Goal: Task Accomplishment & Management: Use online tool/utility

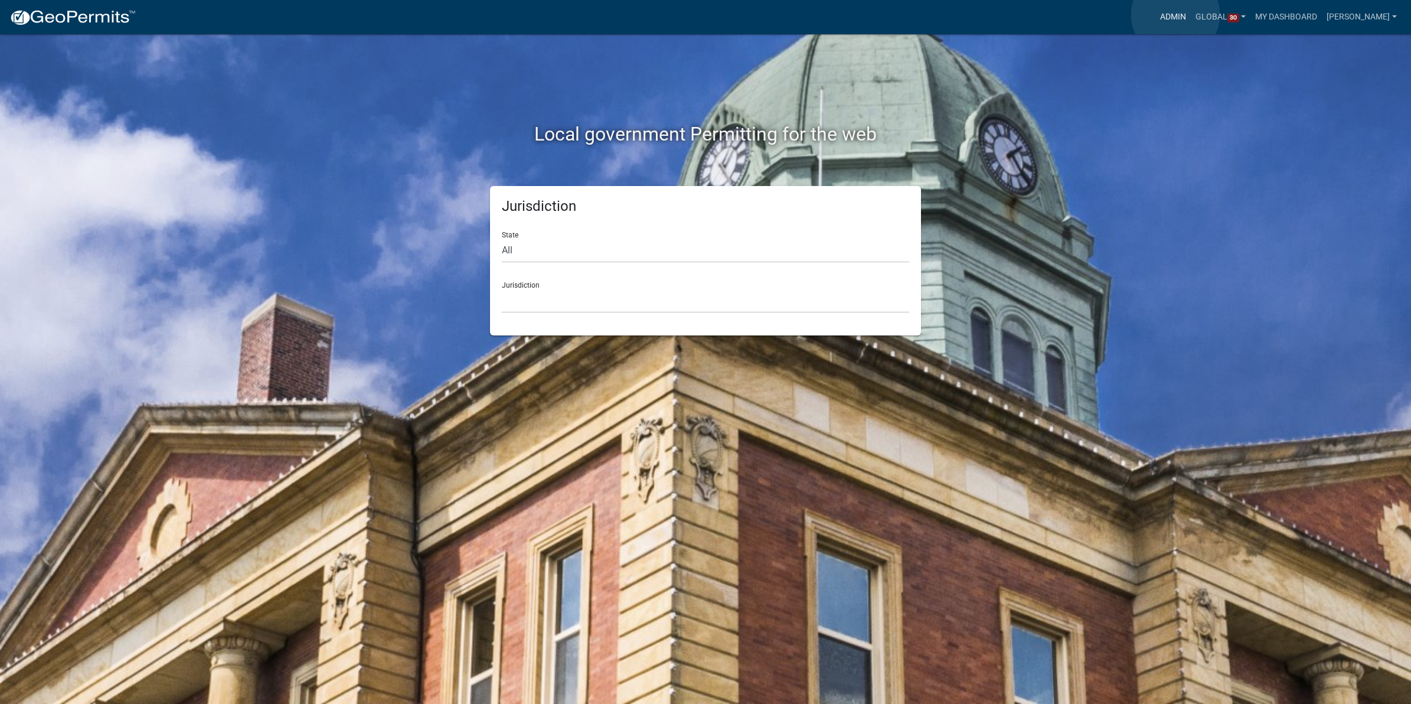
click at [1176, 15] on link "Admin" at bounding box center [1172, 17] width 35 height 22
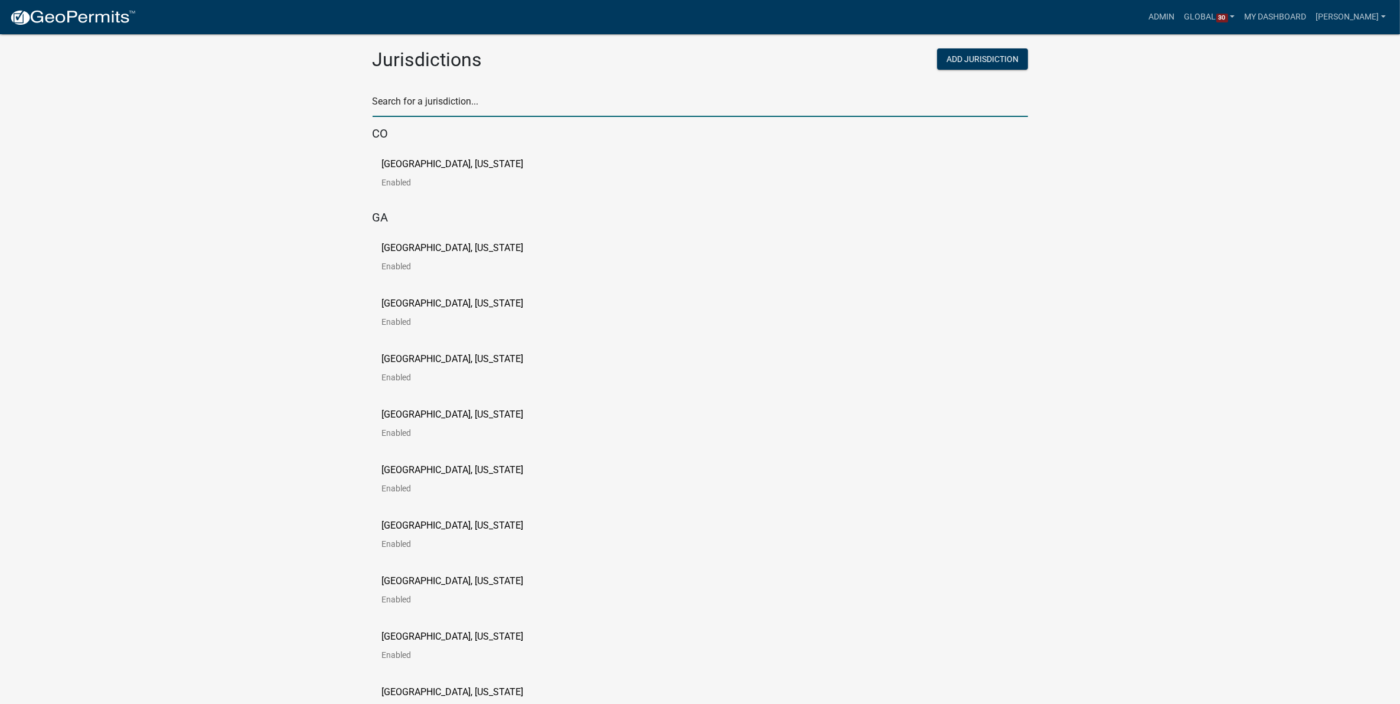
click at [629, 105] on input "text" at bounding box center [700, 105] width 655 height 24
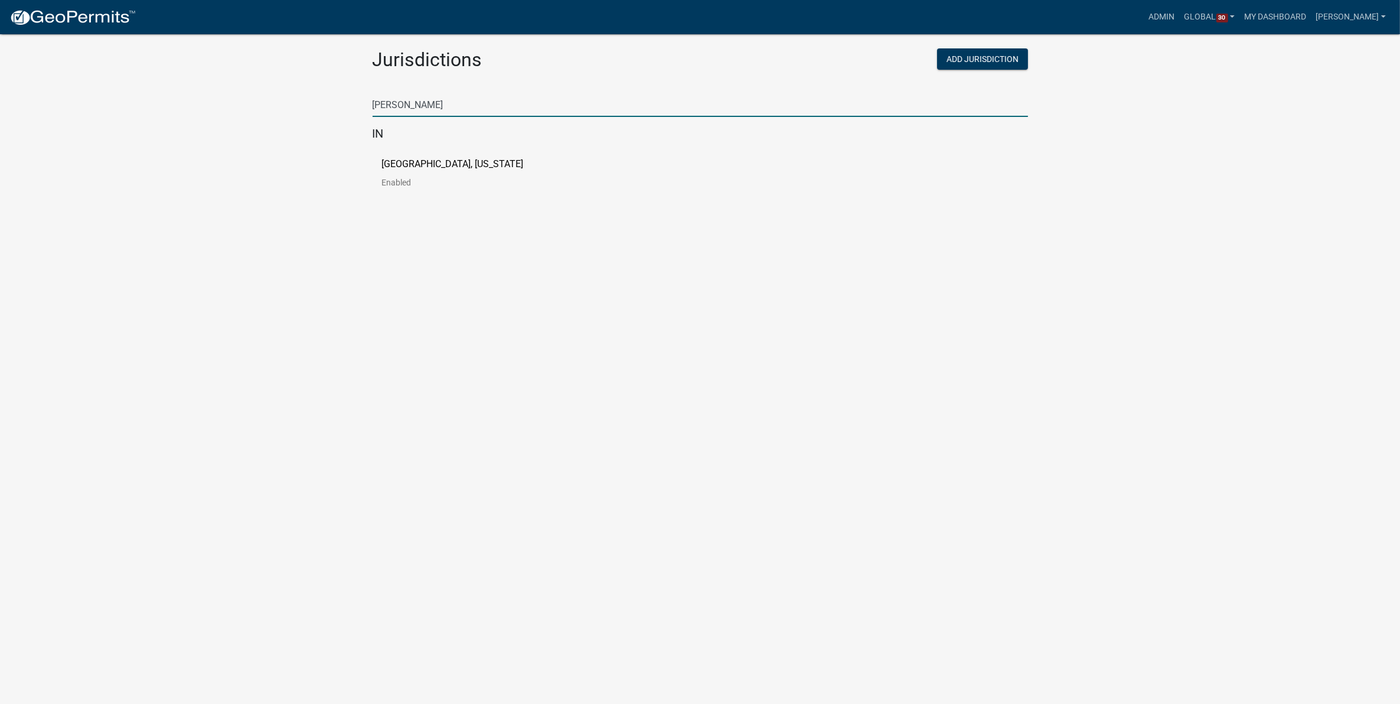
type input "[PERSON_NAME]"
click at [892, 394] on body "Internet Explorer does NOT work with GeoPermits. Get a new browser for more sec…" at bounding box center [700, 366] width 1400 height 704
click at [444, 164] on p "[GEOGRAPHIC_DATA], [US_STATE]" at bounding box center [453, 163] width 142 height 9
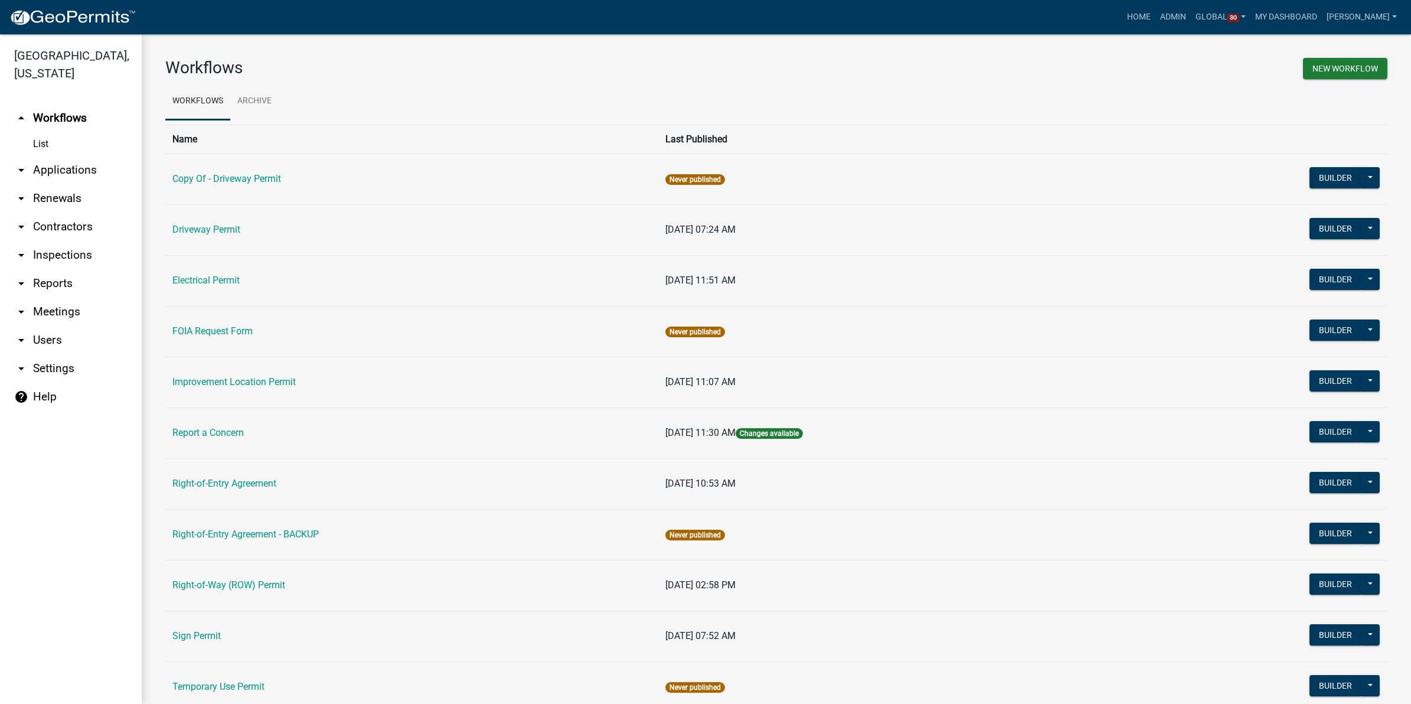
click at [64, 169] on link "arrow_drop_down Applications" at bounding box center [71, 170] width 142 height 28
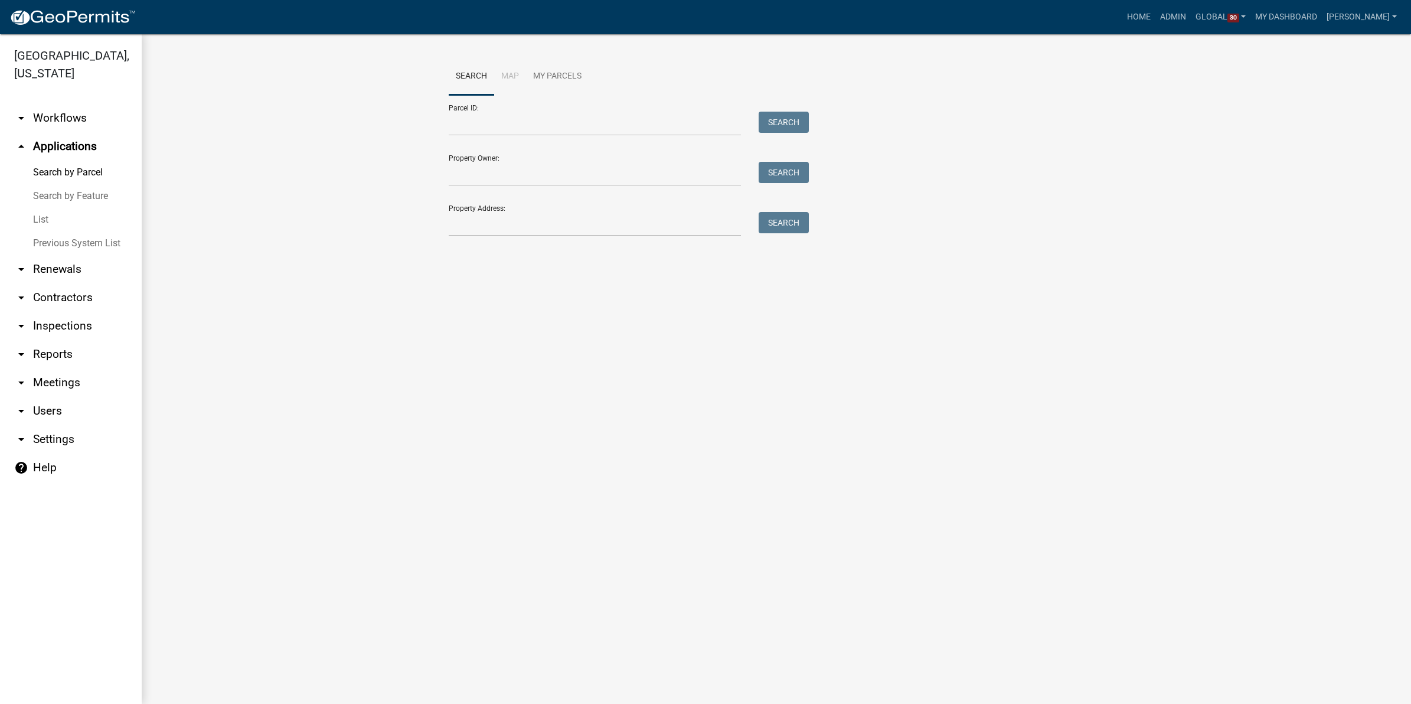
click at [40, 218] on link "List" at bounding box center [71, 220] width 142 height 24
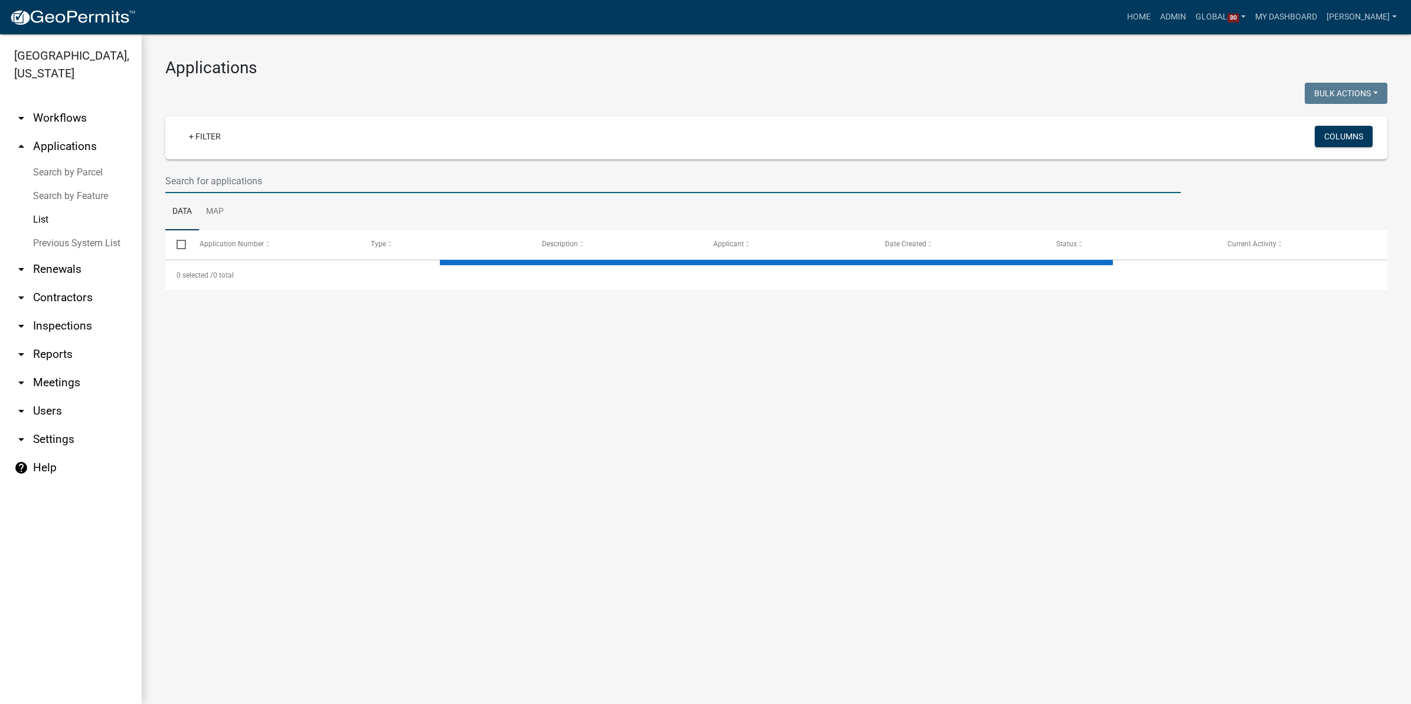
click at [305, 181] on input "text" at bounding box center [673, 181] width 1016 height 24
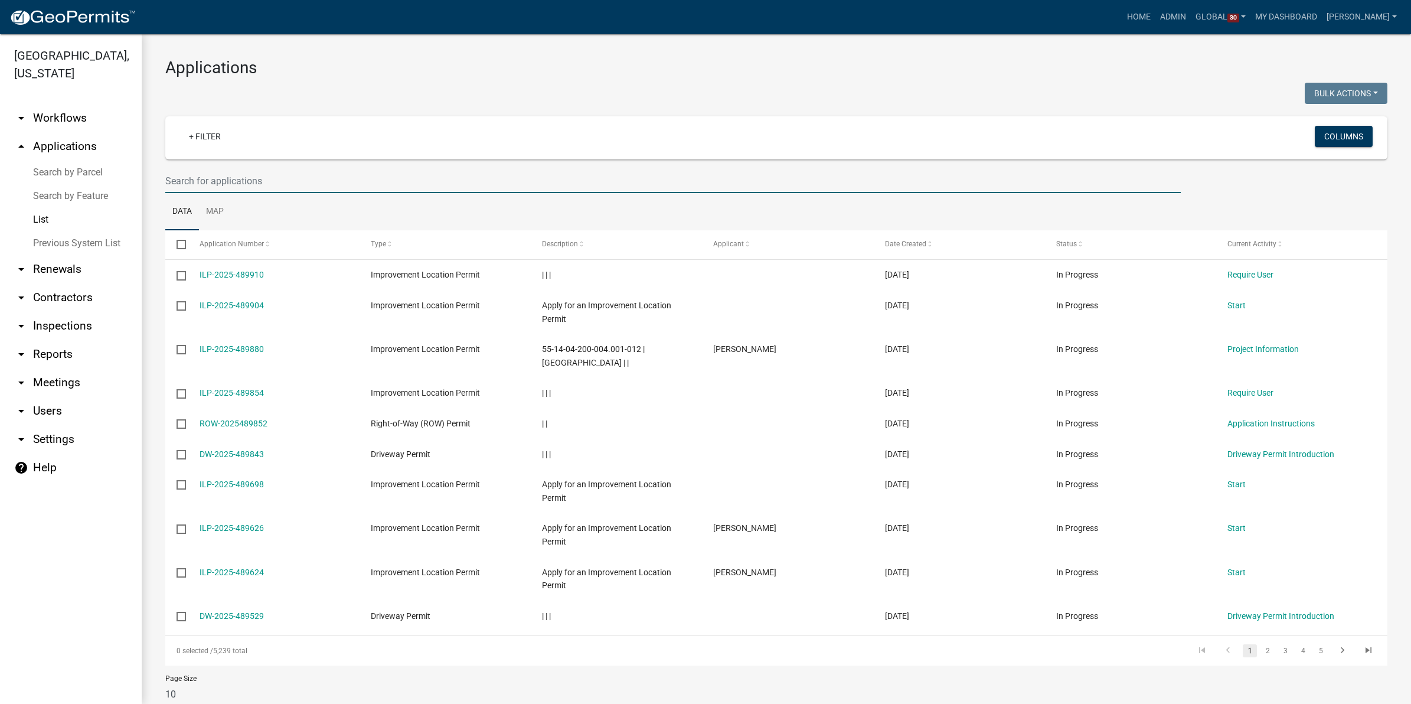
paste input "00381341"
type input "00381341"
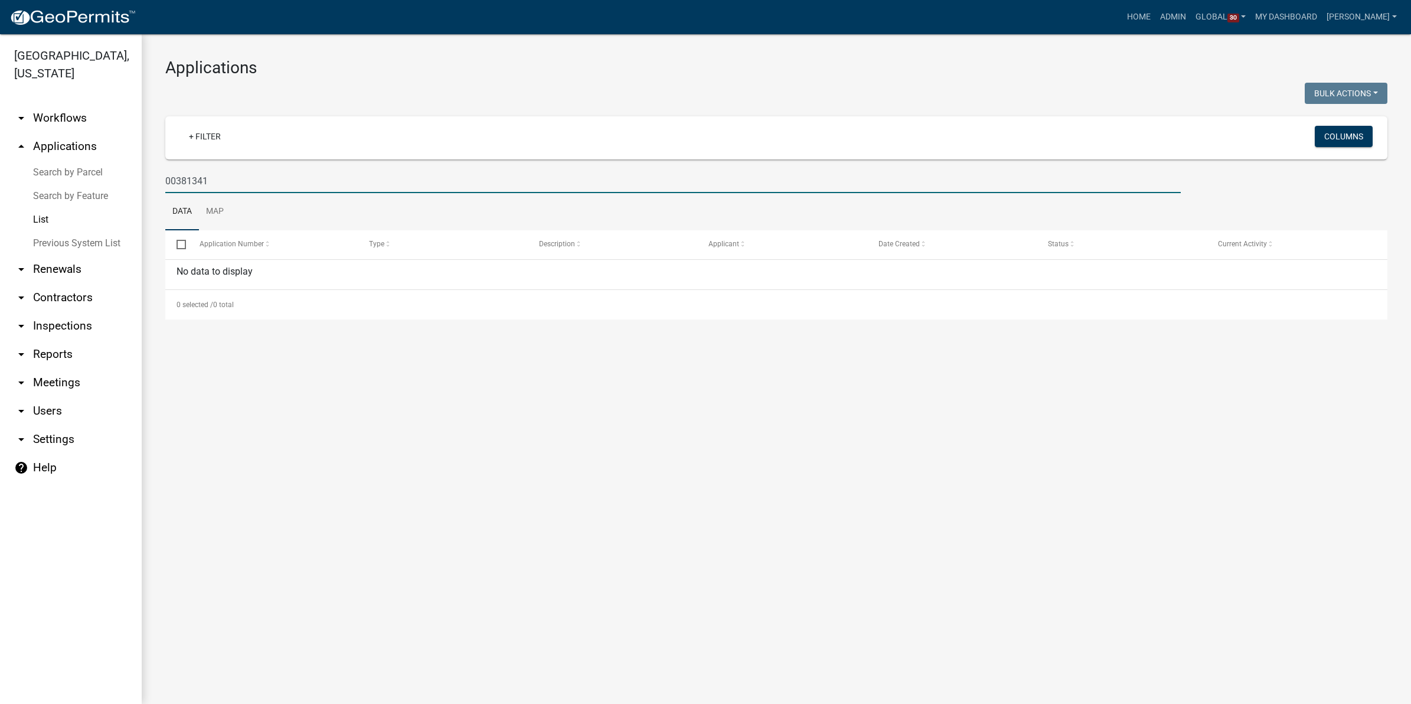
click at [217, 181] on input "00381341" at bounding box center [673, 181] width 1016 height 24
drag, startPoint x: 224, startPoint y: 178, endPoint x: 93, endPoint y: 173, distance: 131.8
click at [93, 173] on div "Morgan County, Indiana arrow_drop_down Workflows List arrow_drop_up Application…" at bounding box center [705, 369] width 1411 height 670
paste input "38645"
type input "38645"
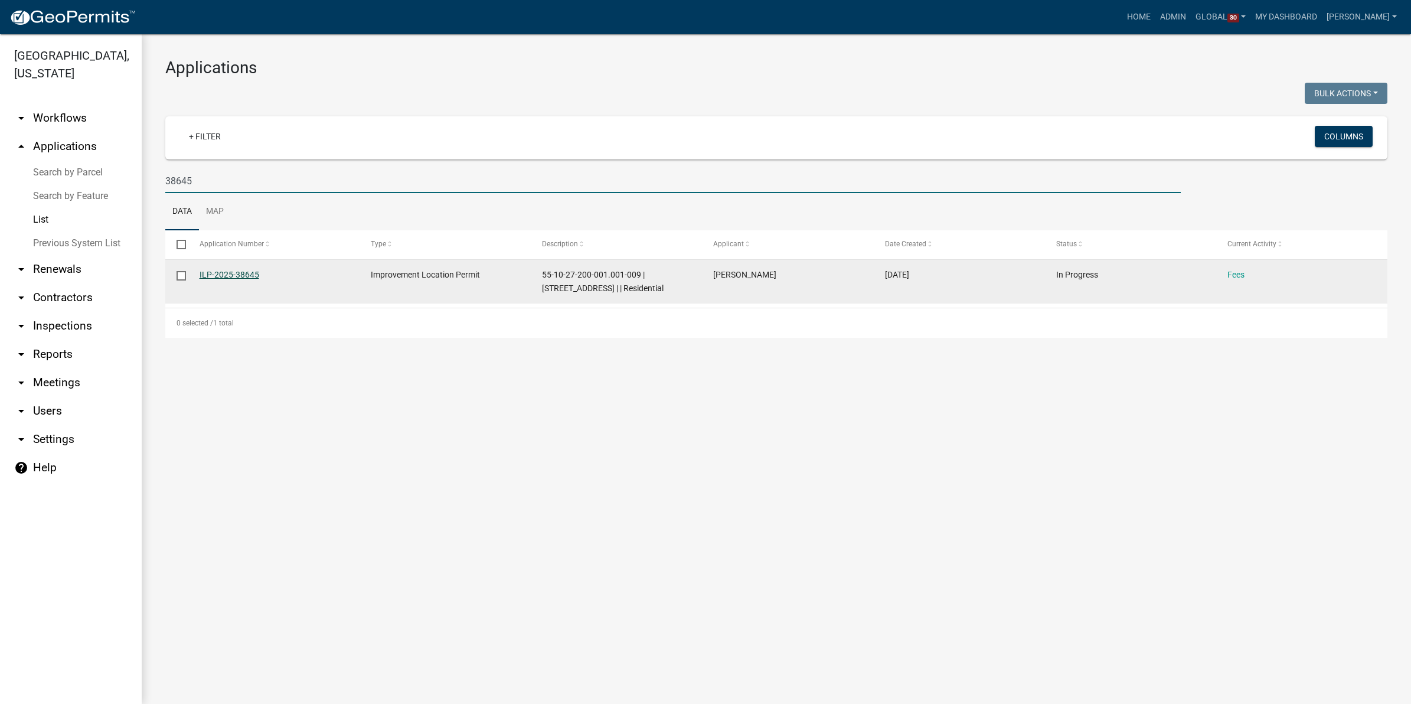
click at [223, 275] on link "ILP-2025-38645" at bounding box center [230, 274] width 60 height 9
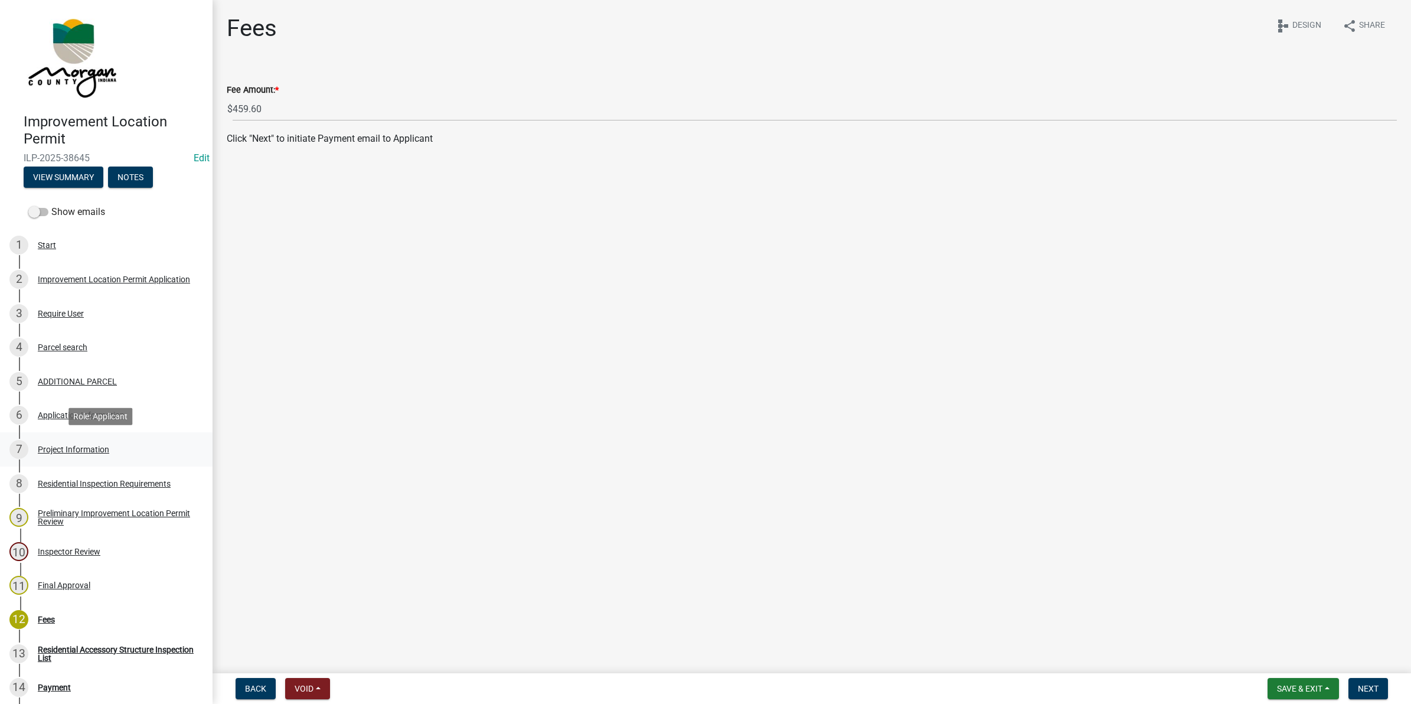
click at [81, 448] on div "Project Information" at bounding box center [73, 449] width 71 height 8
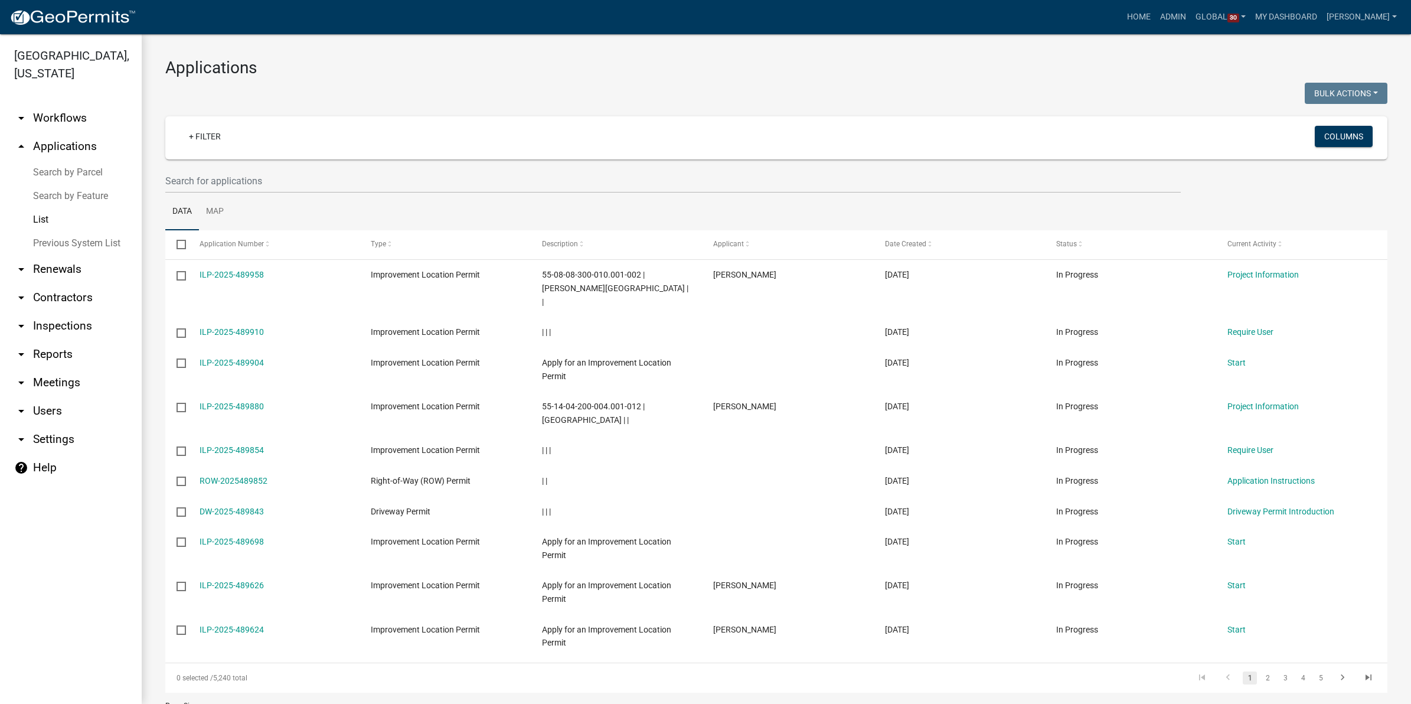
click at [1060, 70] on h3 "Applications" at bounding box center [776, 68] width 1222 height 20
click at [258, 178] on input "text" at bounding box center [673, 181] width 1016 height 24
click at [180, 181] on input "text" at bounding box center [673, 181] width 1016 height 24
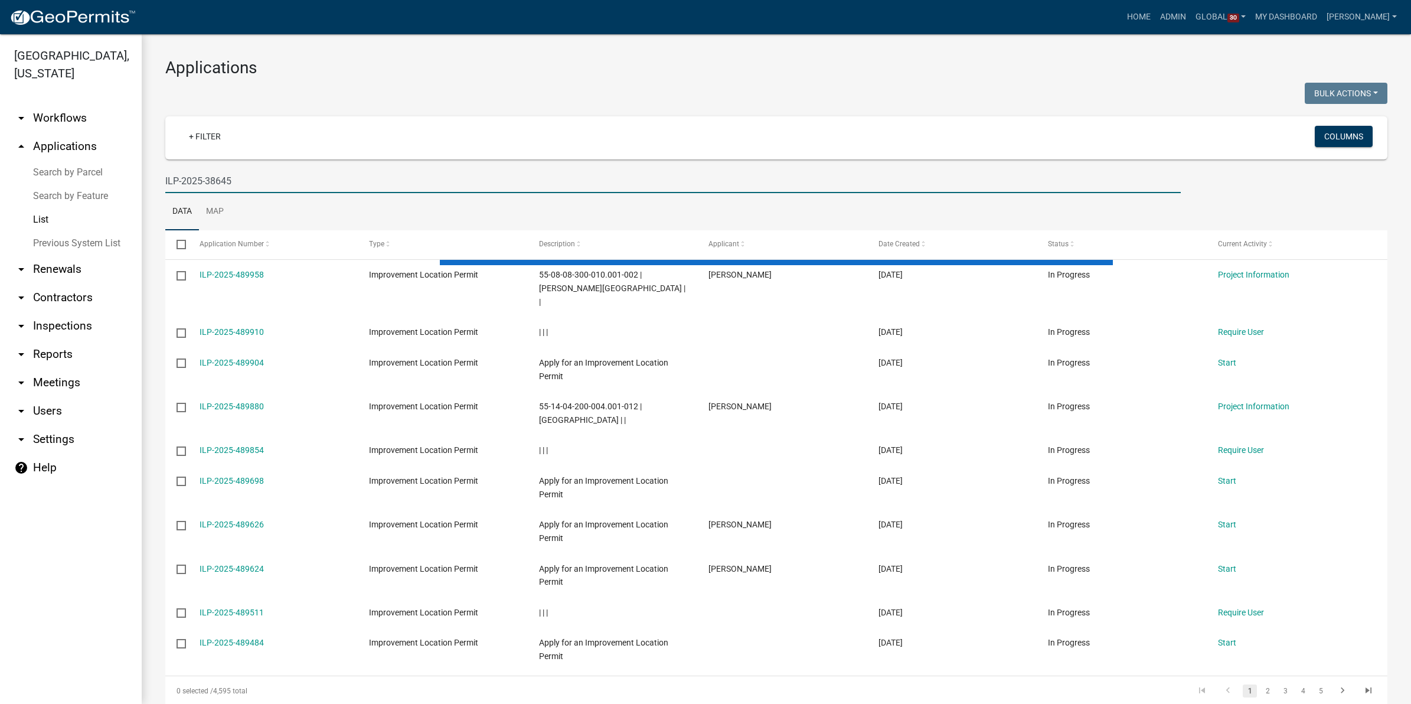
type input "ILP-2025-38645"
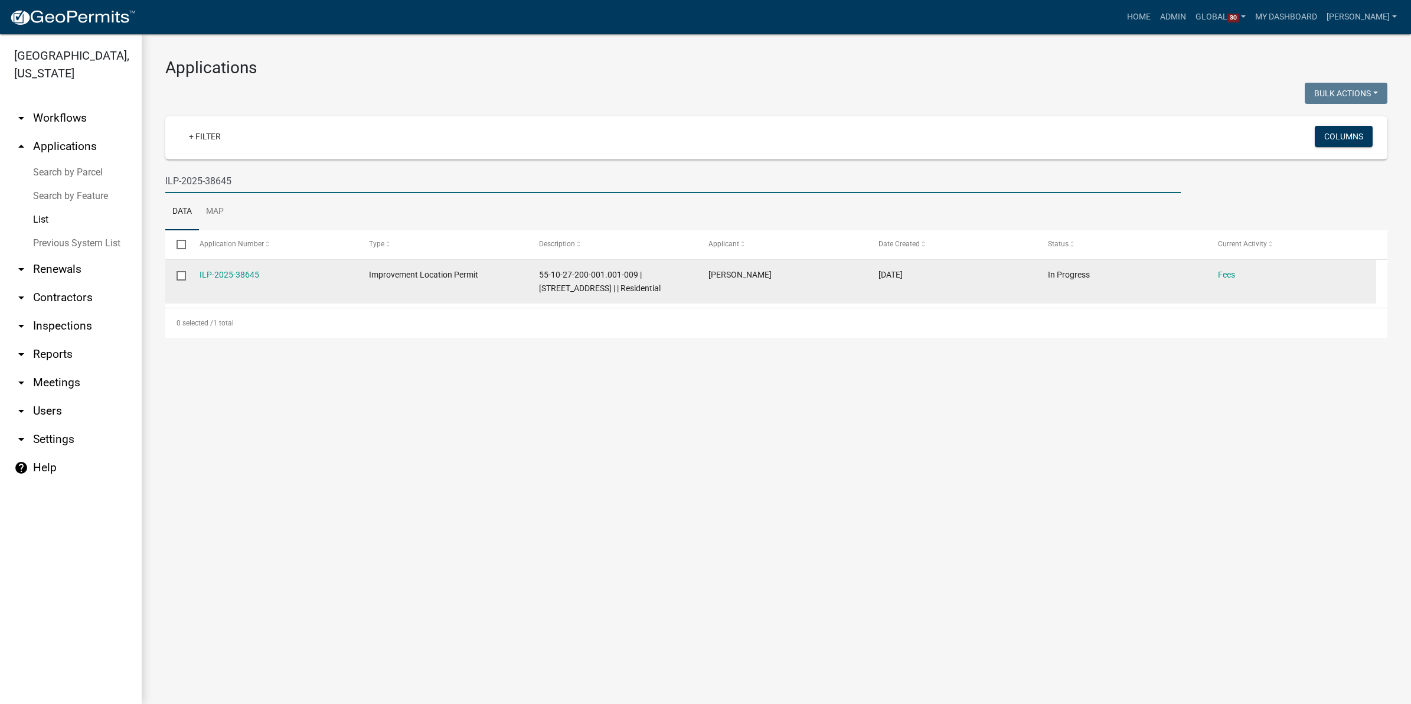
click at [205, 269] on div "ILP-2025-38645" at bounding box center [273, 275] width 147 height 14
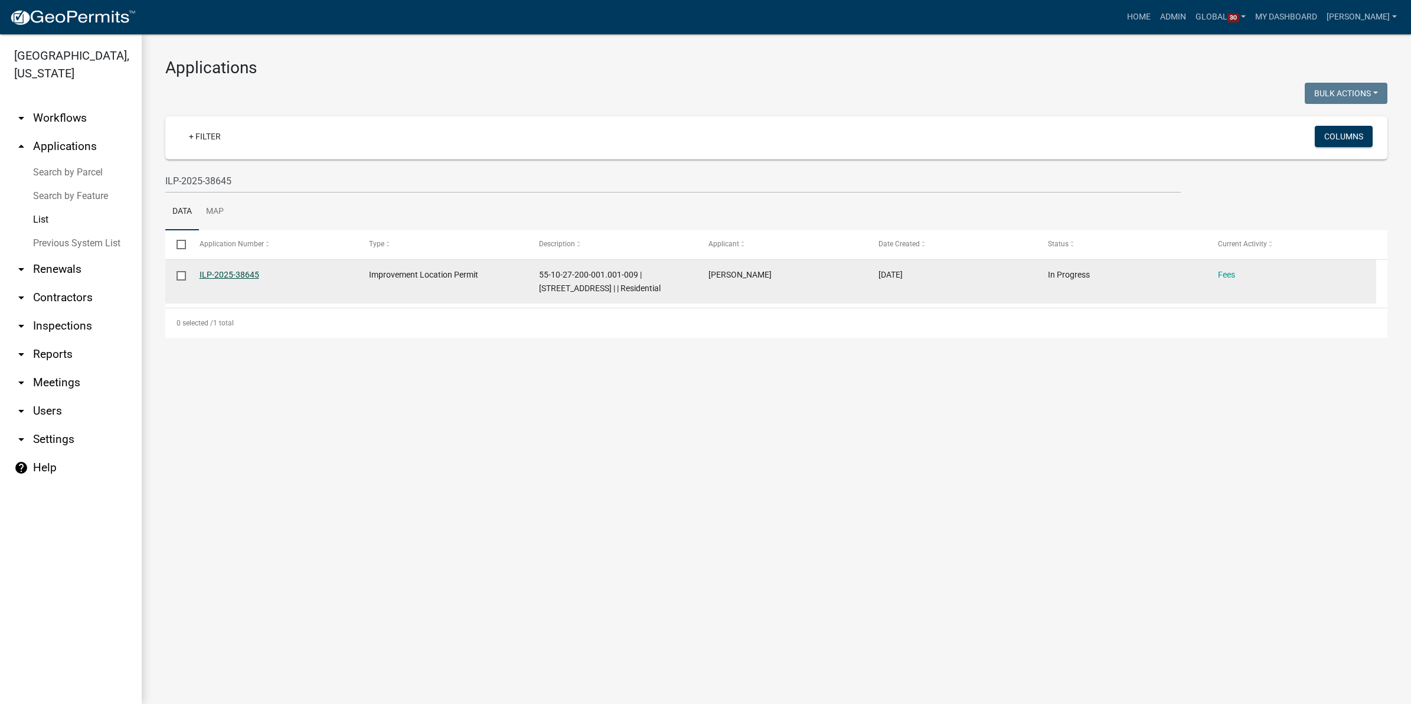
click at [205, 272] on link "ILP-2025-38645" at bounding box center [230, 274] width 60 height 9
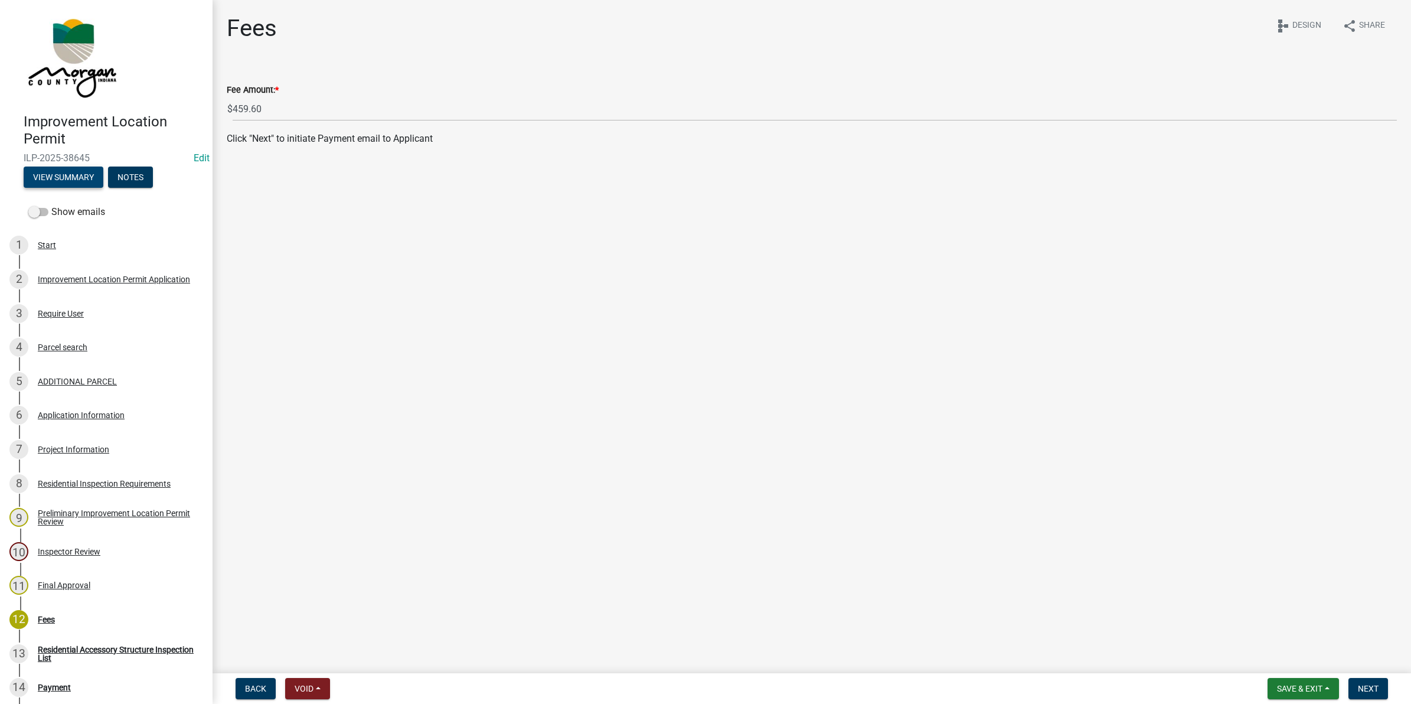
click at [60, 175] on button "View Summary" at bounding box center [64, 176] width 80 height 21
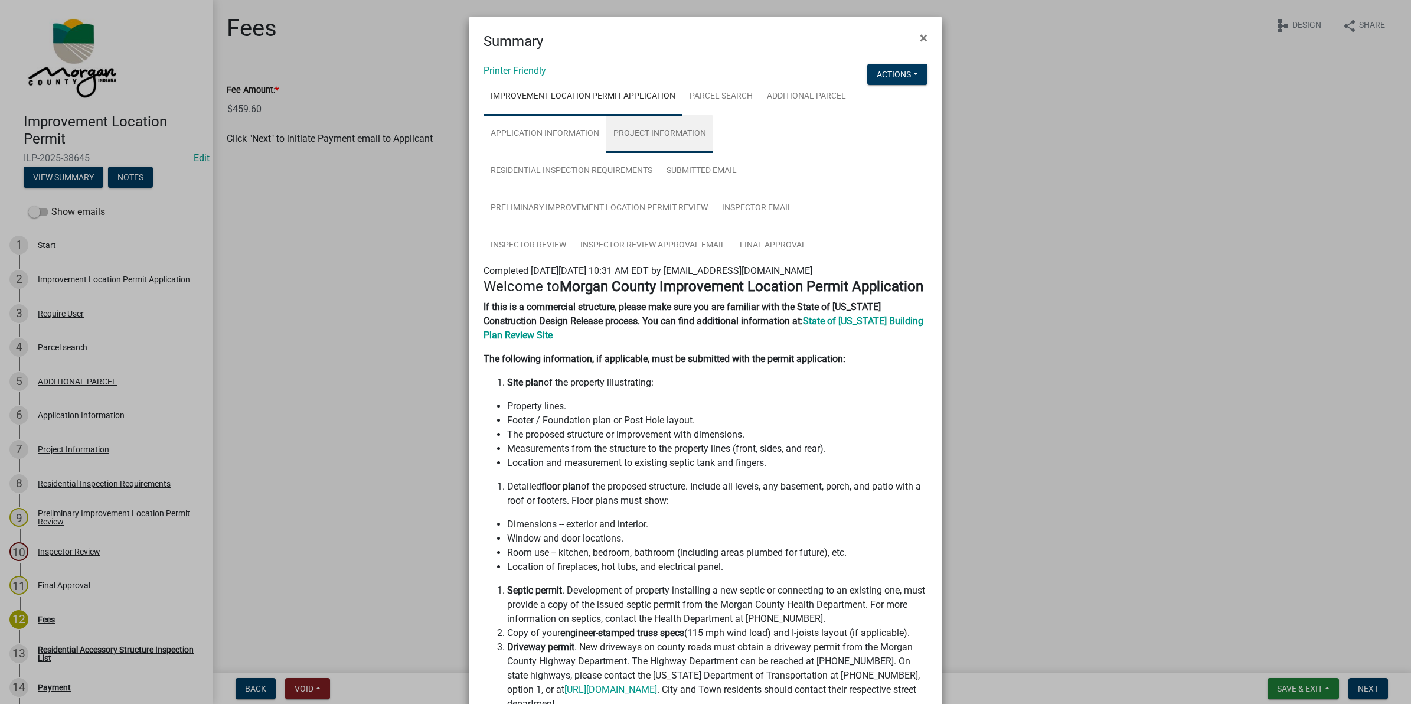
click at [639, 133] on link "Project Information" at bounding box center [659, 134] width 107 height 38
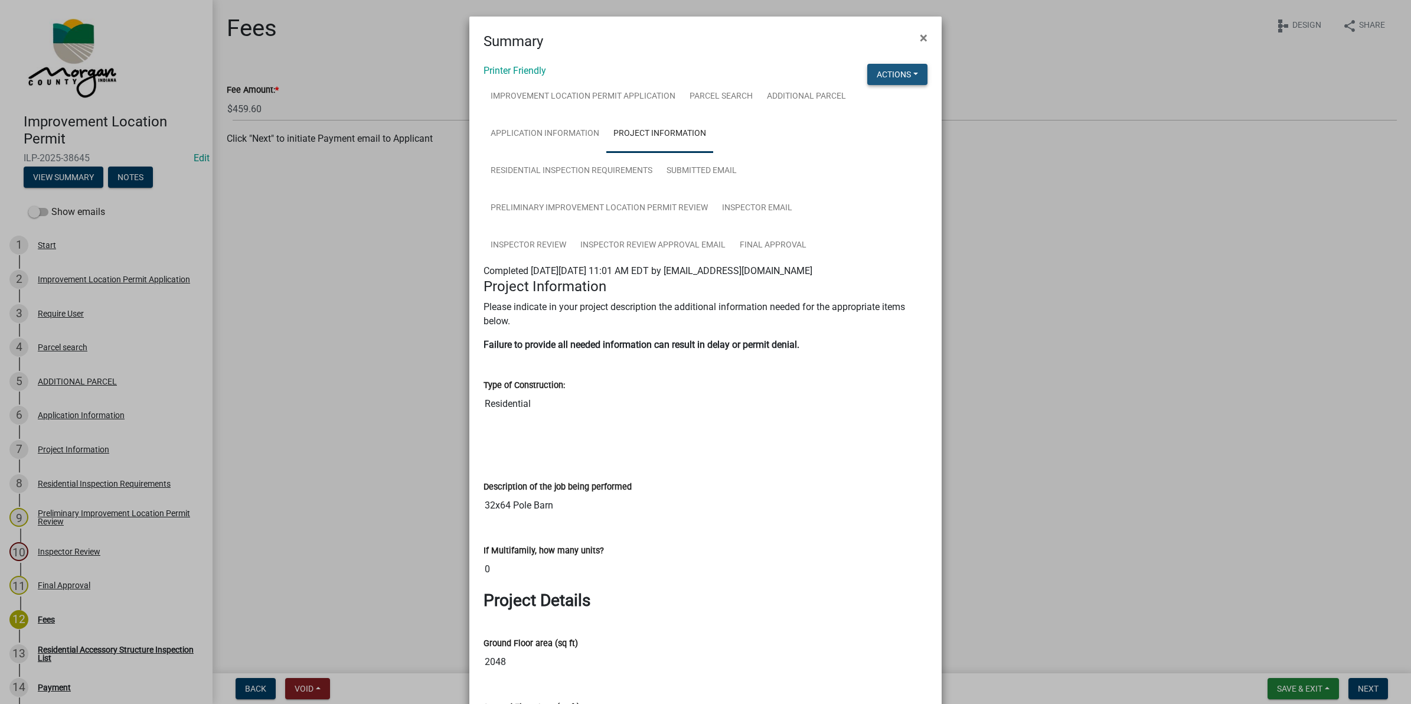
click at [882, 76] on button "Actions" at bounding box center [897, 74] width 60 height 21
click at [910, 42] on button "×" at bounding box center [923, 37] width 27 height 33
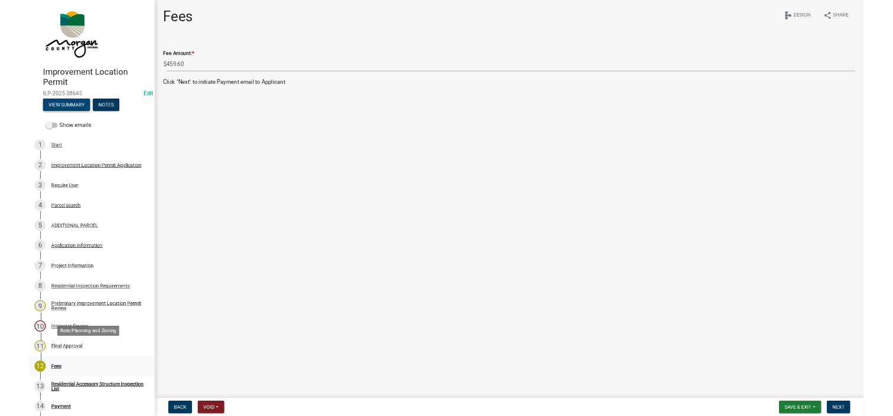
scroll to position [74, 0]
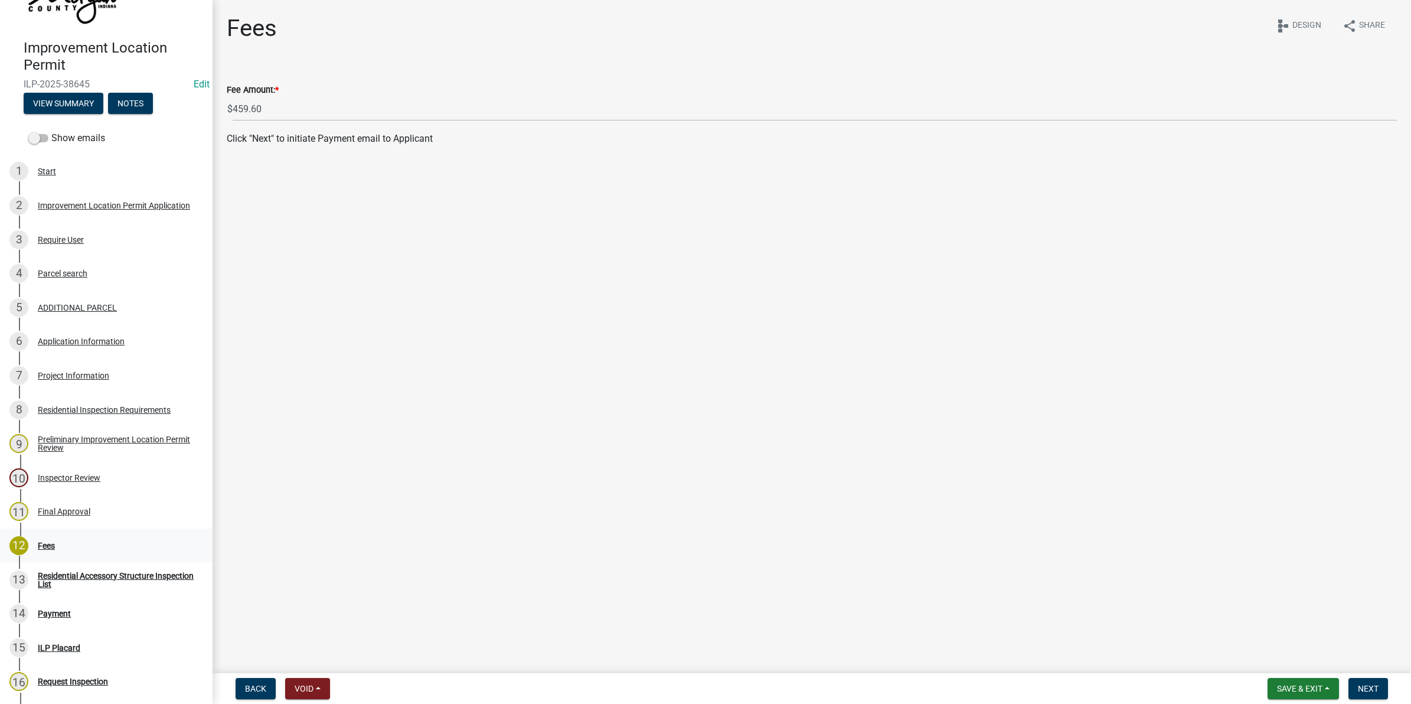
click at [38, 530] on link "12 Fees" at bounding box center [106, 545] width 213 height 34
click at [38, 541] on div "Fees" at bounding box center [46, 545] width 17 height 8
click at [71, 375] on div "Project Information" at bounding box center [73, 375] width 71 height 8
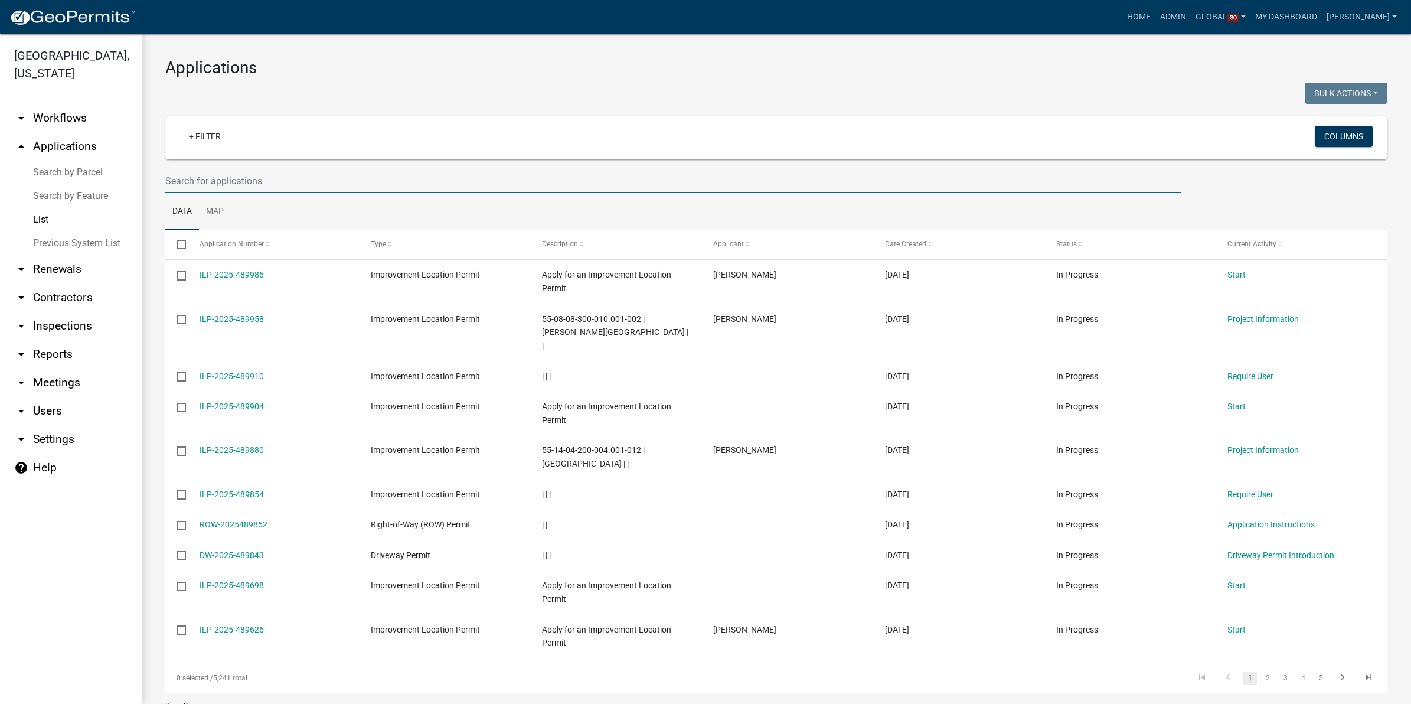
click at [256, 178] on input "text" at bounding box center [673, 181] width 1016 height 24
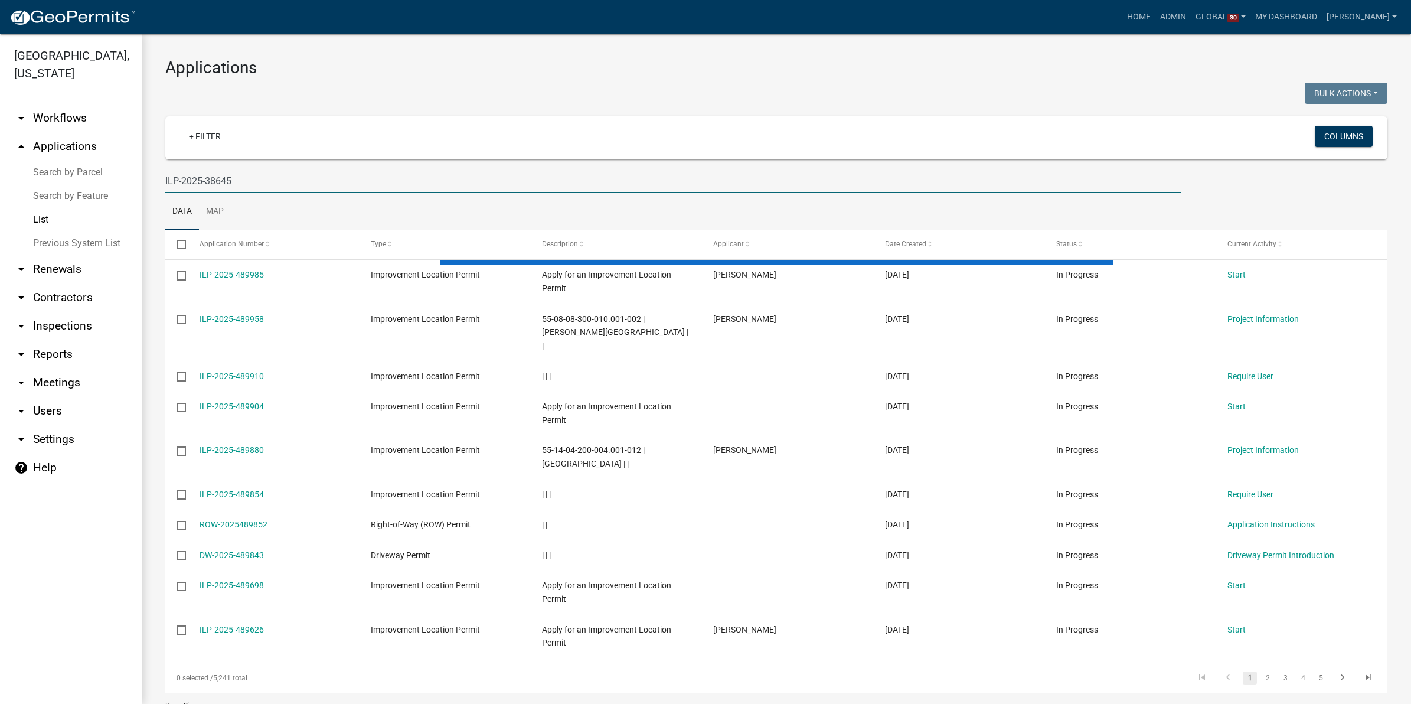
type input "ILP-2025-38645"
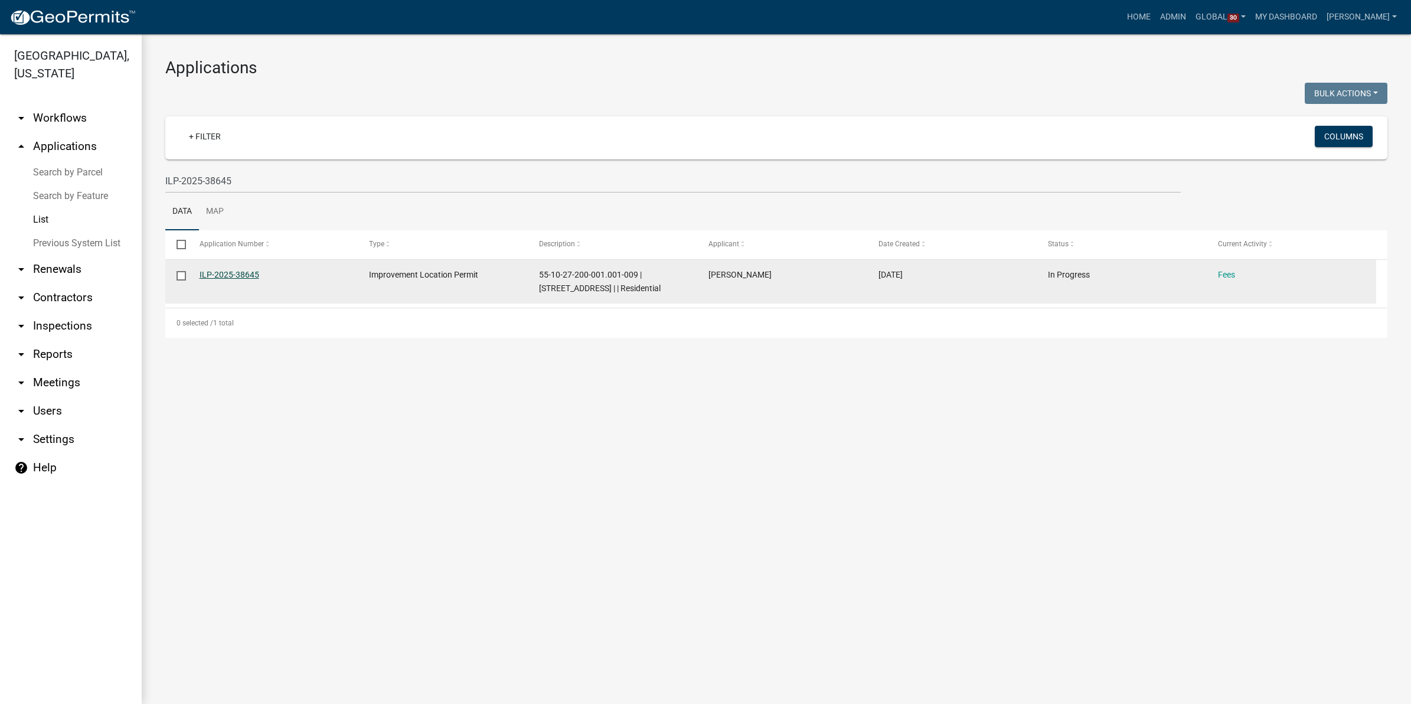
click at [234, 270] on link "ILP-2025-38645" at bounding box center [230, 274] width 60 height 9
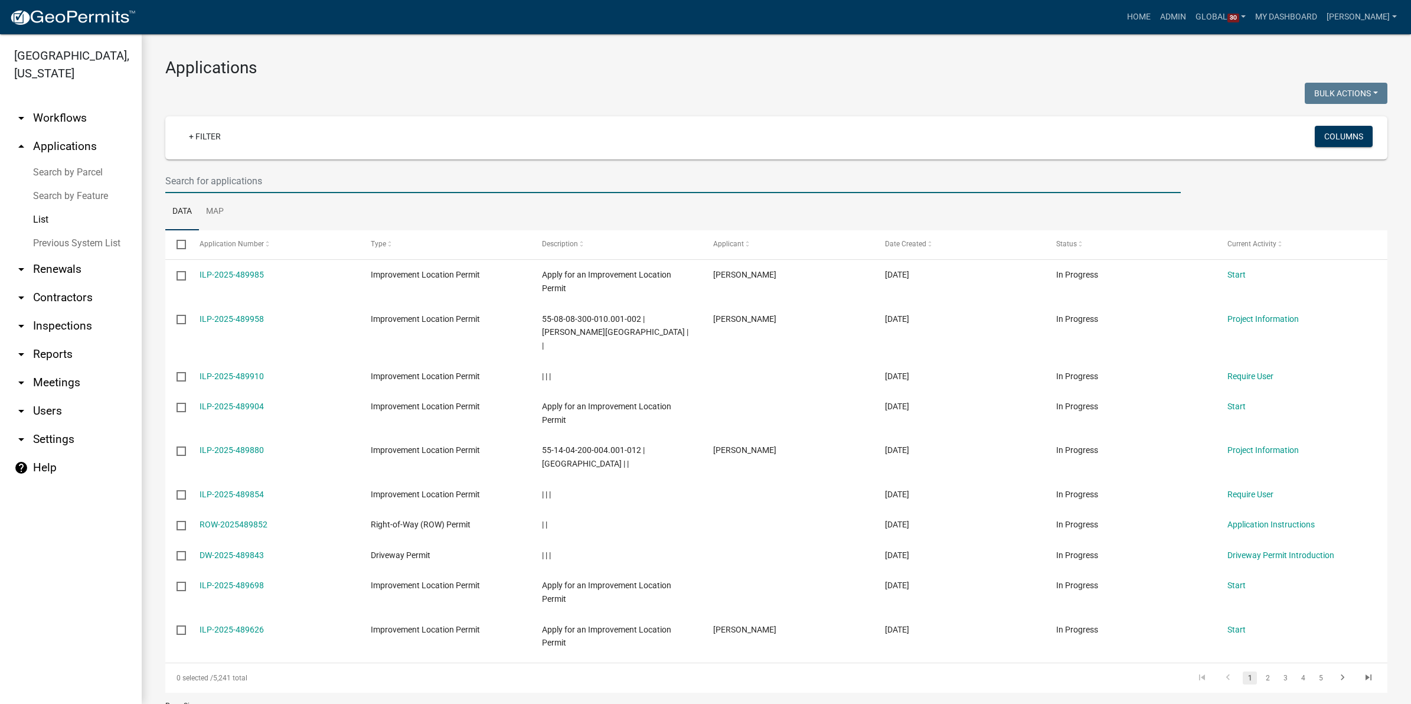
click at [201, 183] on input "text" at bounding box center [673, 181] width 1016 height 24
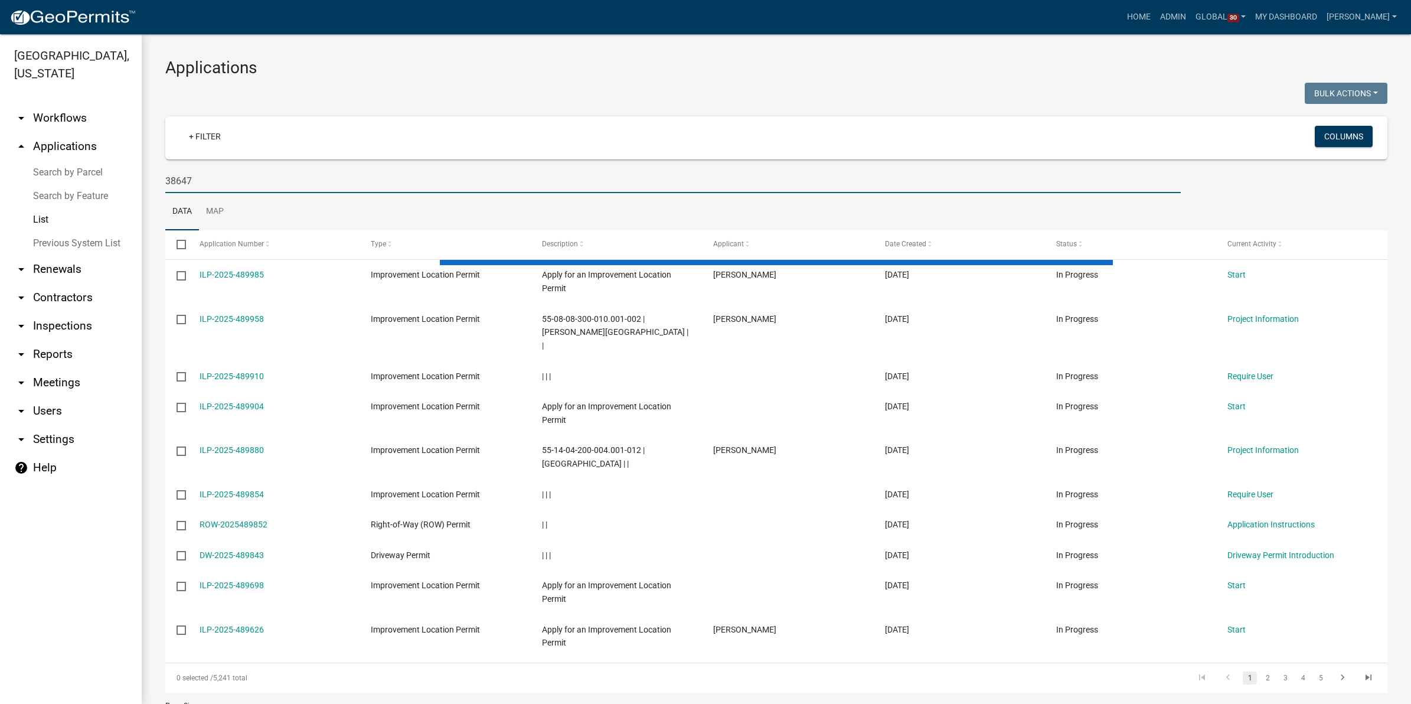
type input "38647"
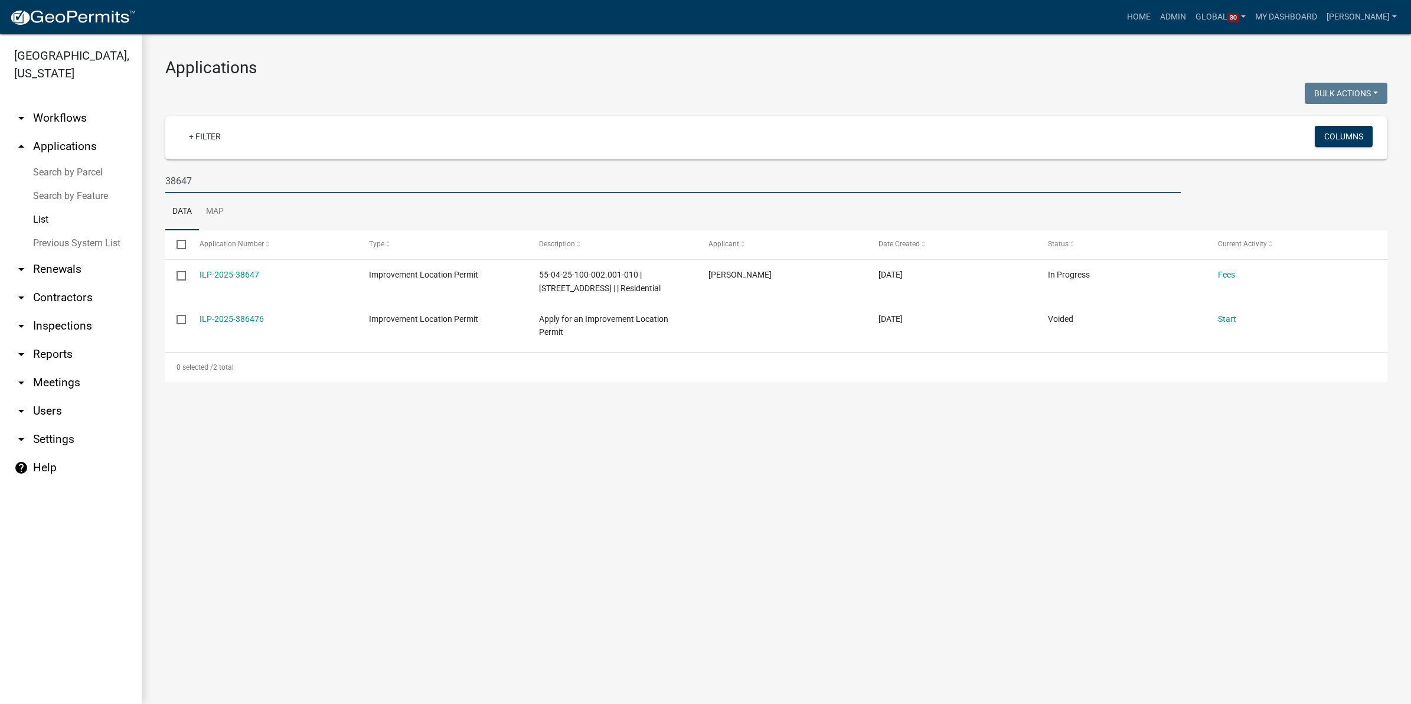
drag, startPoint x: 210, startPoint y: 179, endPoint x: 116, endPoint y: 175, distance: 94.0
click at [116, 175] on div "Morgan County, Indiana arrow_drop_down Workflows List arrow_drop_up Application…" at bounding box center [705, 369] width 1411 height 670
paste input "38648"
type input "38648"
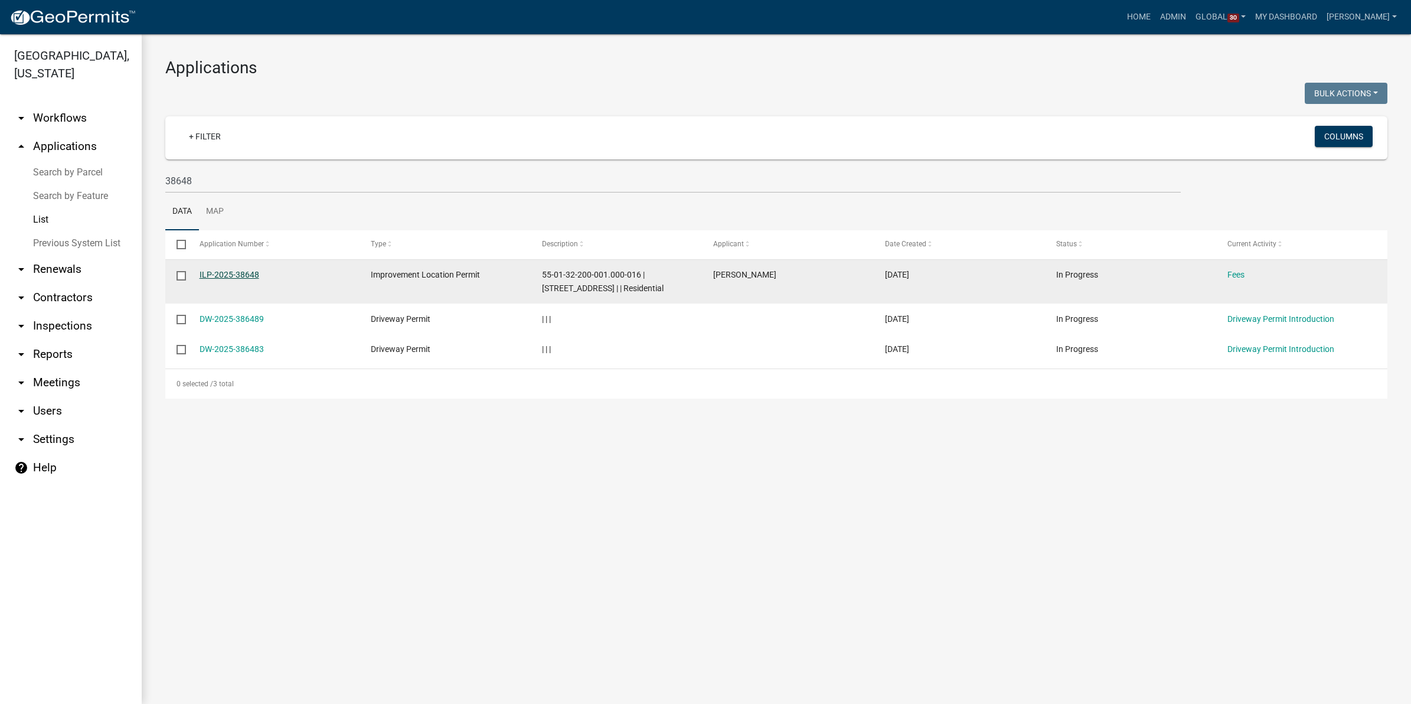
click at [232, 278] on link "ILP-2025-38648" at bounding box center [230, 274] width 60 height 9
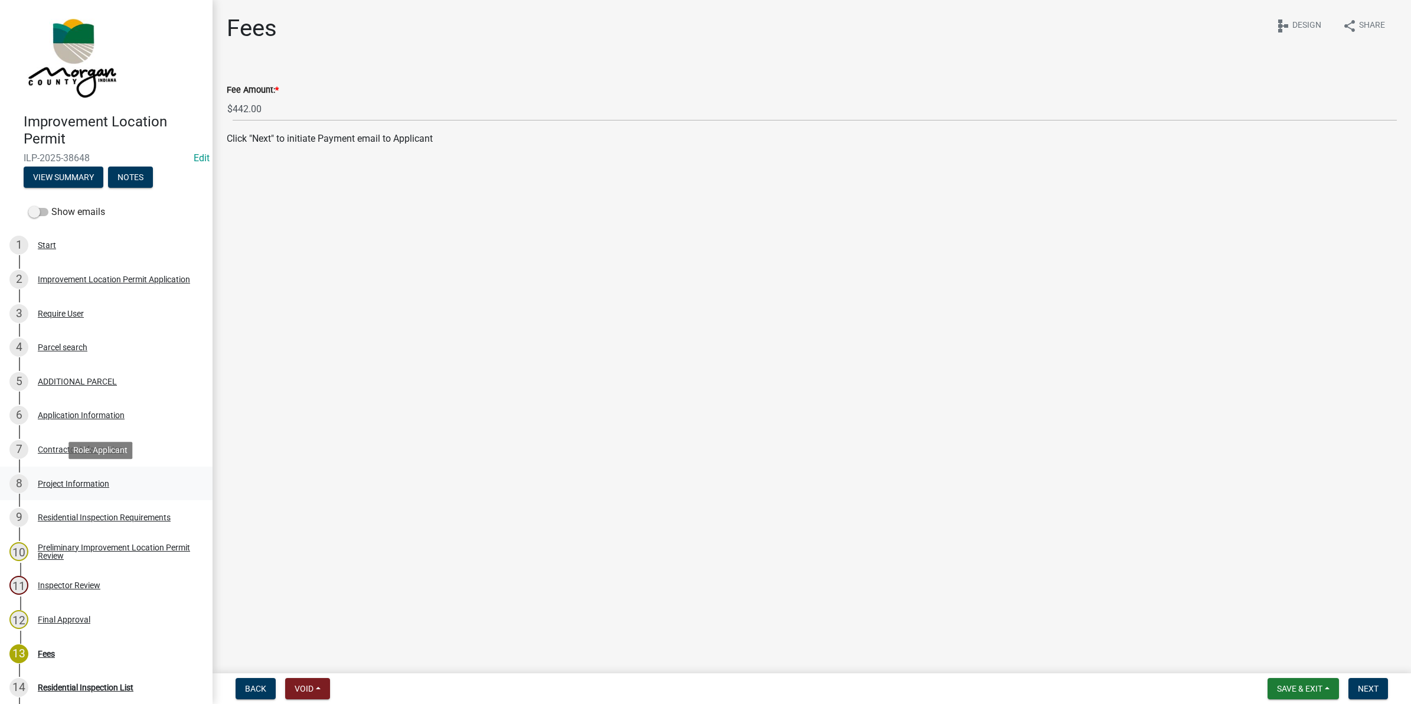
click at [60, 479] on div "Project Information" at bounding box center [73, 483] width 71 height 8
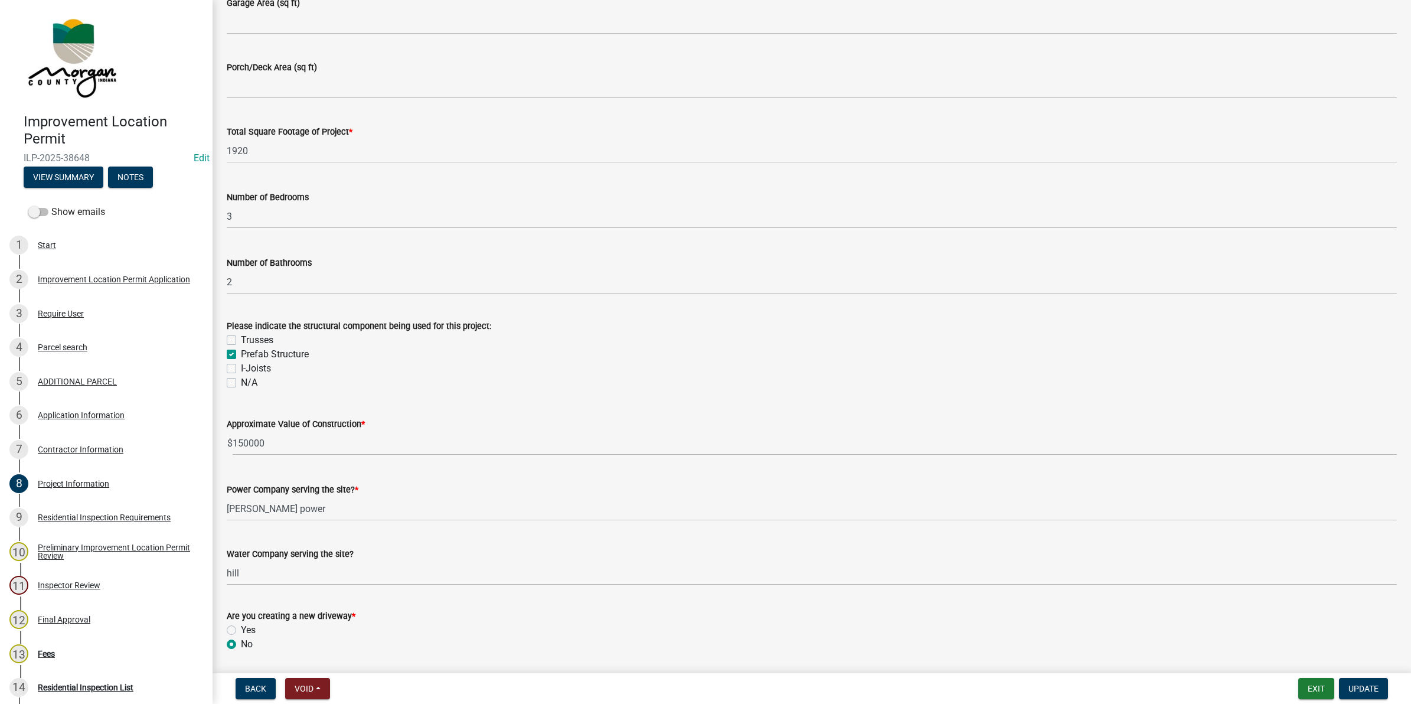
scroll to position [1107, 0]
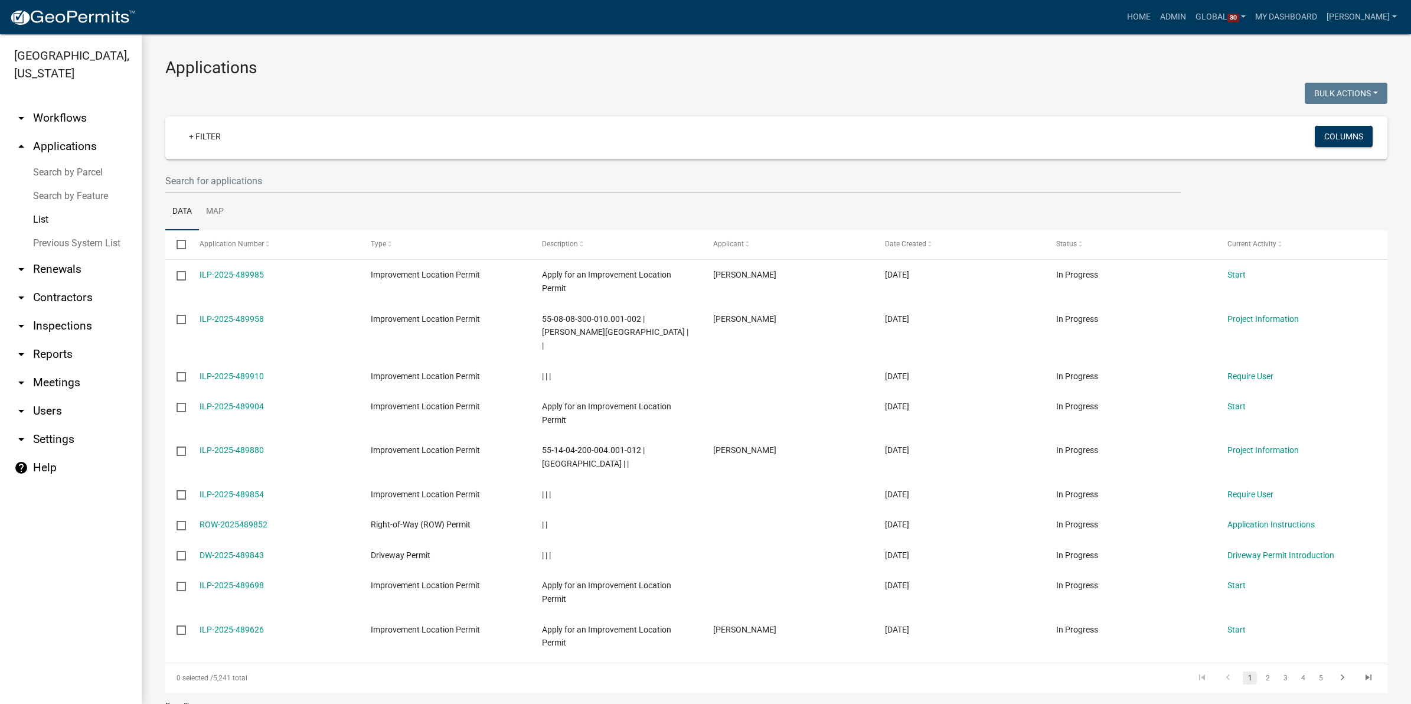
click at [64, 122] on link "arrow_drop_down Workflows" at bounding box center [71, 118] width 142 height 28
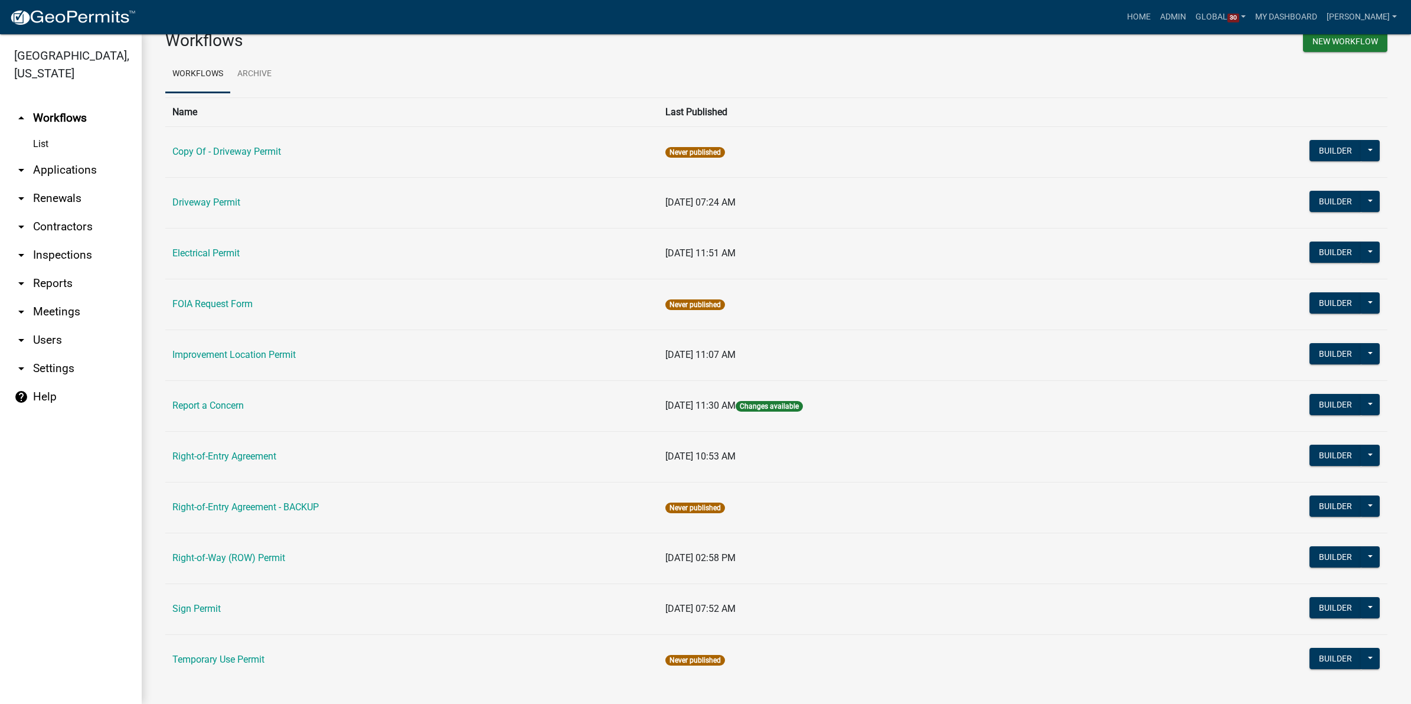
scroll to position [42, 0]
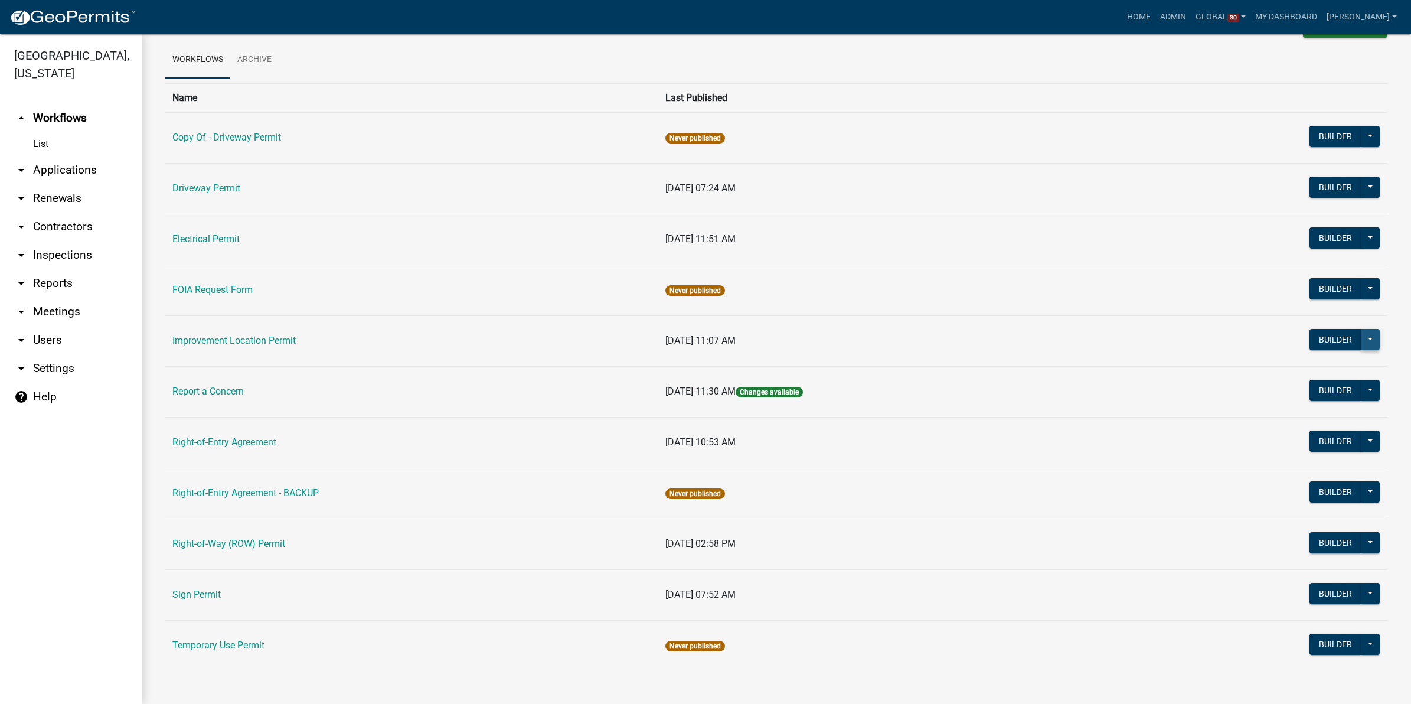
click at [1361, 338] on button at bounding box center [1370, 339] width 19 height 21
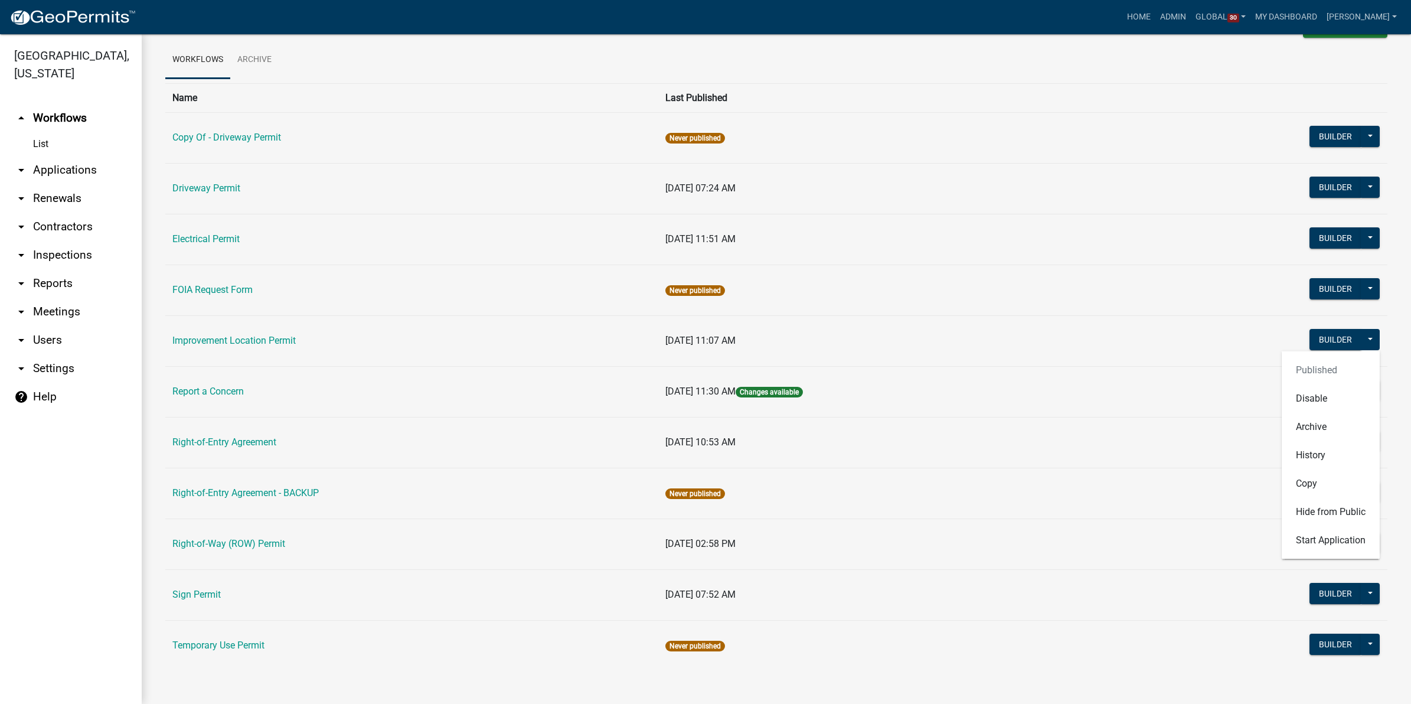
click at [1244, 334] on td "Builder Published Disable Archive History Copy Hide from Public Start Applicati…" at bounding box center [1256, 340] width 263 height 51
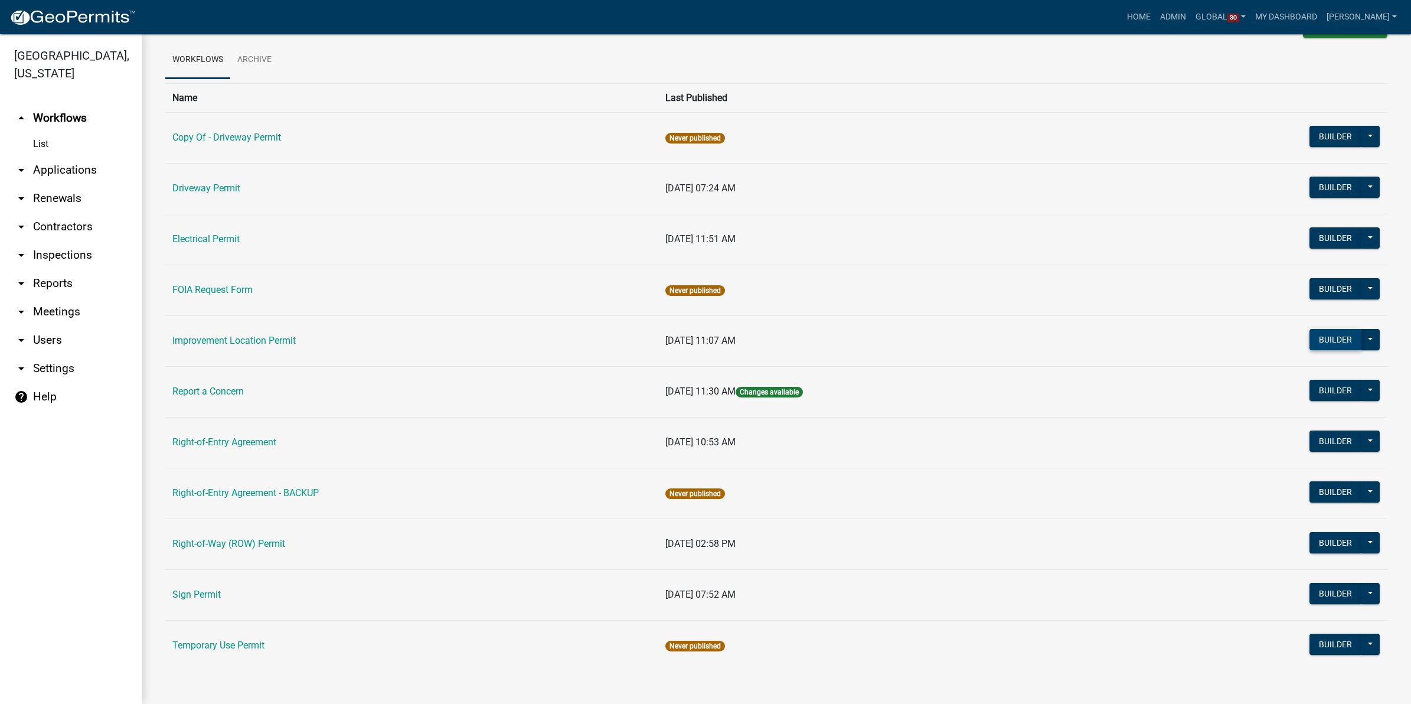
click at [1318, 341] on button "Builder" at bounding box center [1336, 339] width 52 height 21
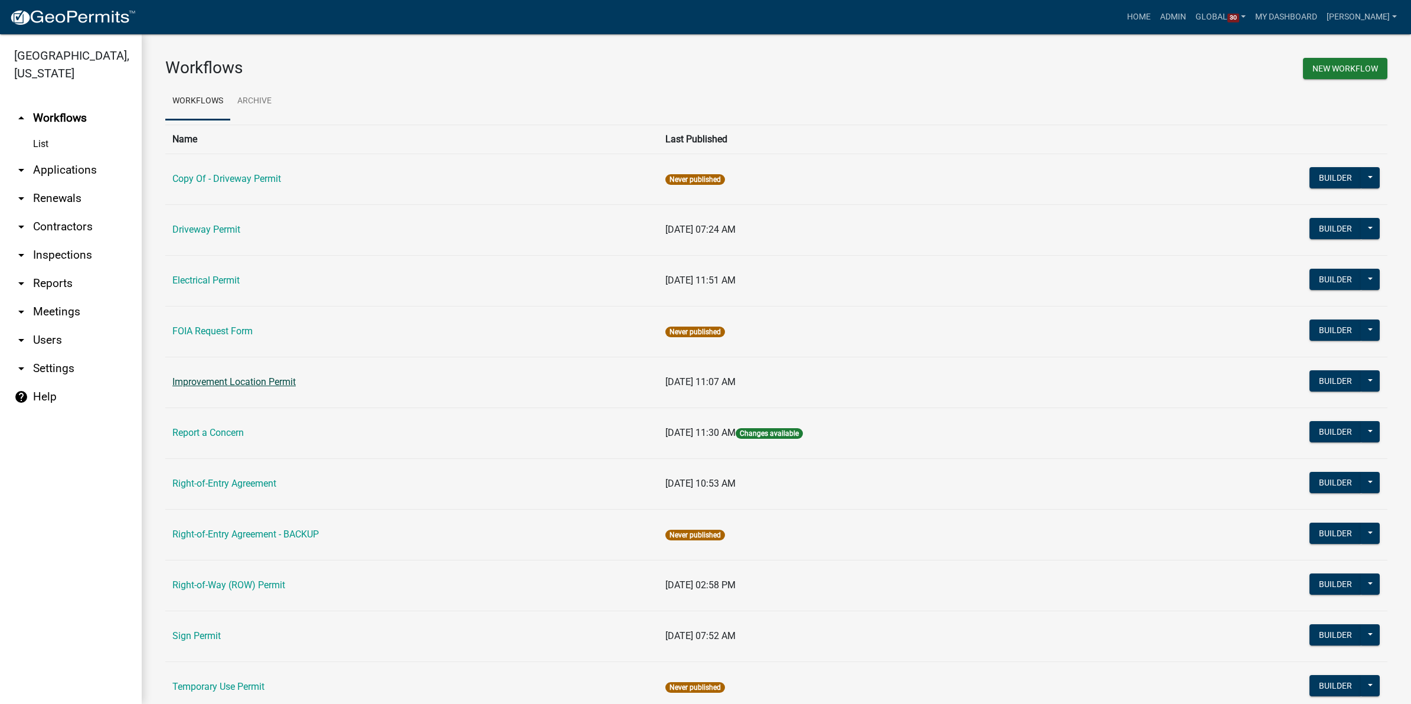
click at [210, 382] on link "Improvement Location Permit" at bounding box center [233, 381] width 123 height 11
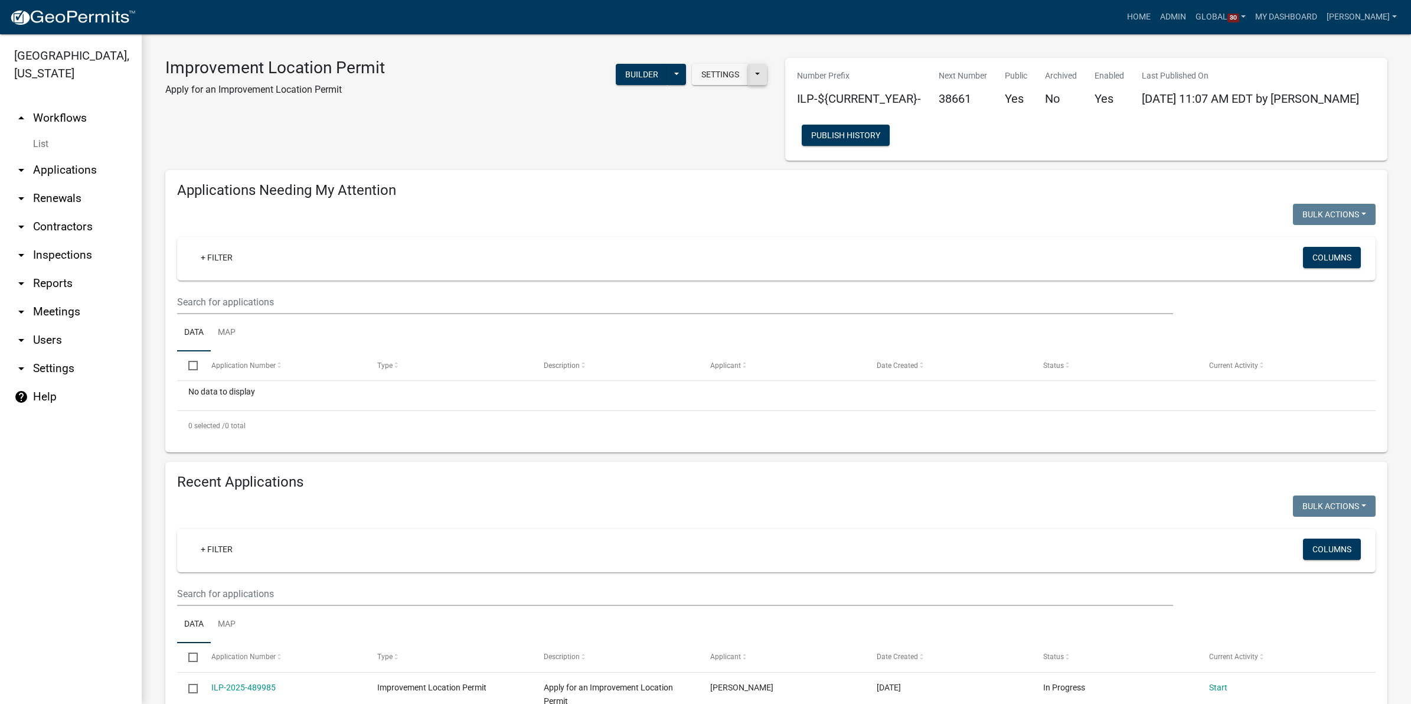
click at [756, 74] on button at bounding box center [757, 74] width 19 height 21
click at [721, 119] on div "Improvement Location Permit Apply for an Improvement Location Permit Settings S…" at bounding box center [466, 109] width 620 height 103
click at [716, 74] on button "Settings" at bounding box center [720, 74] width 57 height 21
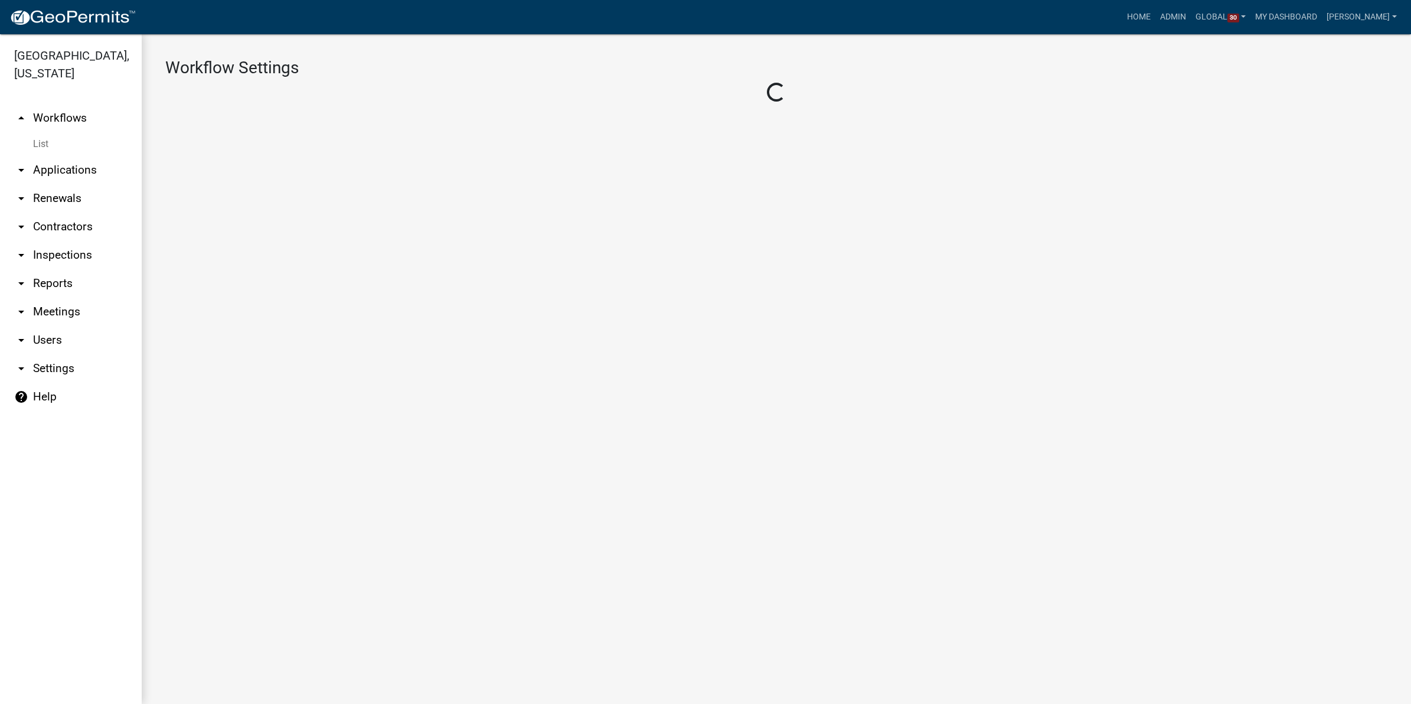
select select "c03e1aba-33df-4542-9801-74a38e2eb7d9"
select select "2cf1d75c-8622-4392-9a89-bfd2bed2a6a6"
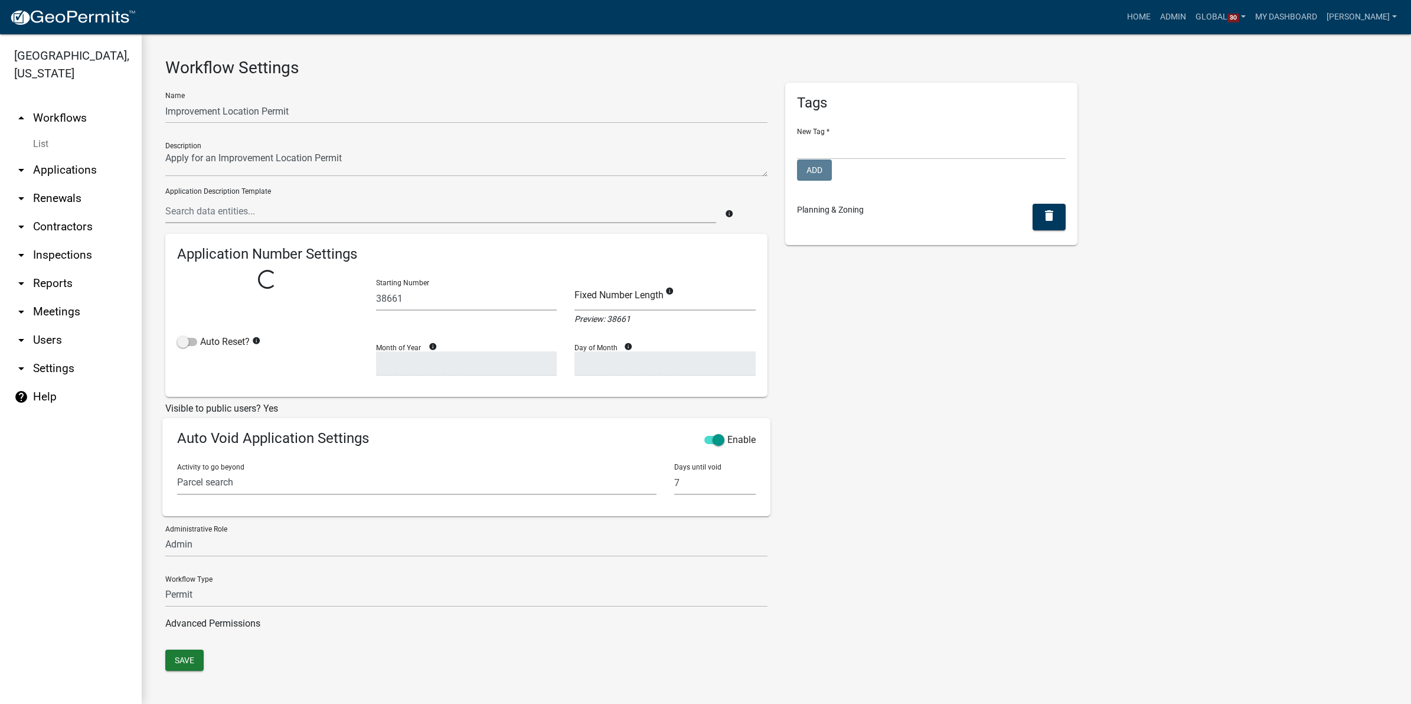
select select
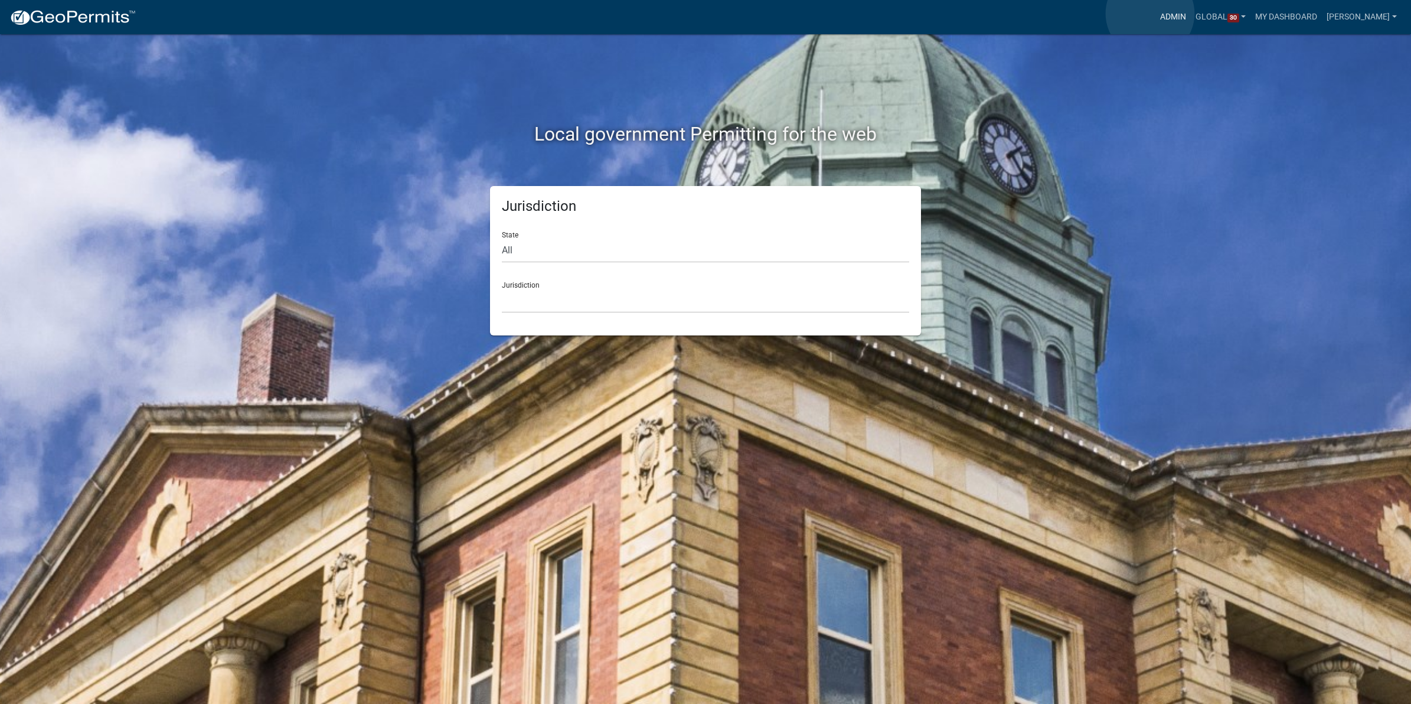
click at [1155, 14] on link "Admin" at bounding box center [1172, 17] width 35 height 22
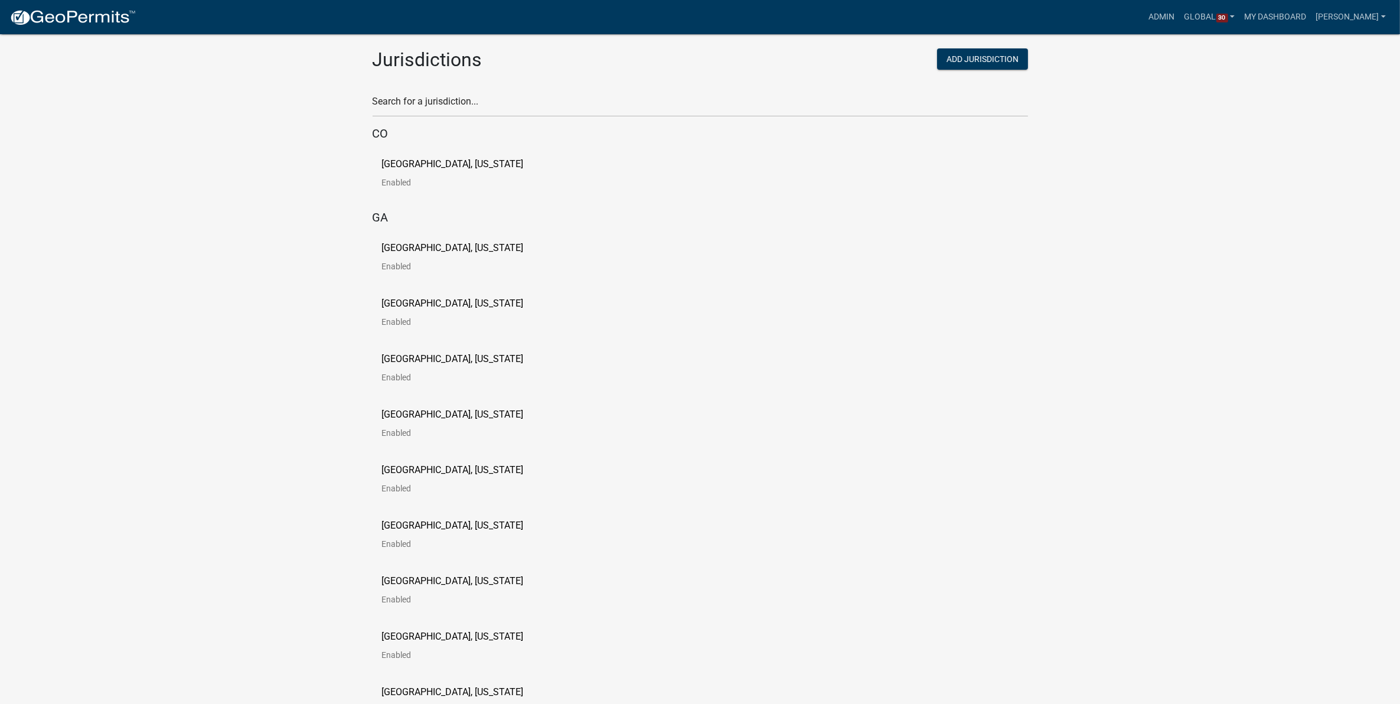
click at [450, 73] on div "Jurisdictions" at bounding box center [532, 61] width 337 height 27
click at [443, 95] on input "text" at bounding box center [700, 105] width 655 height 24
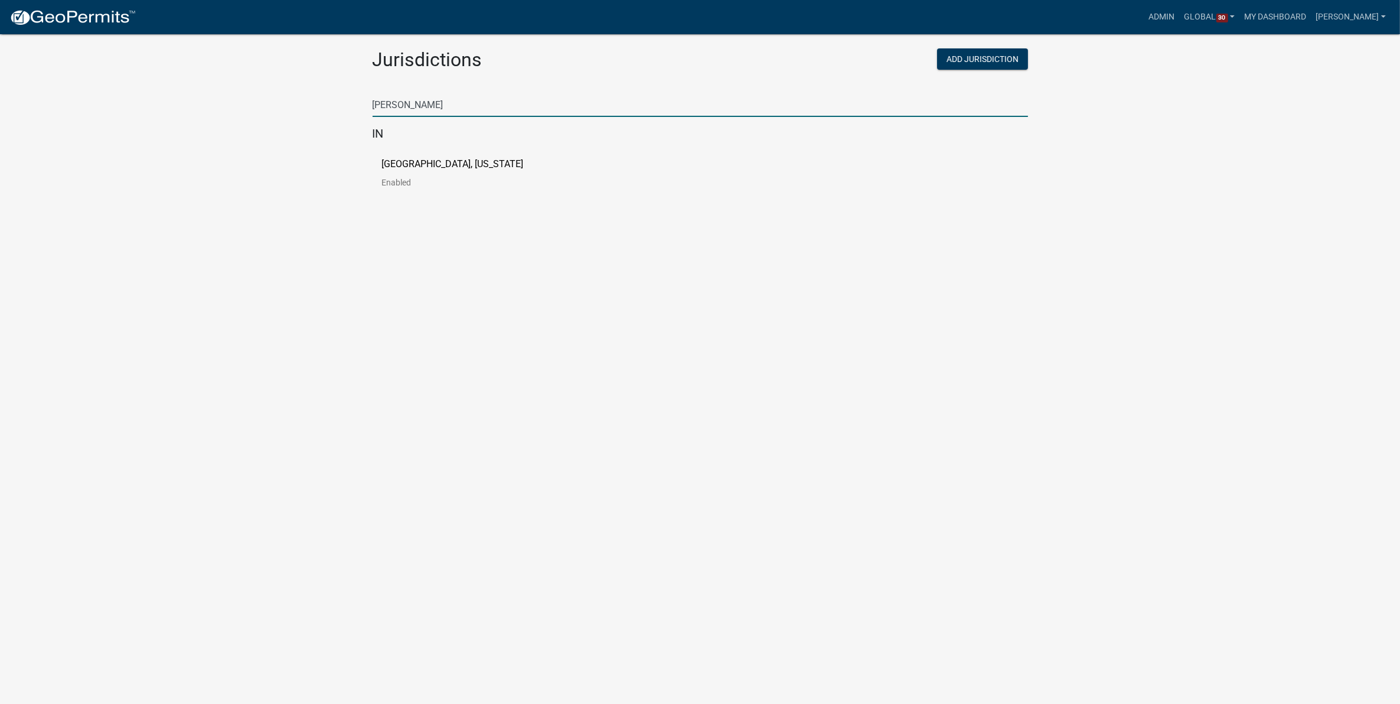
type input "[PERSON_NAME]"
drag, startPoint x: 331, startPoint y: 223, endPoint x: 390, endPoint y: 181, distance: 72.4
click at [331, 223] on body "Internet Explorer does NOT work with GeoPermits. Get a new browser for more sec…" at bounding box center [700, 366] width 1400 height 704
click at [429, 152] on div "[GEOGRAPHIC_DATA], [US_STATE] Enabled" at bounding box center [700, 177] width 655 height 55
click at [421, 164] on p "[GEOGRAPHIC_DATA], [US_STATE]" at bounding box center [453, 163] width 142 height 9
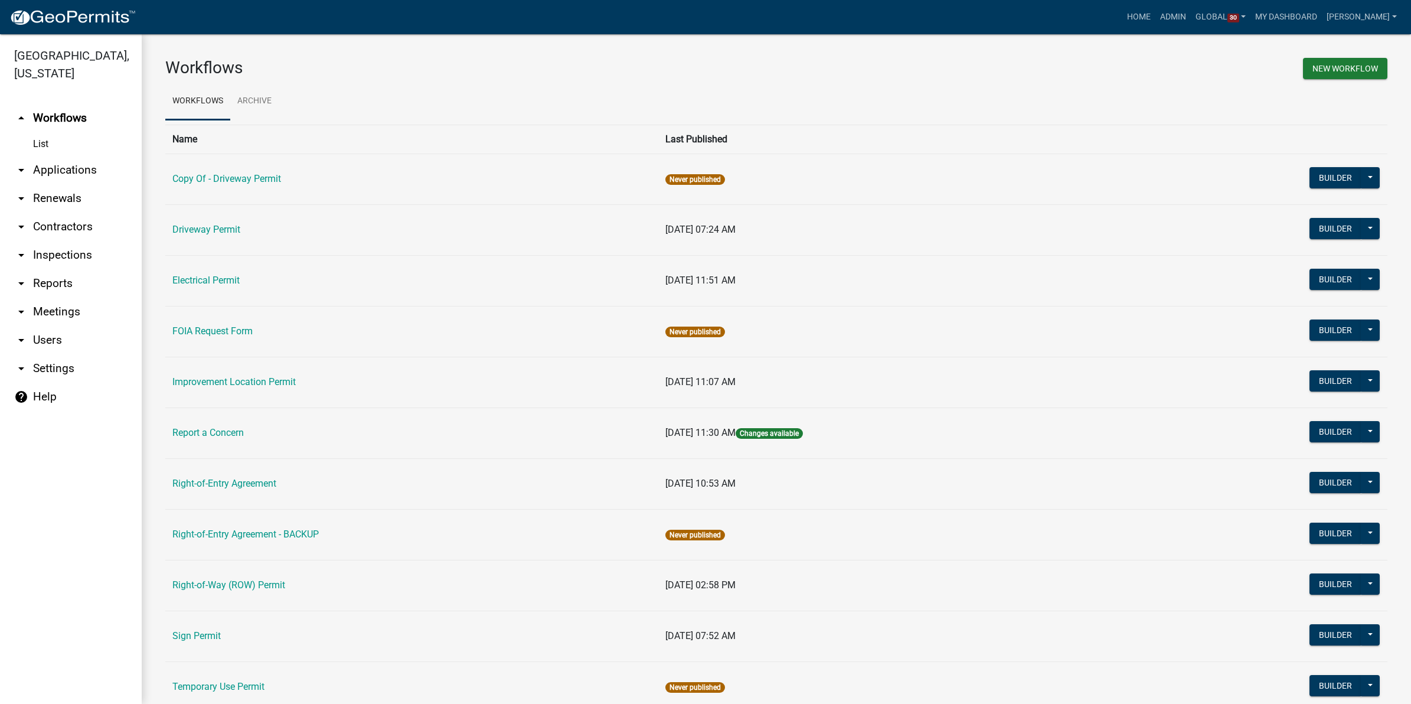
click at [42, 175] on link "arrow_drop_down Applications" at bounding box center [71, 170] width 142 height 28
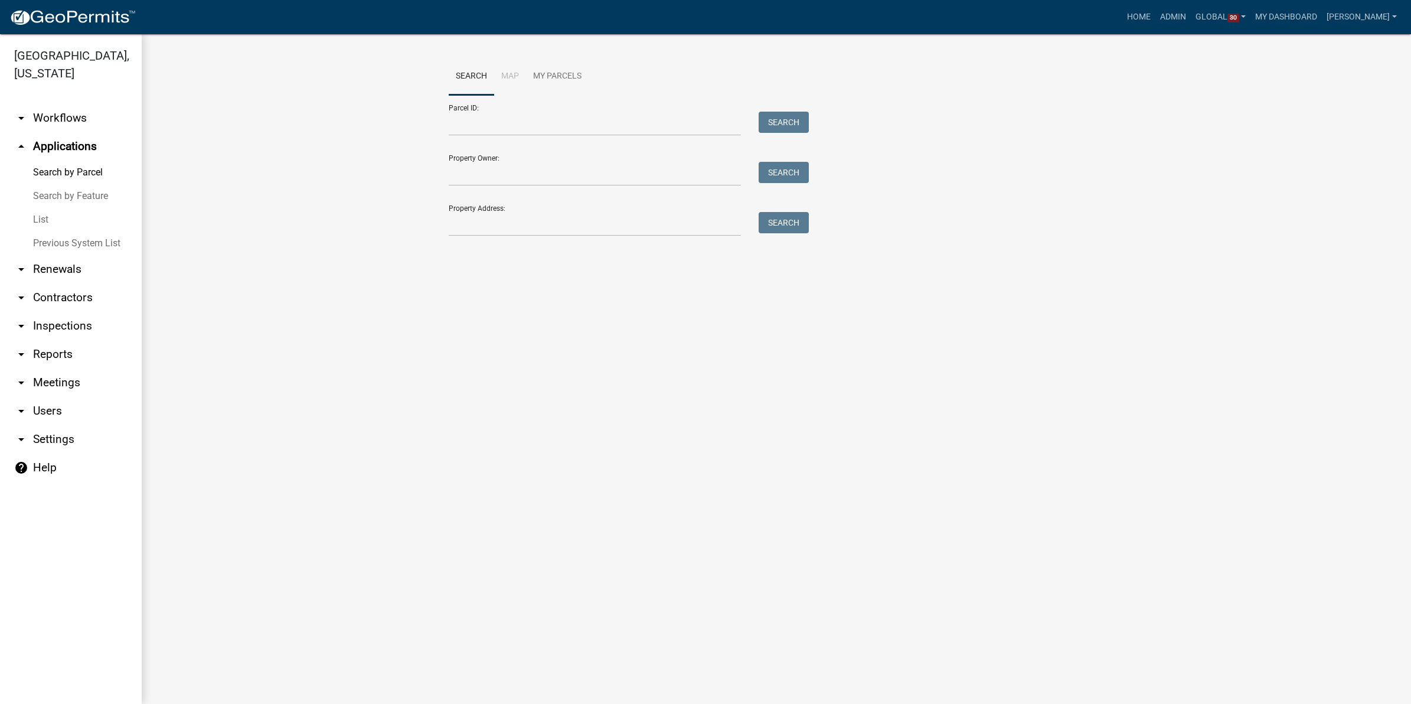
click at [37, 216] on link "List" at bounding box center [71, 220] width 142 height 24
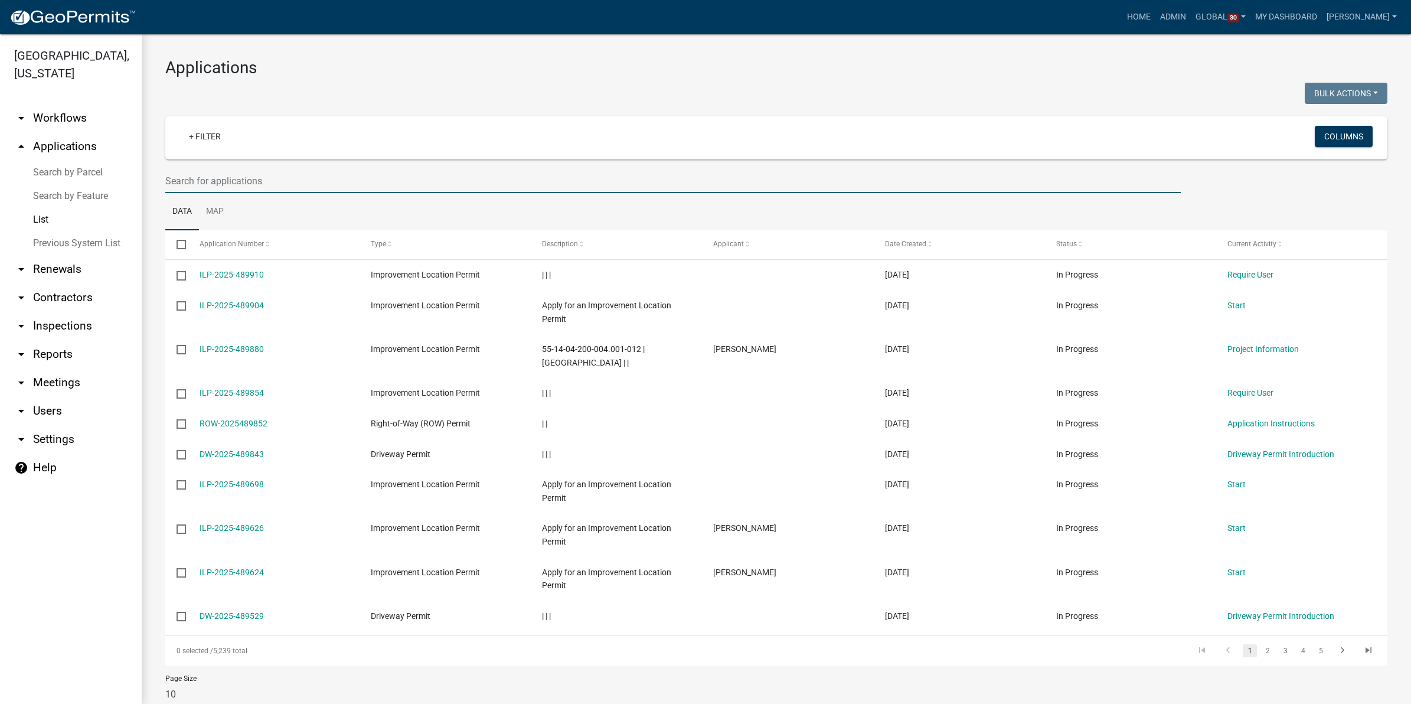
click at [216, 183] on input "text" at bounding box center [673, 181] width 1016 height 24
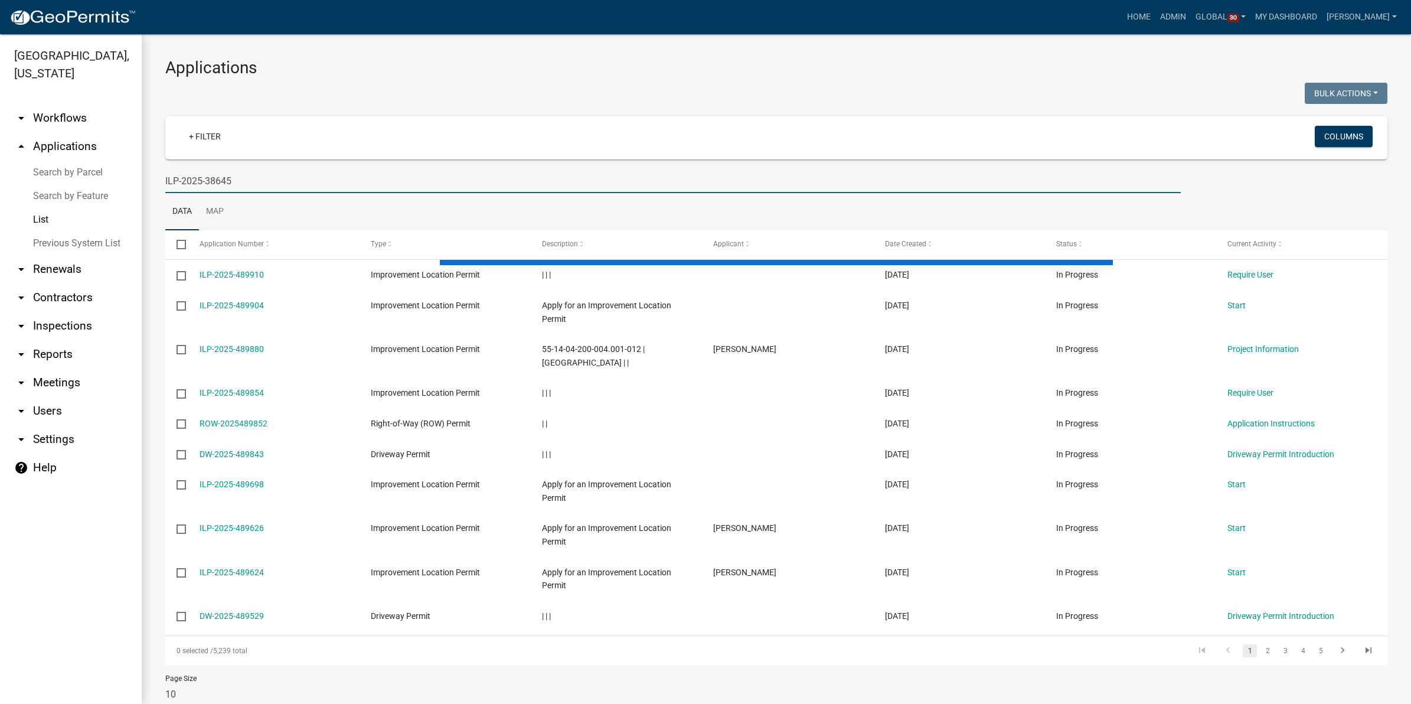
type input "ILP-2025-38645"
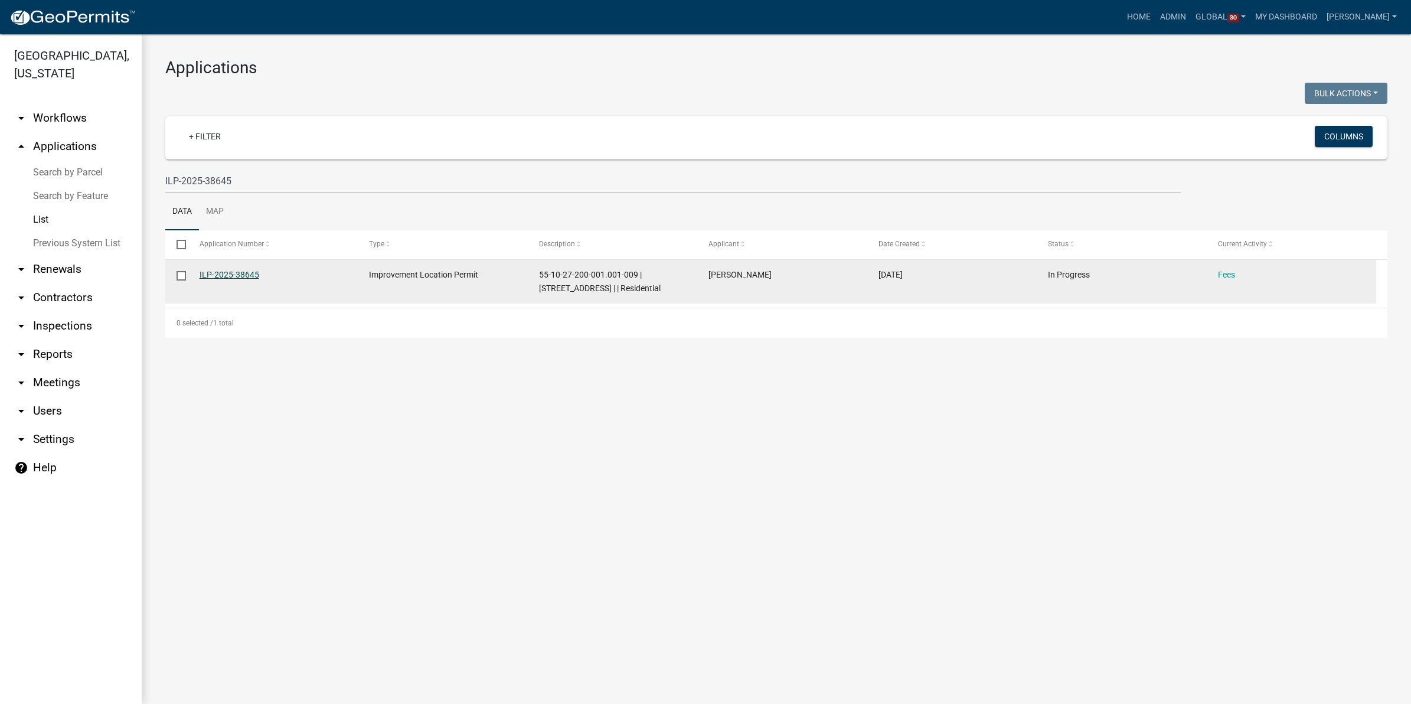
click at [228, 276] on link "ILP-2025-38645" at bounding box center [230, 274] width 60 height 9
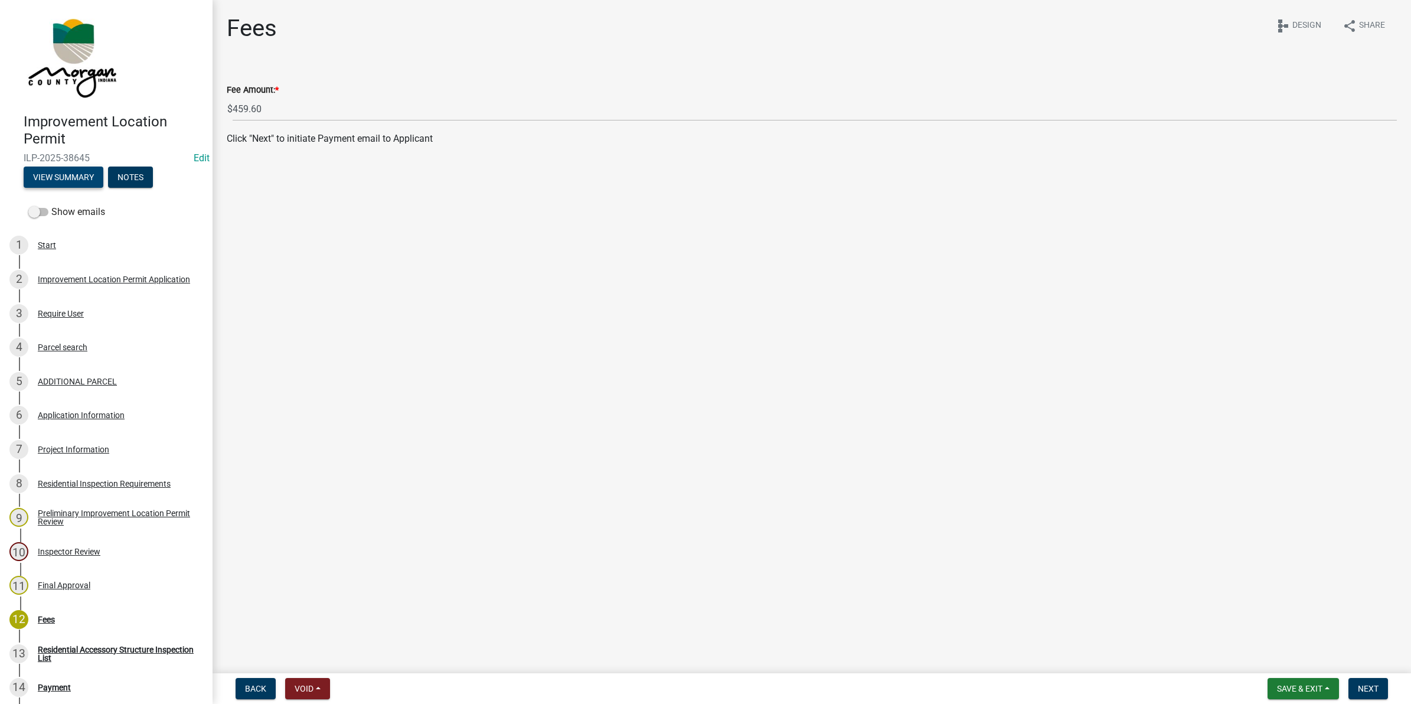
click at [76, 172] on button "View Summary" at bounding box center [64, 176] width 80 height 21
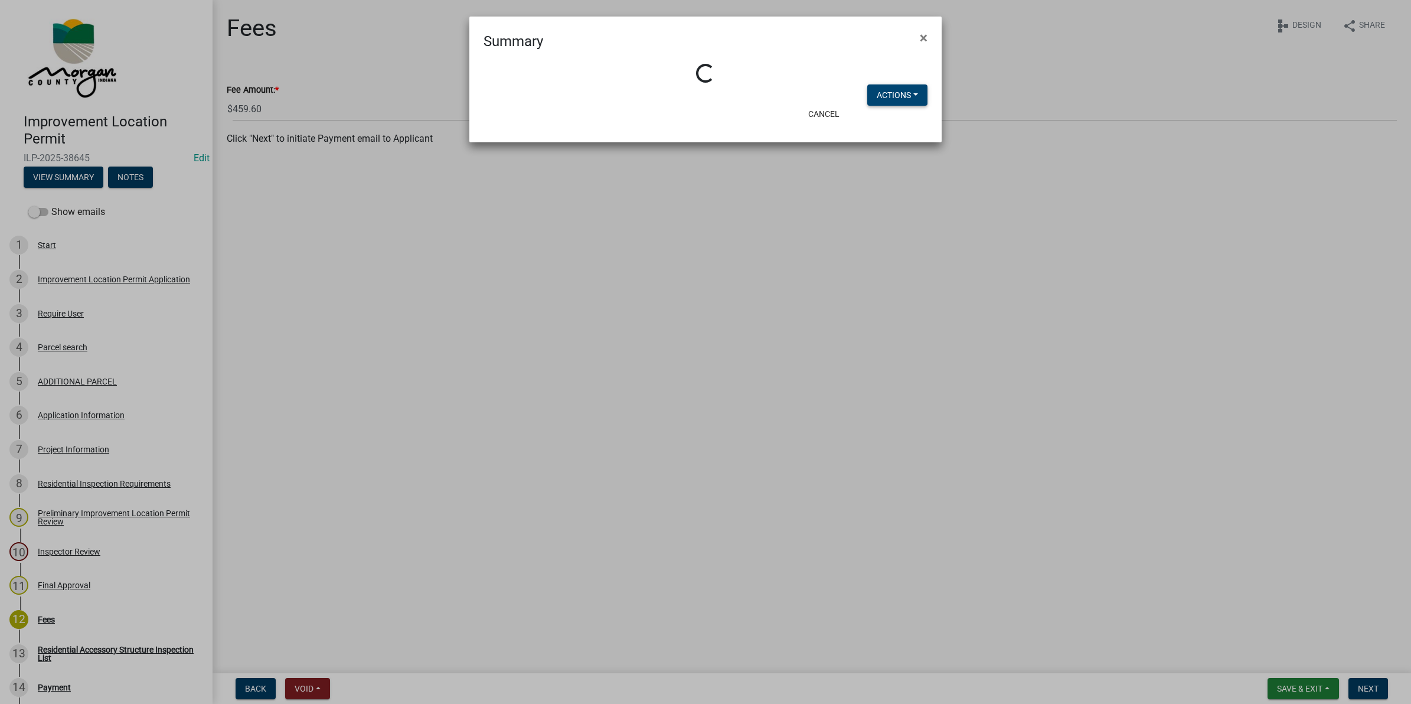
click at [878, 95] on div "Loading... Actions View Application Workflow" at bounding box center [705, 75] width 472 height 47
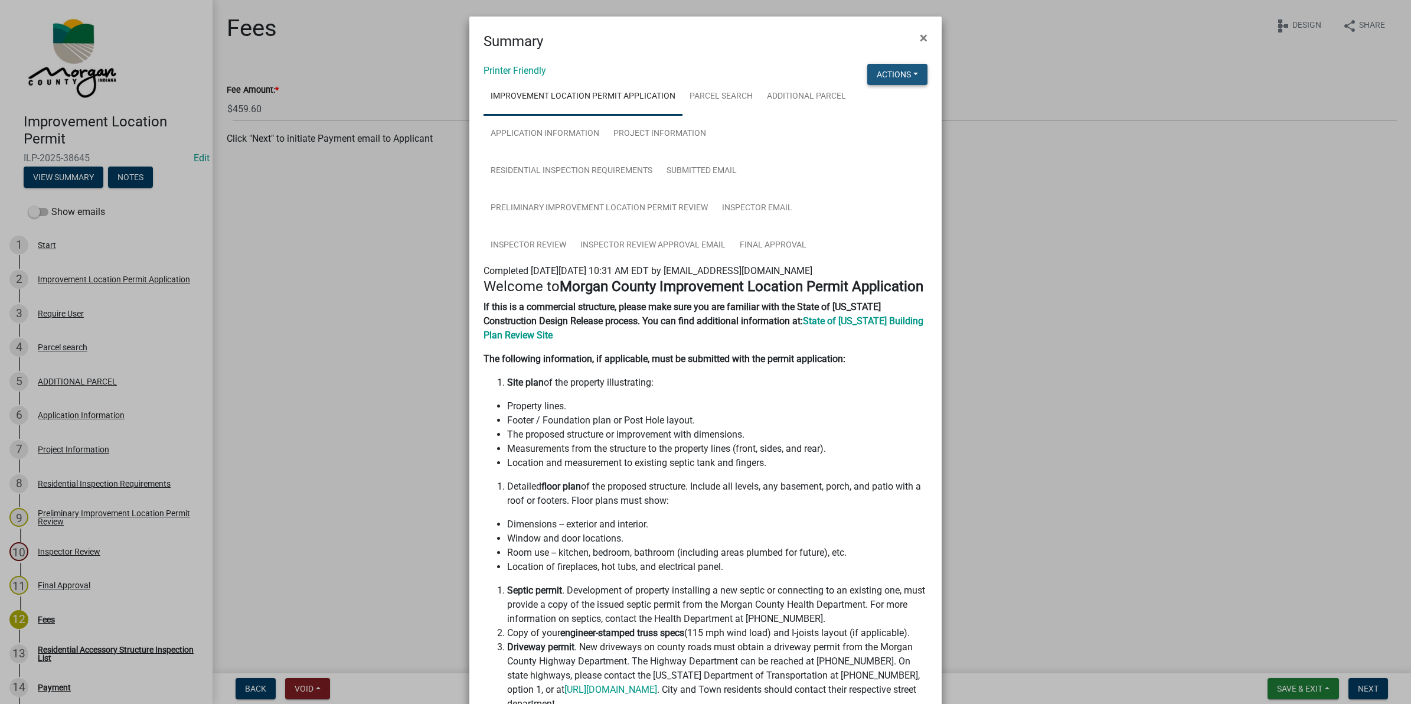
click at [889, 74] on button "Actions" at bounding box center [897, 74] width 60 height 21
click at [892, 104] on link "View Application Workflow" at bounding box center [936, 105] width 139 height 28
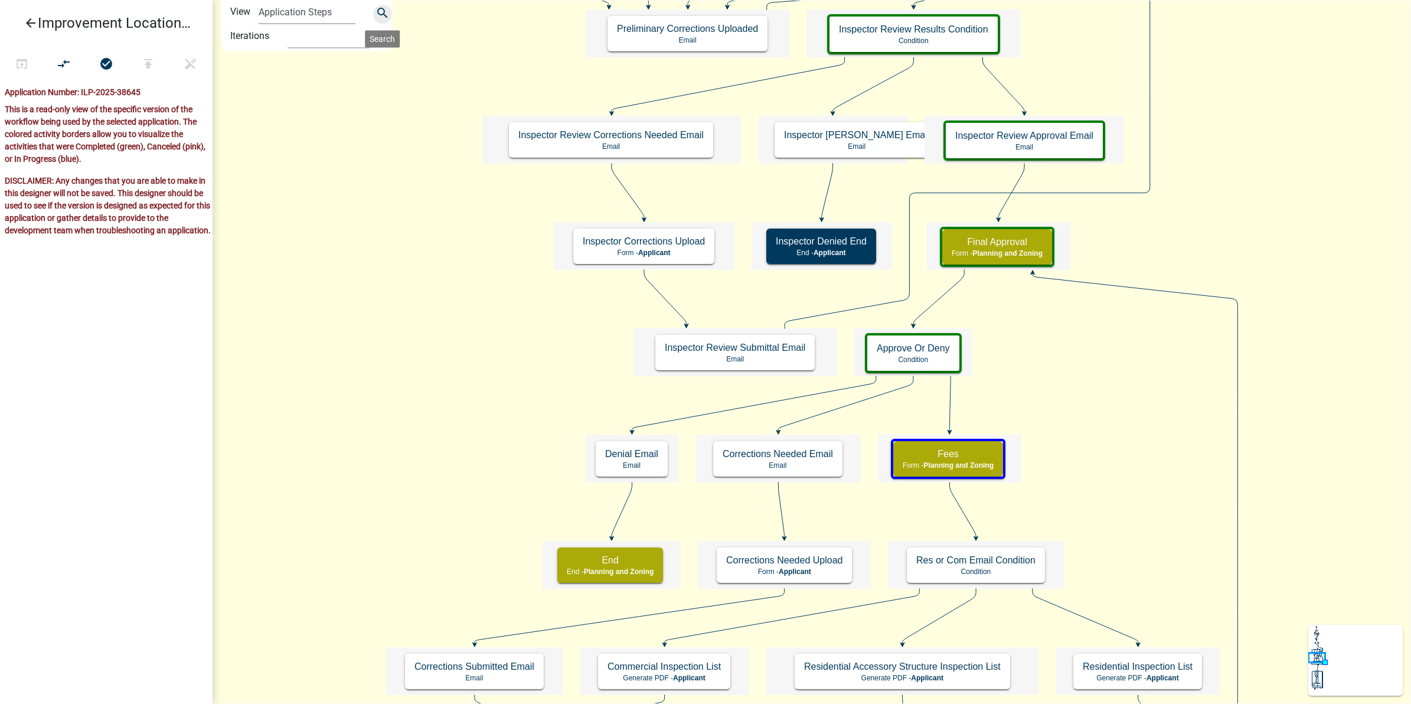
click at [379, 12] on icon "search" at bounding box center [383, 14] width 14 height 17
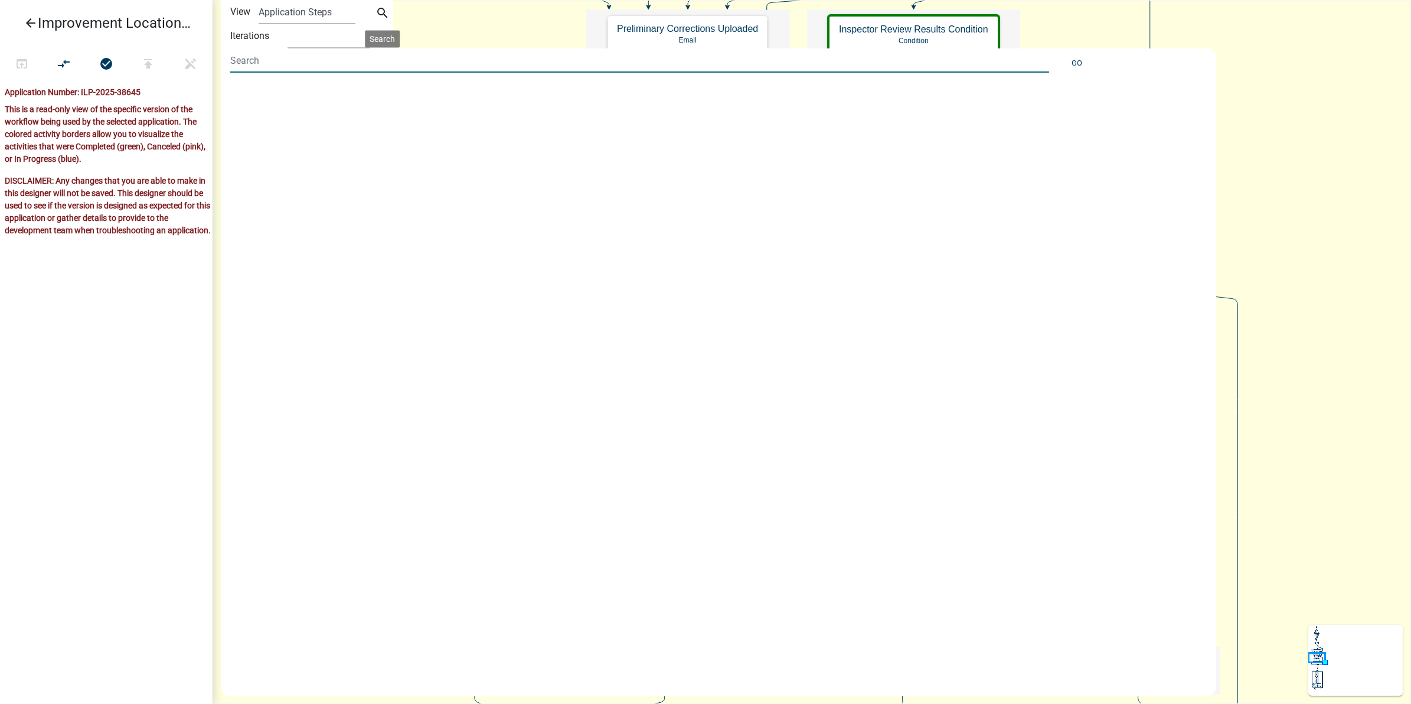
click at [328, 63] on input at bounding box center [639, 60] width 819 height 24
type input "fees"
click at [461, 325] on div "(Fees)" at bounding box center [703, 373] width 964 height 581
click at [258, 95] on span "(Fees)" at bounding box center [253, 97] width 26 height 9
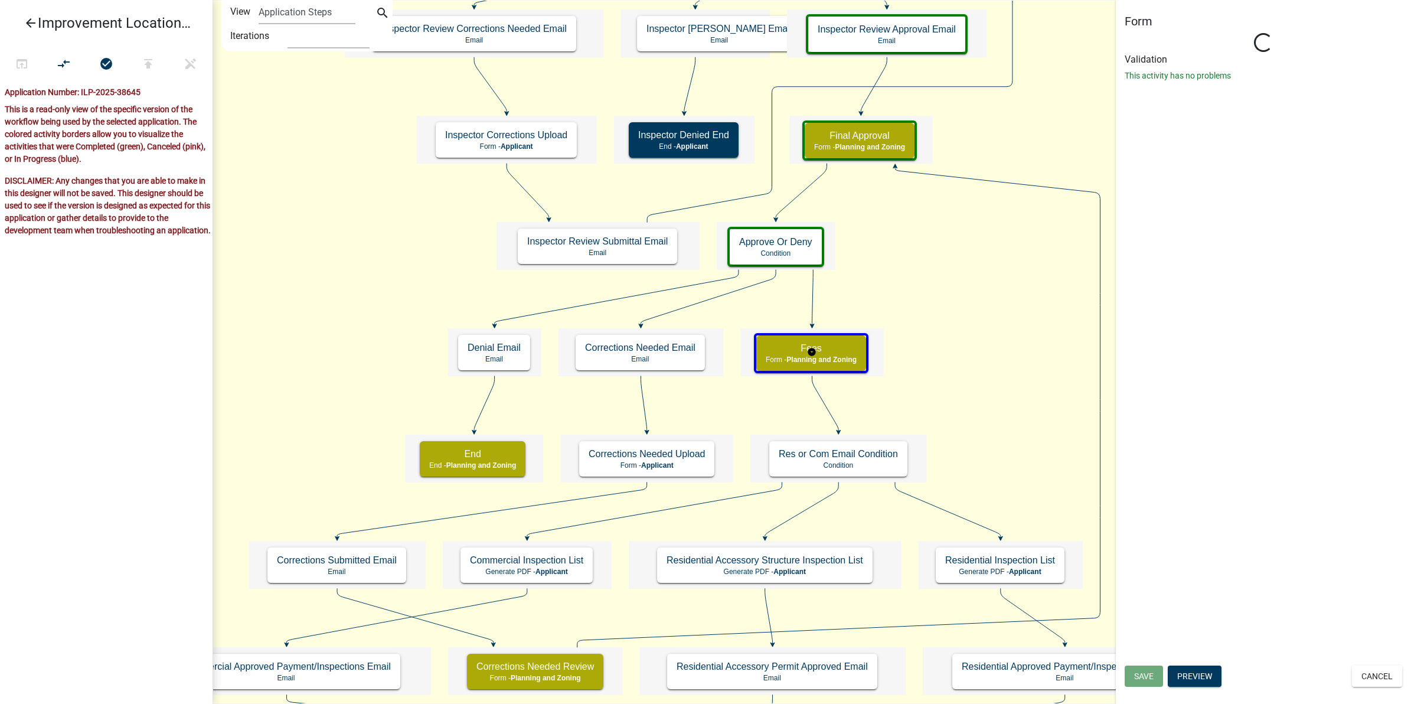
select select "7F002004-88EB-42E1-8B4E-CE48788E5DD9"
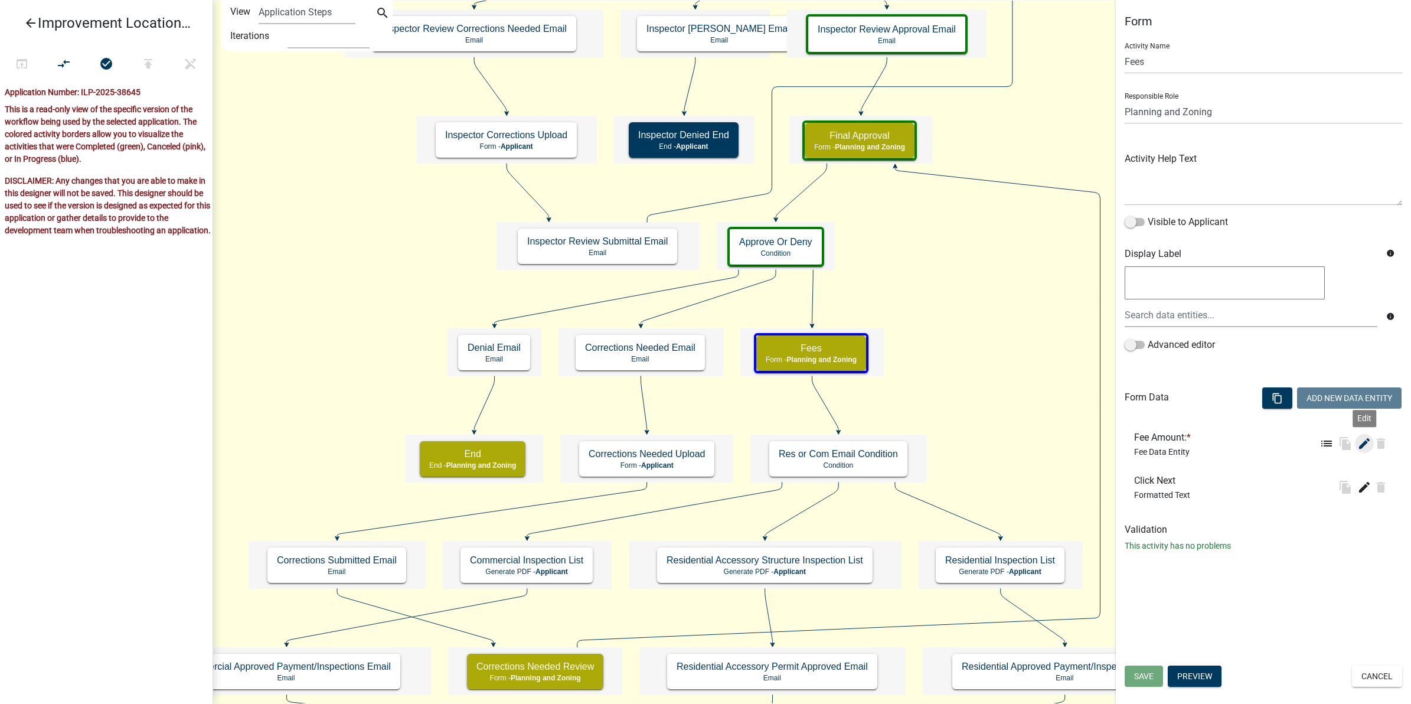
click at [1364, 446] on icon "edit" at bounding box center [1364, 443] width 14 height 14
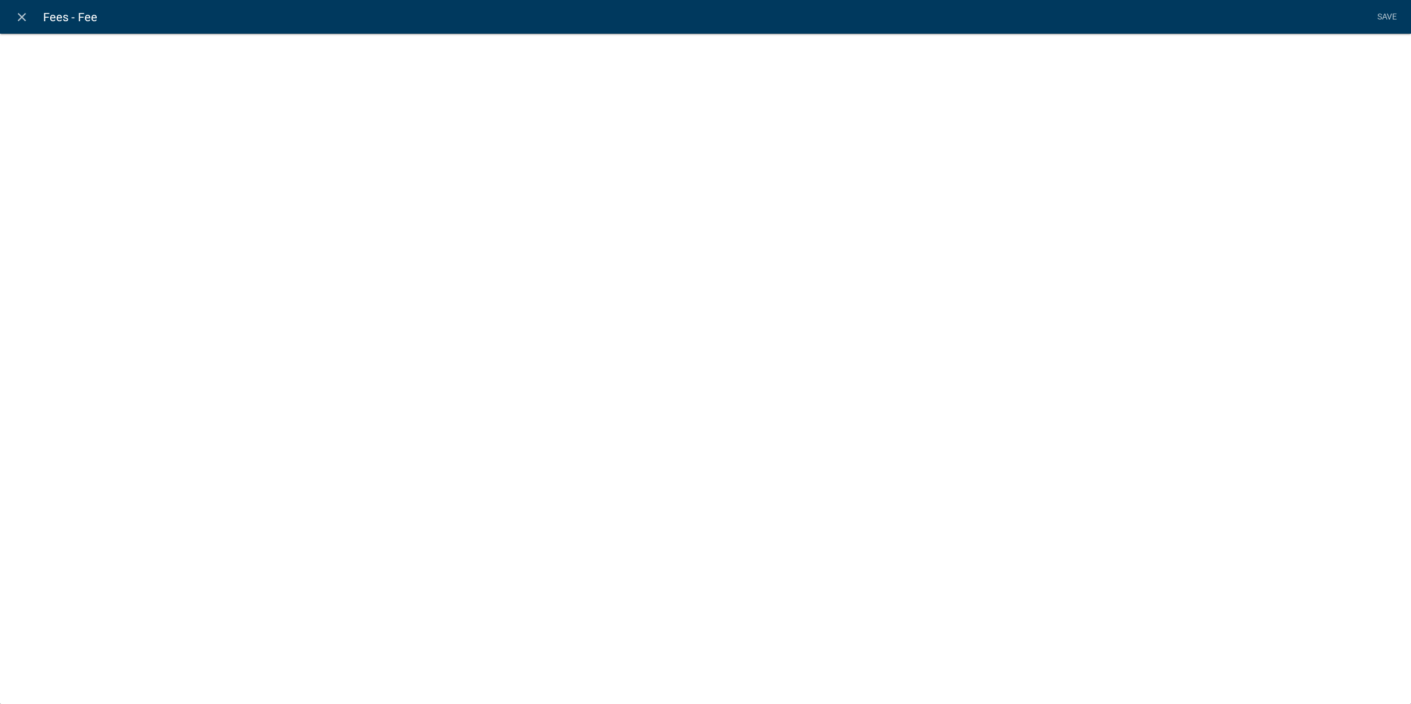
select select "fee"
select select "779b50d9-82f2-4b07-bdac-9fa32b7d6861"
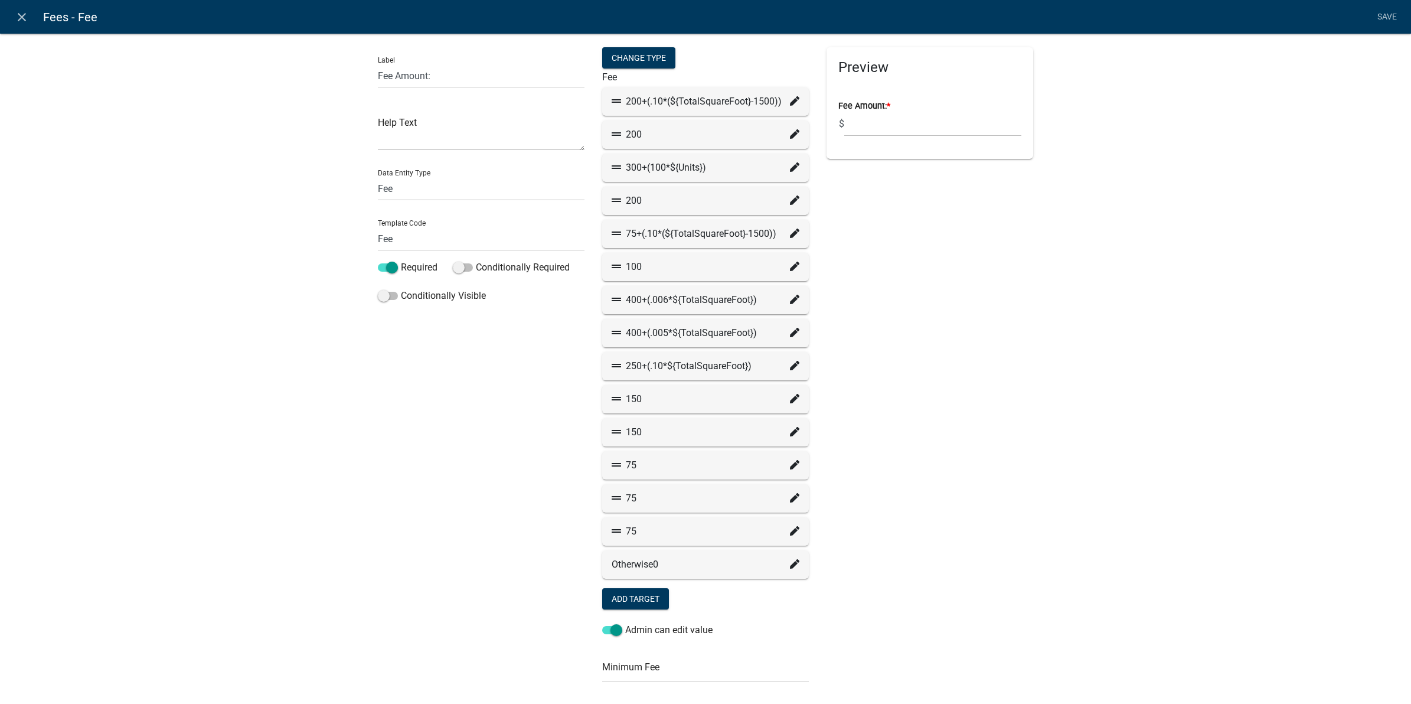
click at [790, 99] on icon at bounding box center [794, 100] width 9 height 9
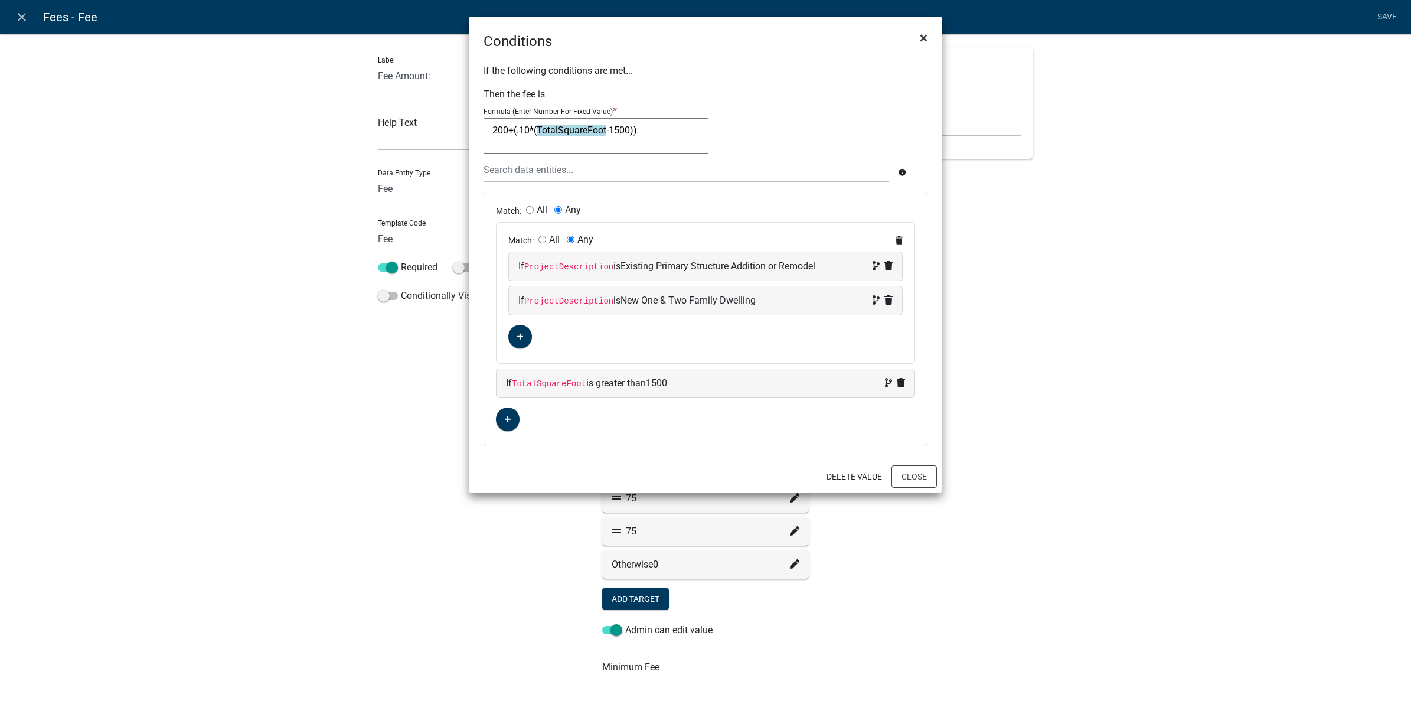
click at [923, 31] on span "×" at bounding box center [924, 38] width 8 height 17
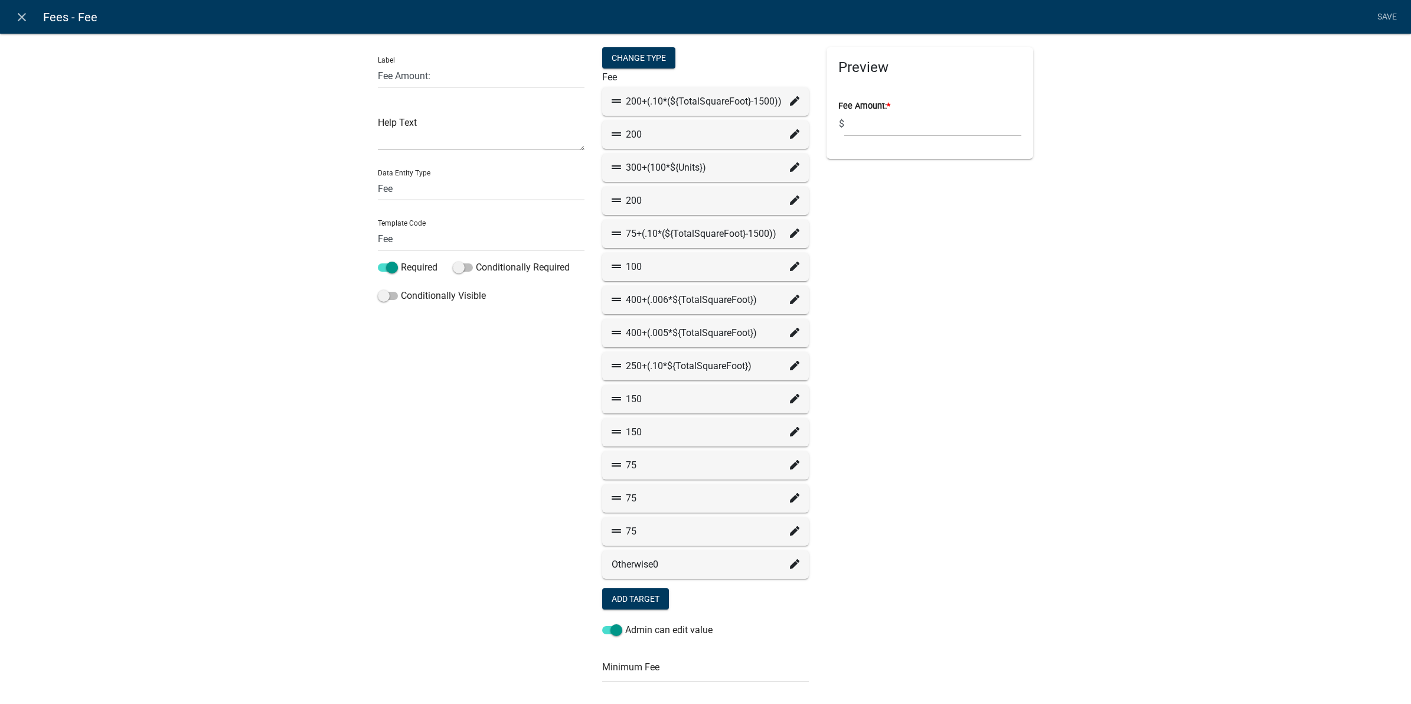
click at [790, 134] on icon at bounding box center [794, 133] width 9 height 9
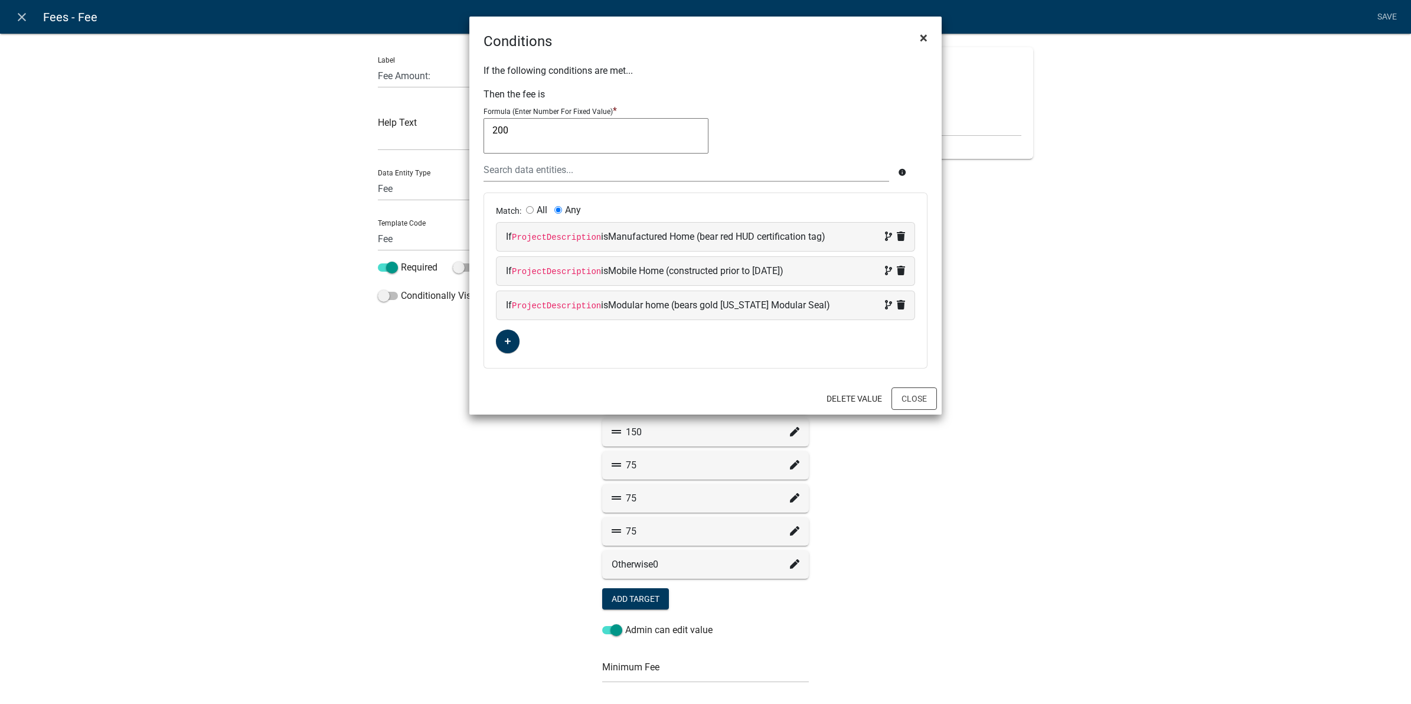
click at [928, 32] on button "×" at bounding box center [923, 37] width 27 height 33
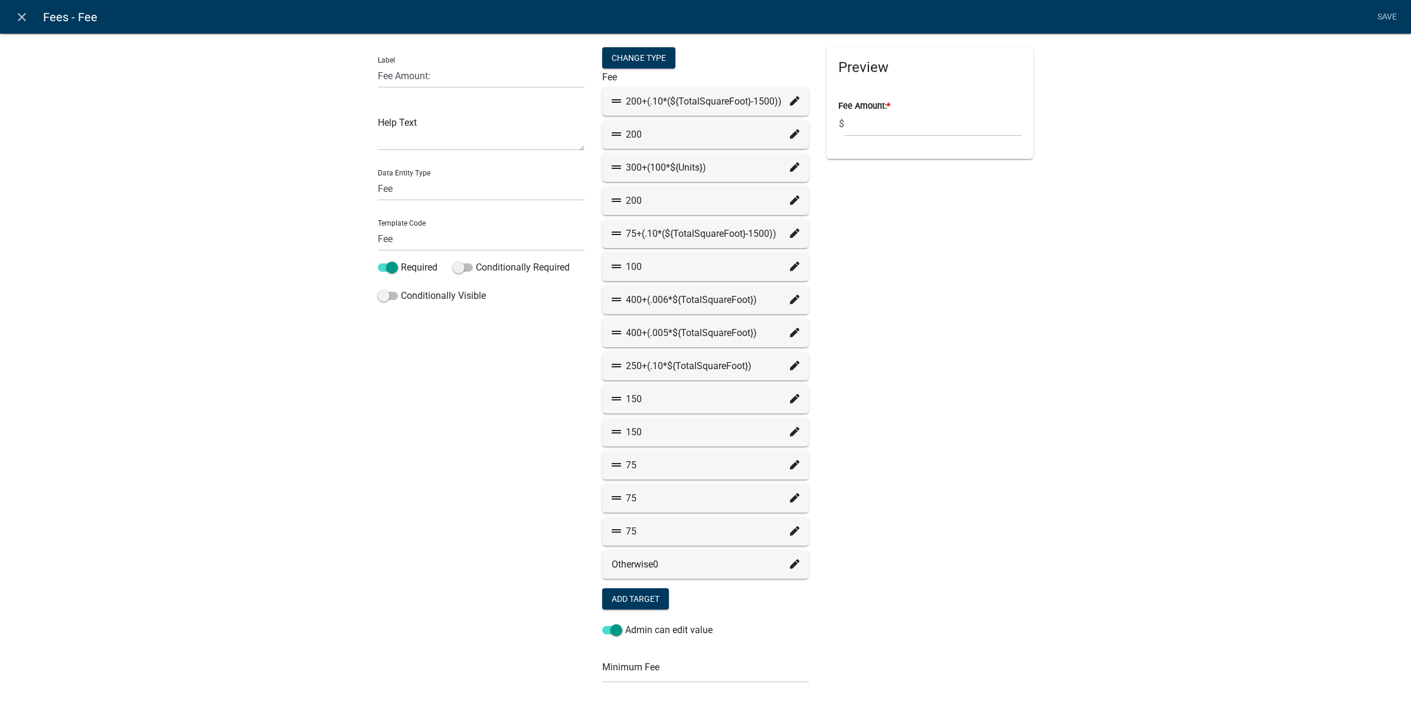
click at [783, 170] on div "300+(100*${Units})" at bounding box center [706, 168] width 188 height 14
click at [790, 170] on icon at bounding box center [794, 166] width 9 height 9
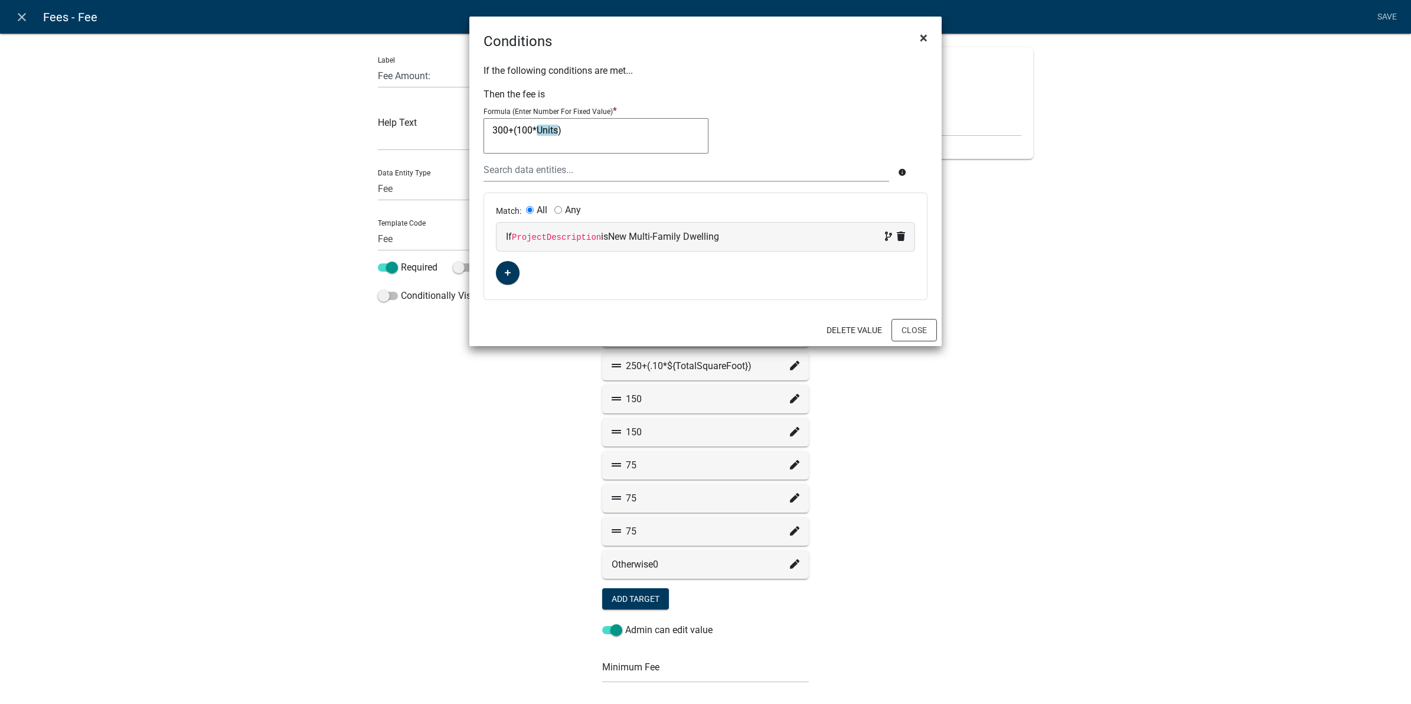
click at [920, 30] on span "×" at bounding box center [924, 38] width 8 height 17
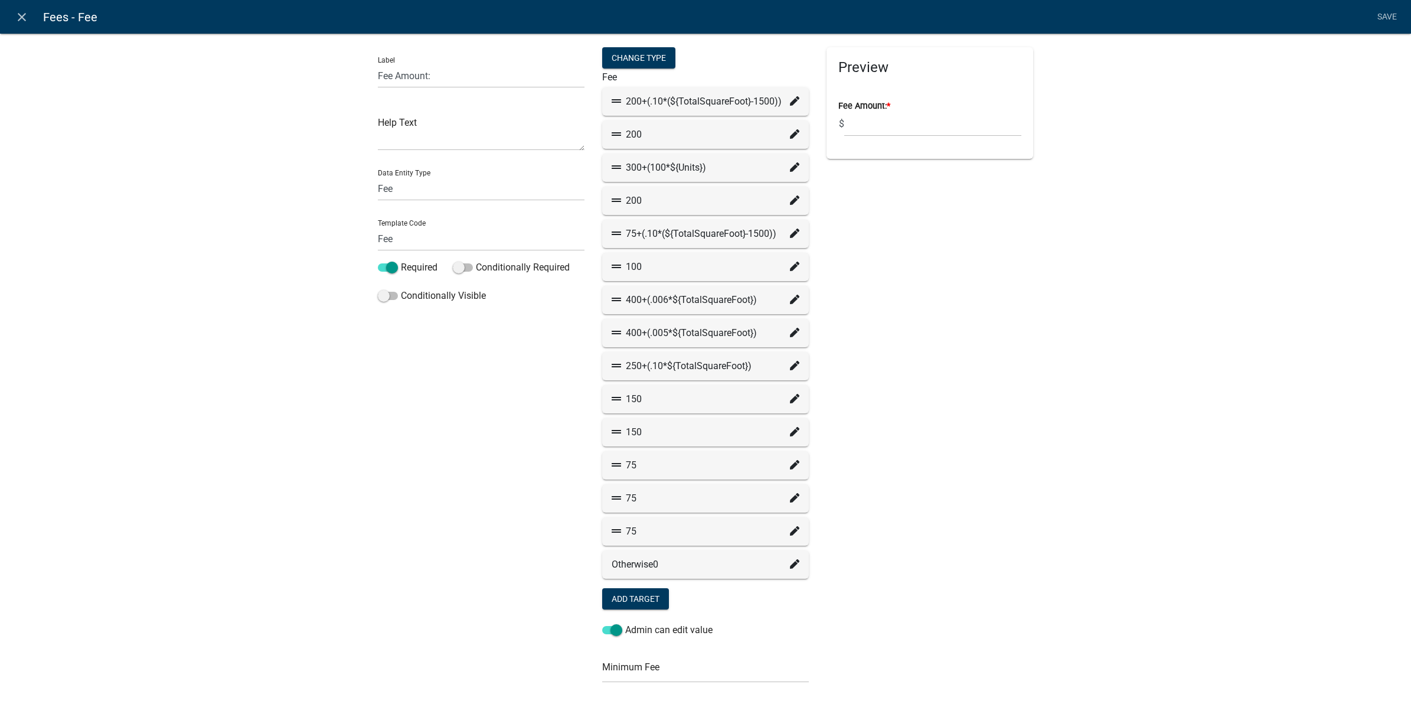
click at [790, 168] on icon at bounding box center [794, 166] width 9 height 9
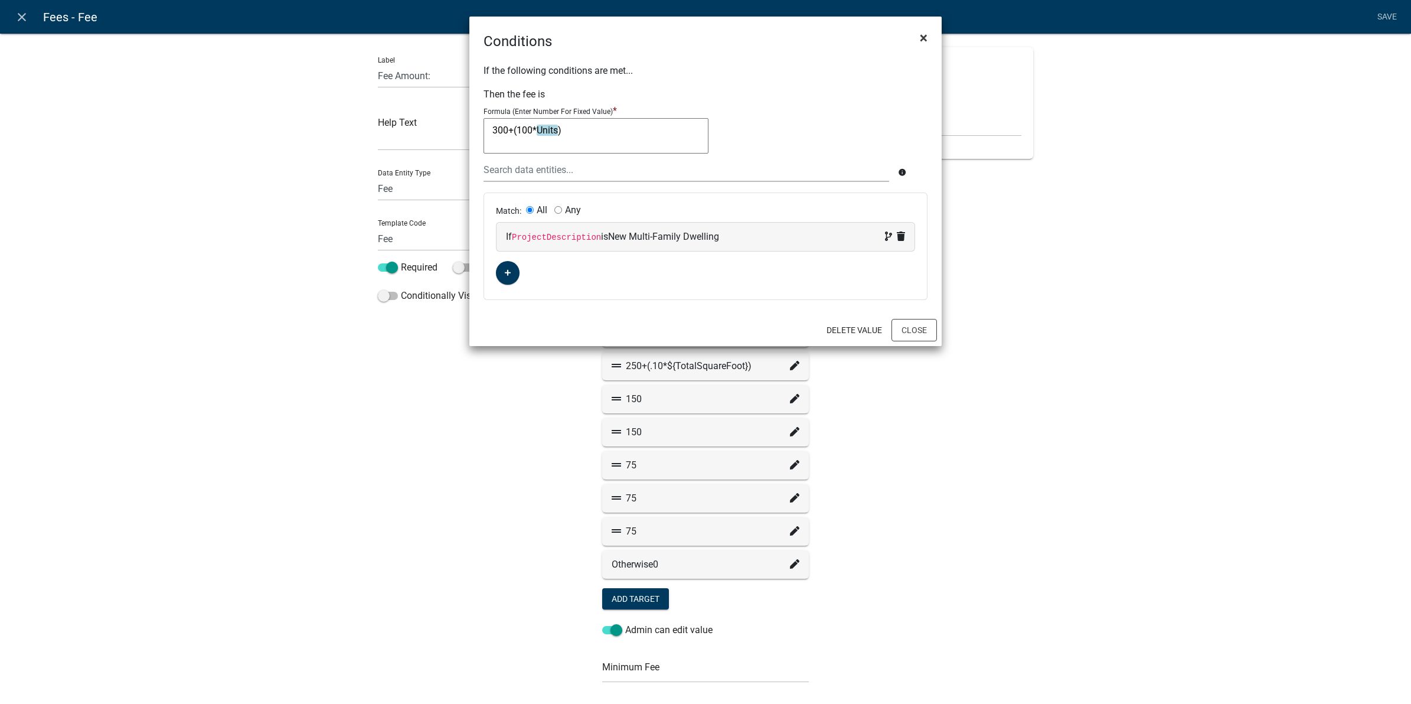
click at [924, 38] on span "×" at bounding box center [924, 38] width 8 height 17
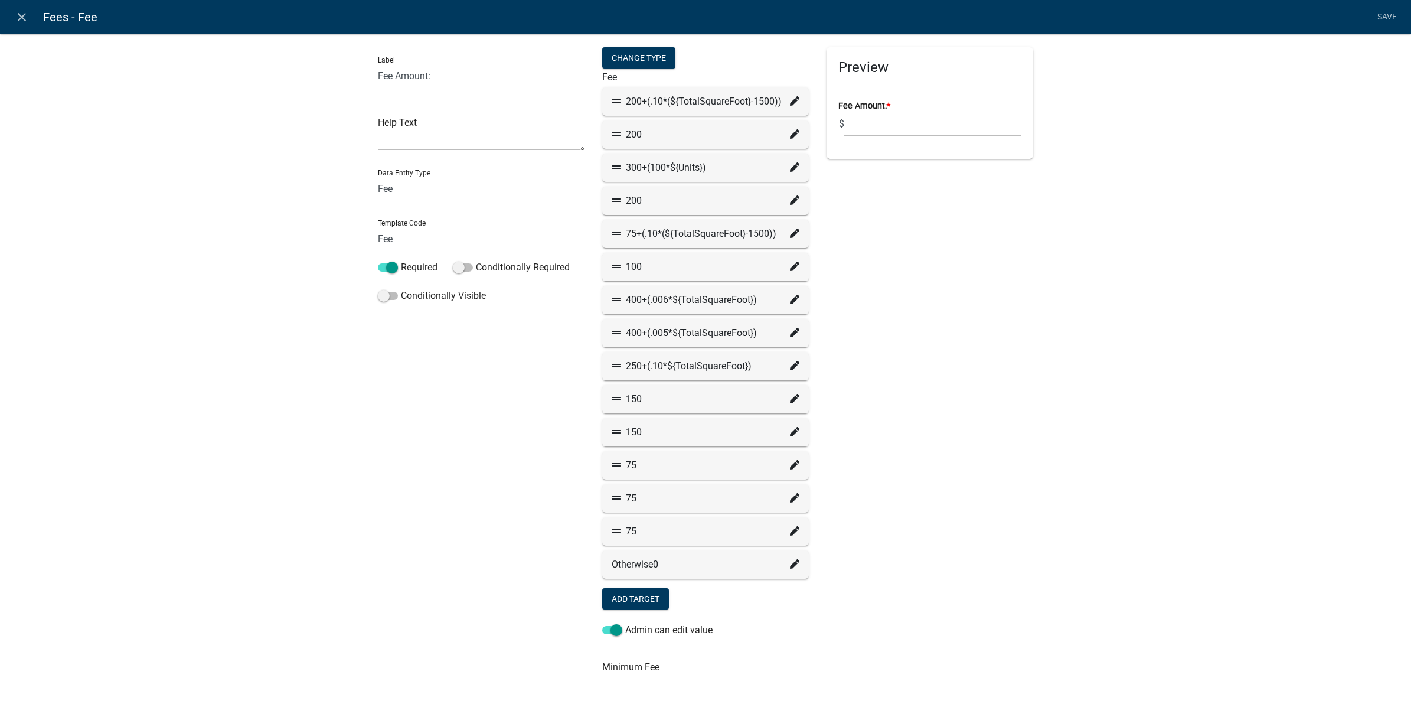
click at [790, 197] on icon at bounding box center [794, 199] width 9 height 9
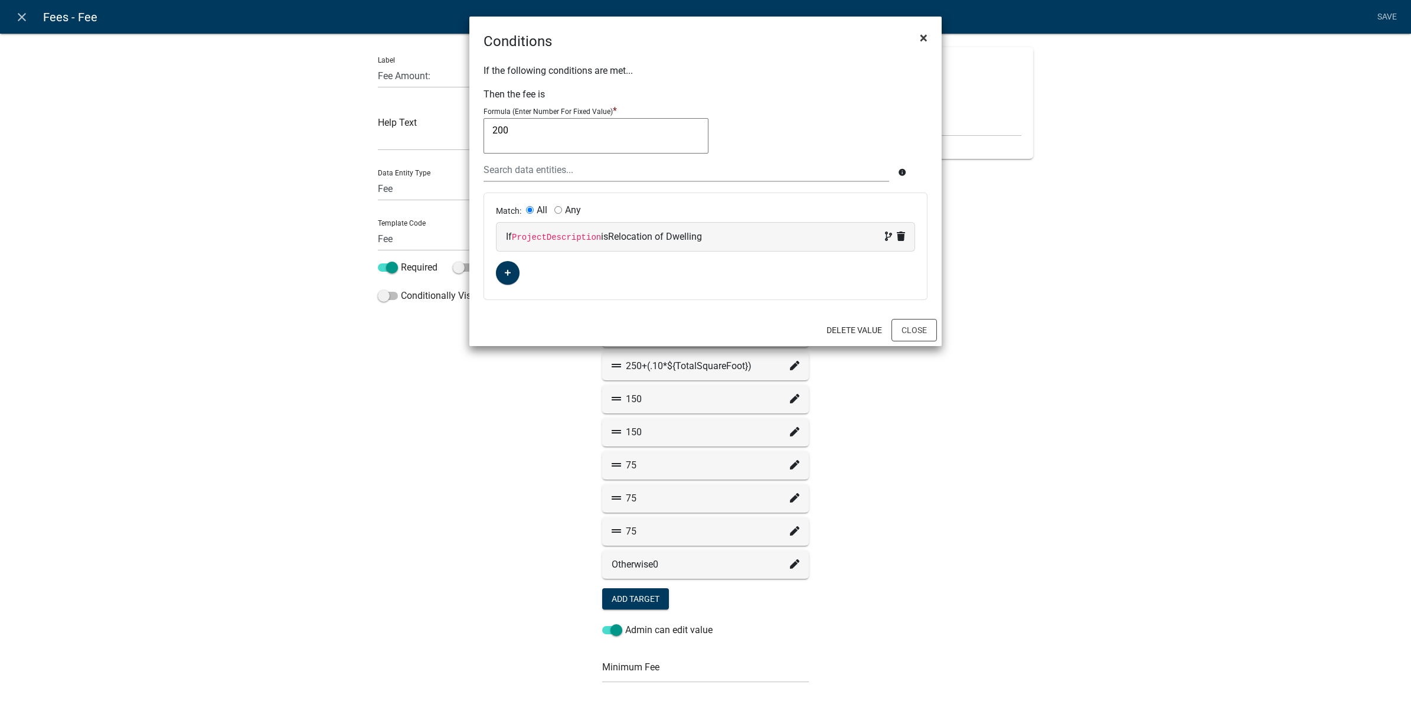
click at [921, 38] on span "×" at bounding box center [924, 38] width 8 height 17
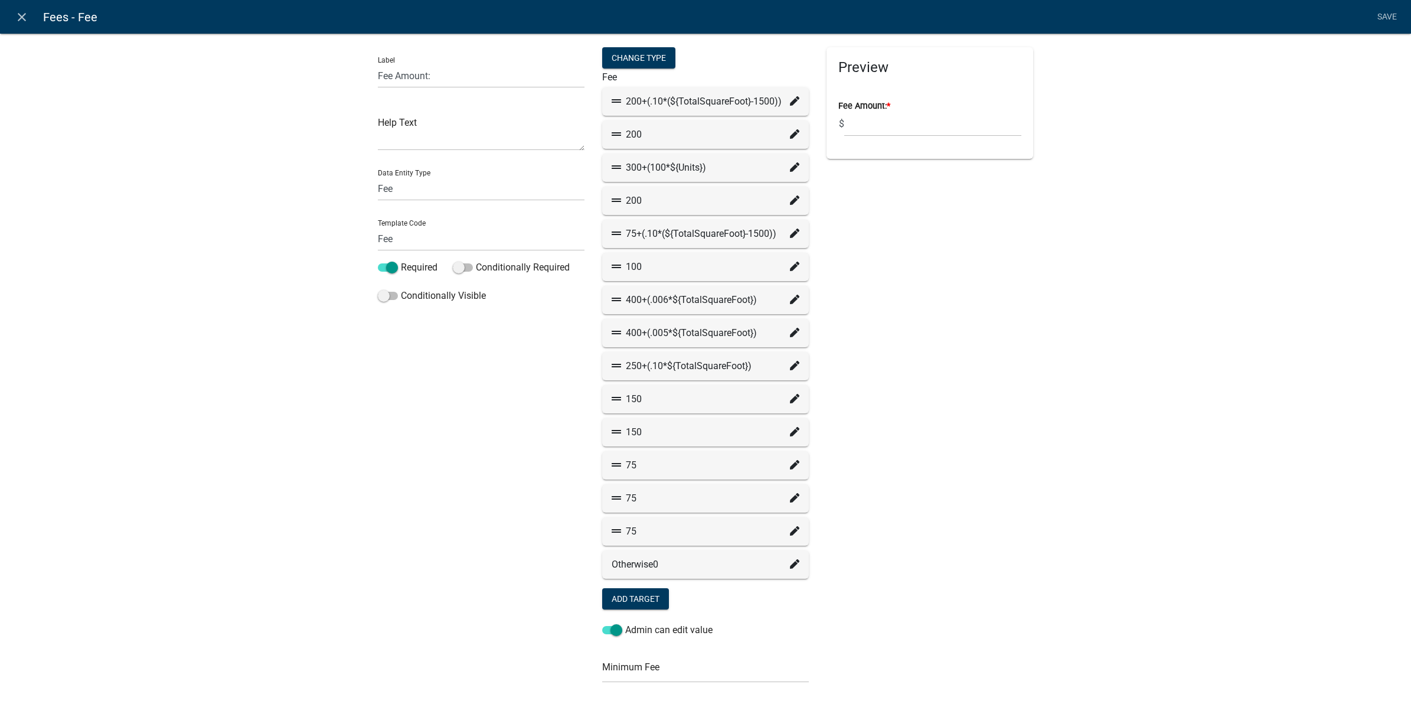
click at [790, 231] on icon at bounding box center [794, 232] width 9 height 9
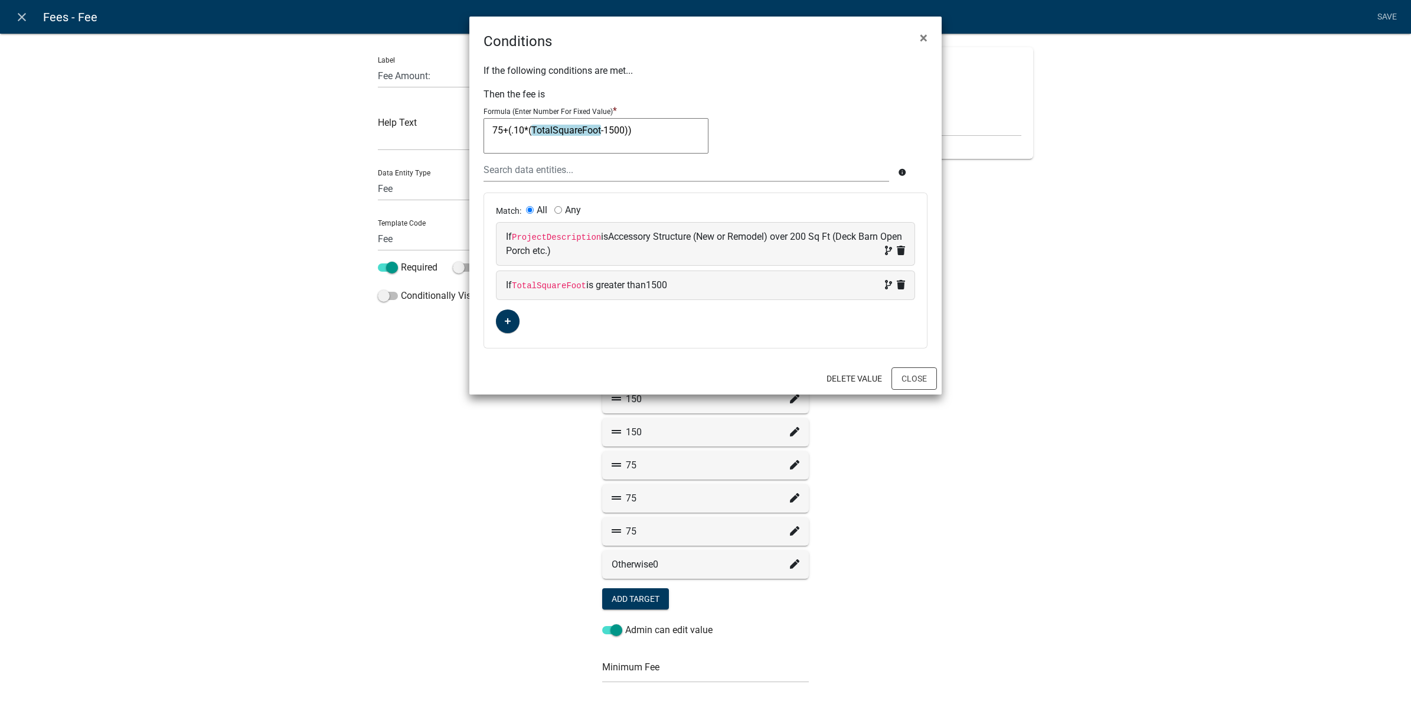
drag, startPoint x: 639, startPoint y: 136, endPoint x: 491, endPoint y: 130, distance: 148.3
click at [491, 130] on textarea "75+(.10*(TotalSquareFoot-1500))" at bounding box center [596, 135] width 225 height 35
click at [922, 35] on span "×" at bounding box center [924, 38] width 8 height 17
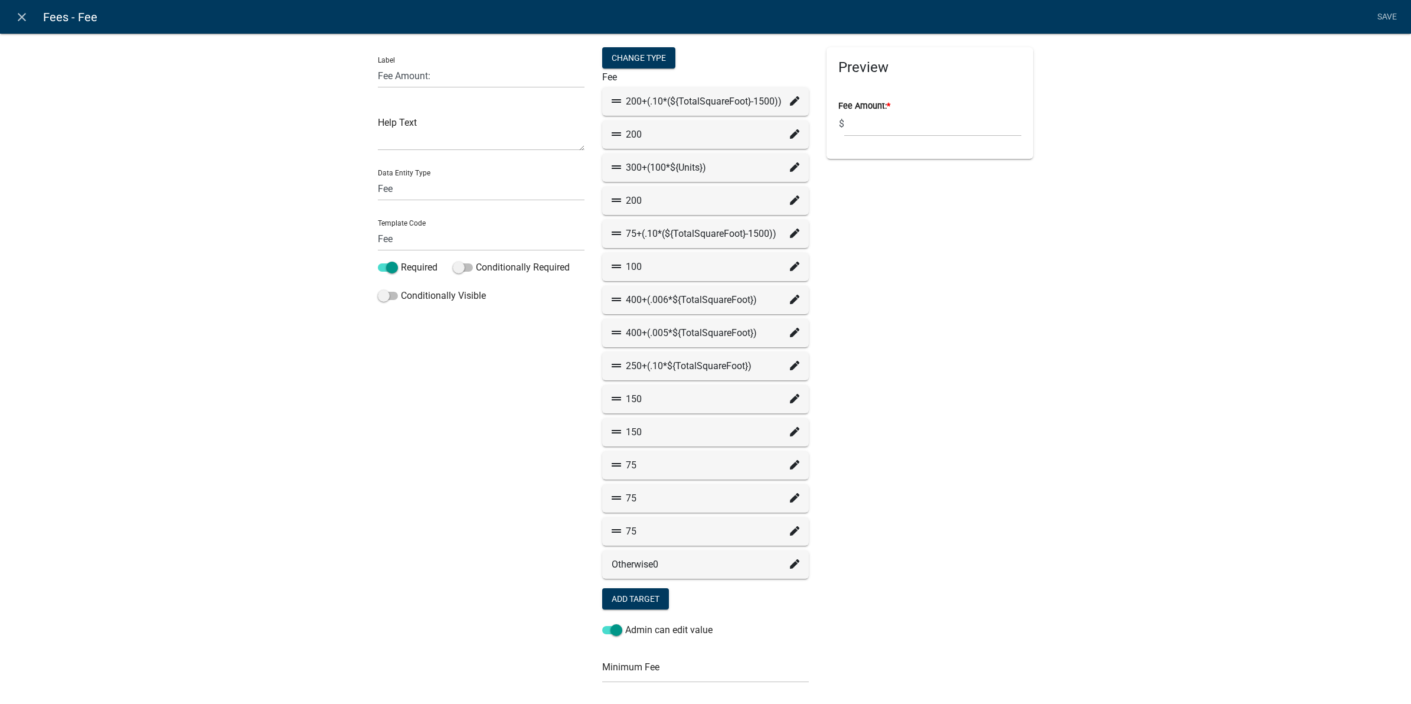
click at [790, 264] on icon at bounding box center [794, 266] width 9 height 9
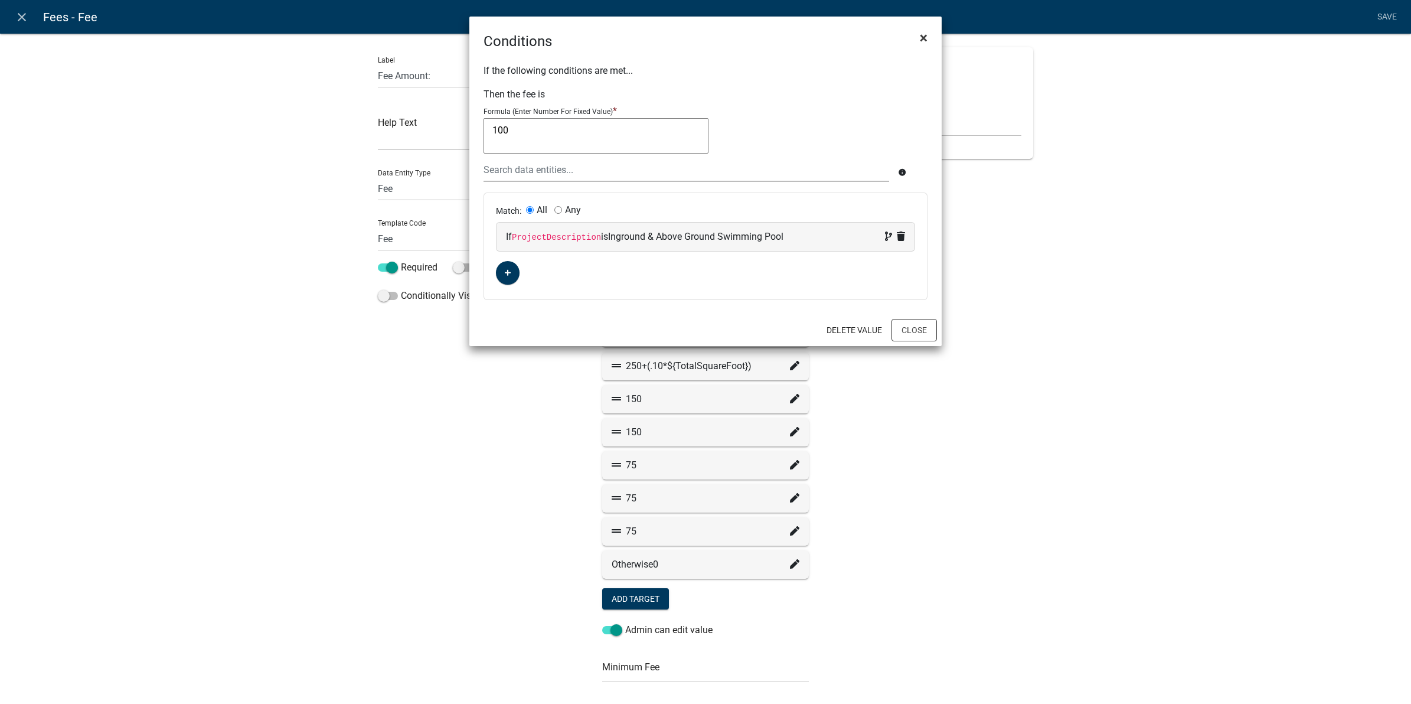
click at [922, 36] on span "×" at bounding box center [924, 38] width 8 height 17
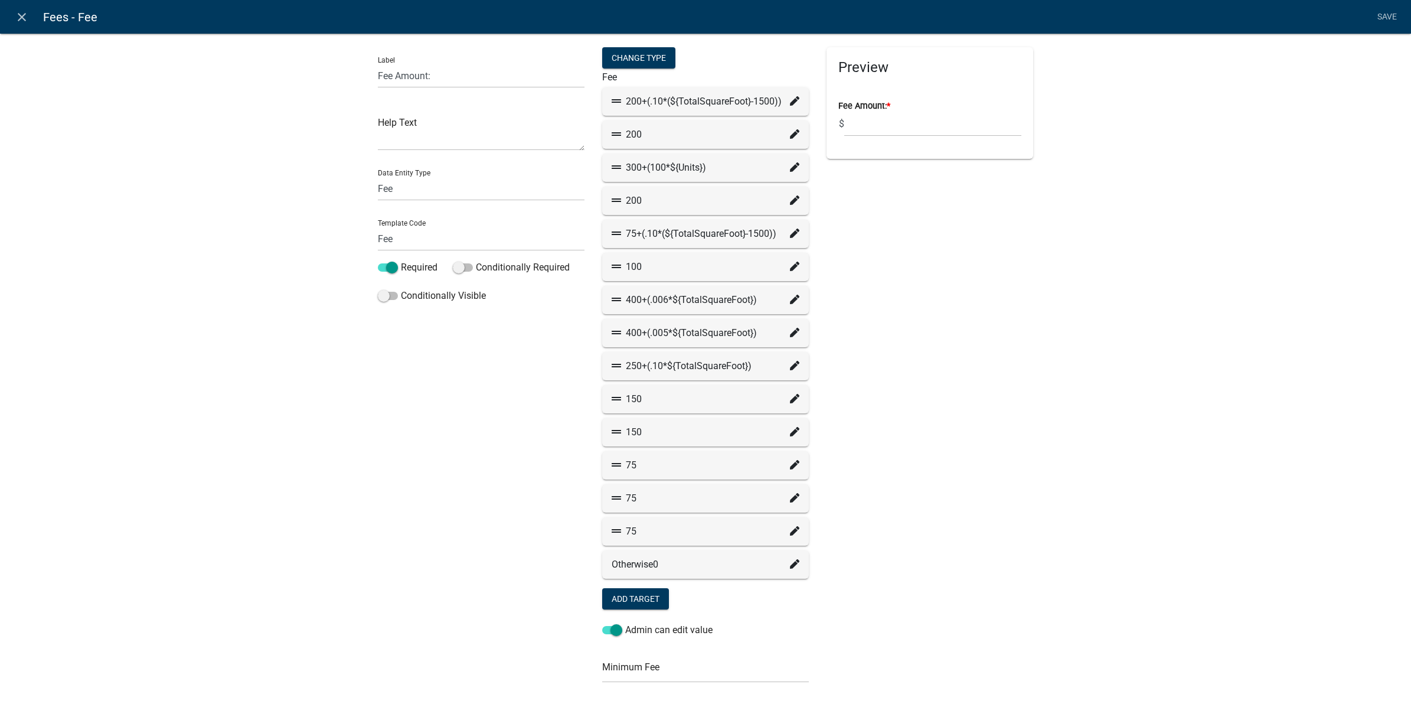
click at [790, 302] on icon at bounding box center [794, 299] width 9 height 9
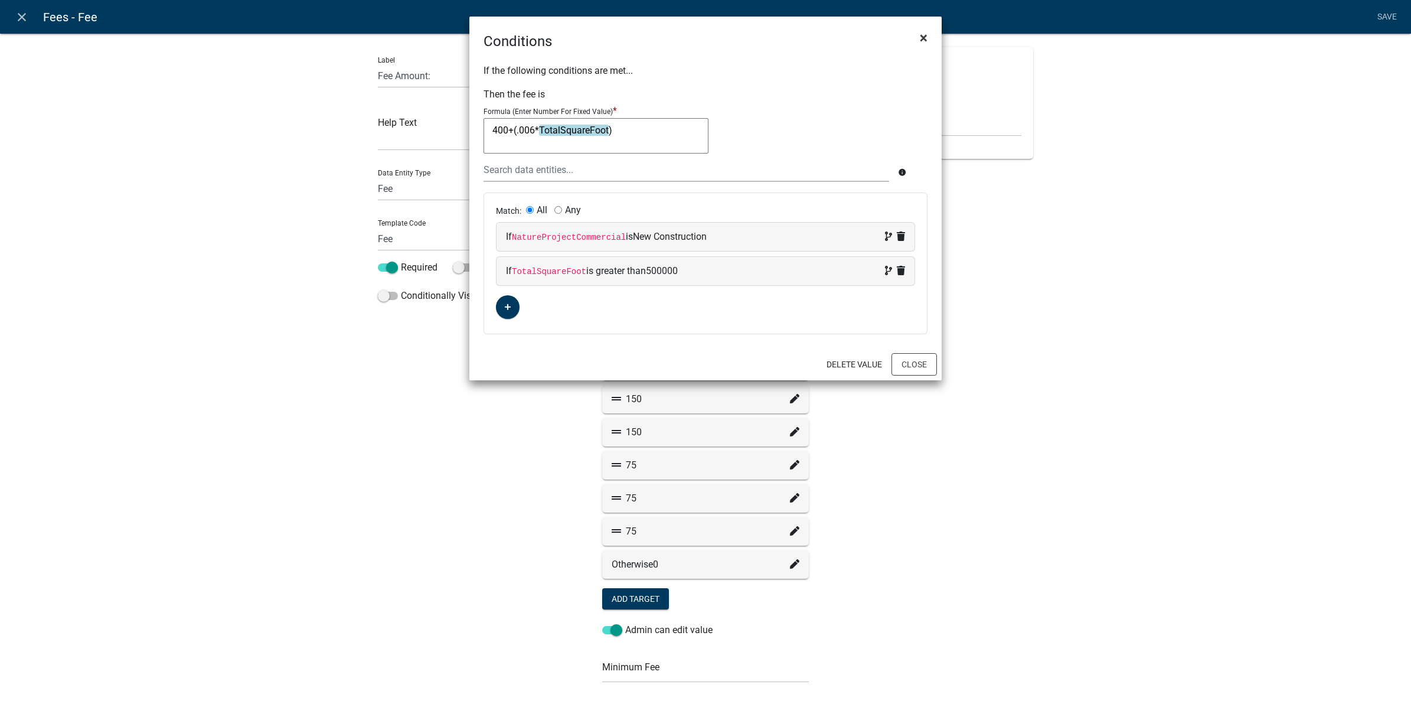
click at [920, 38] on span "×" at bounding box center [924, 38] width 8 height 17
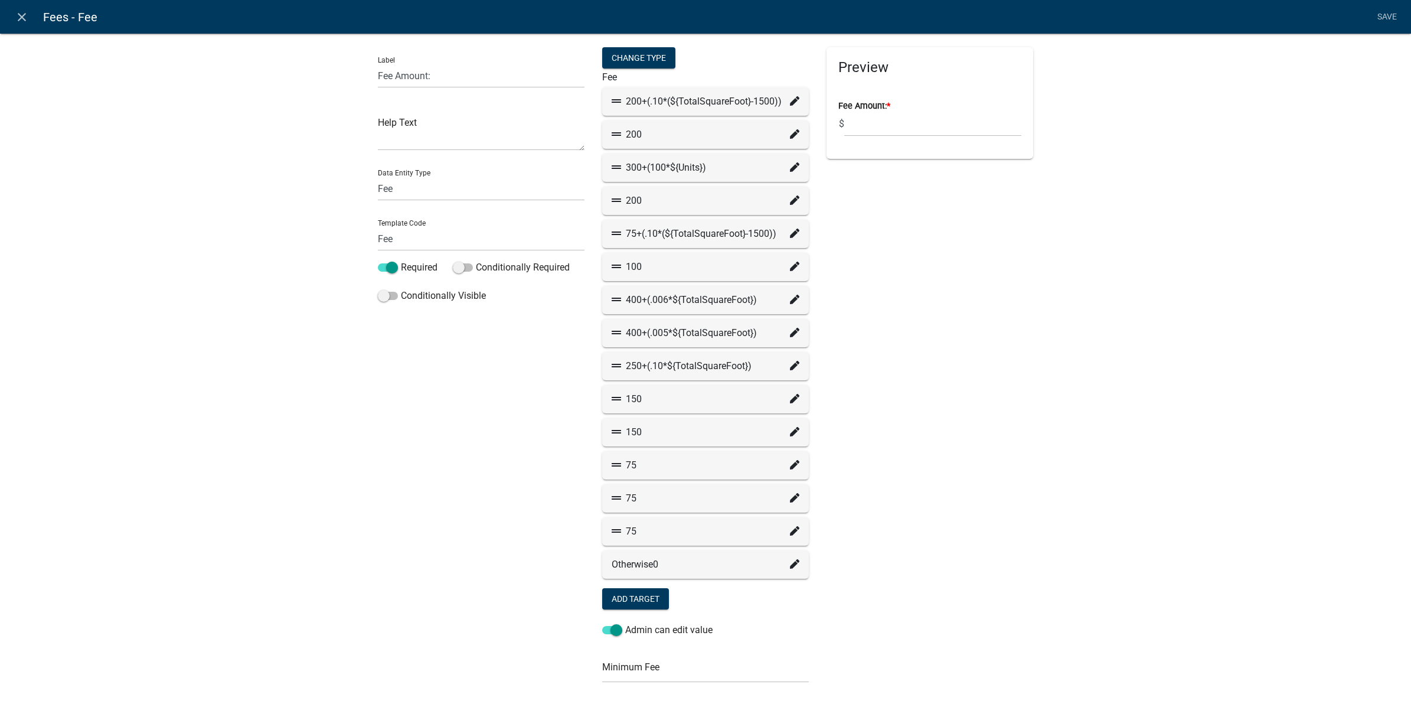
click at [790, 331] on icon at bounding box center [794, 332] width 9 height 9
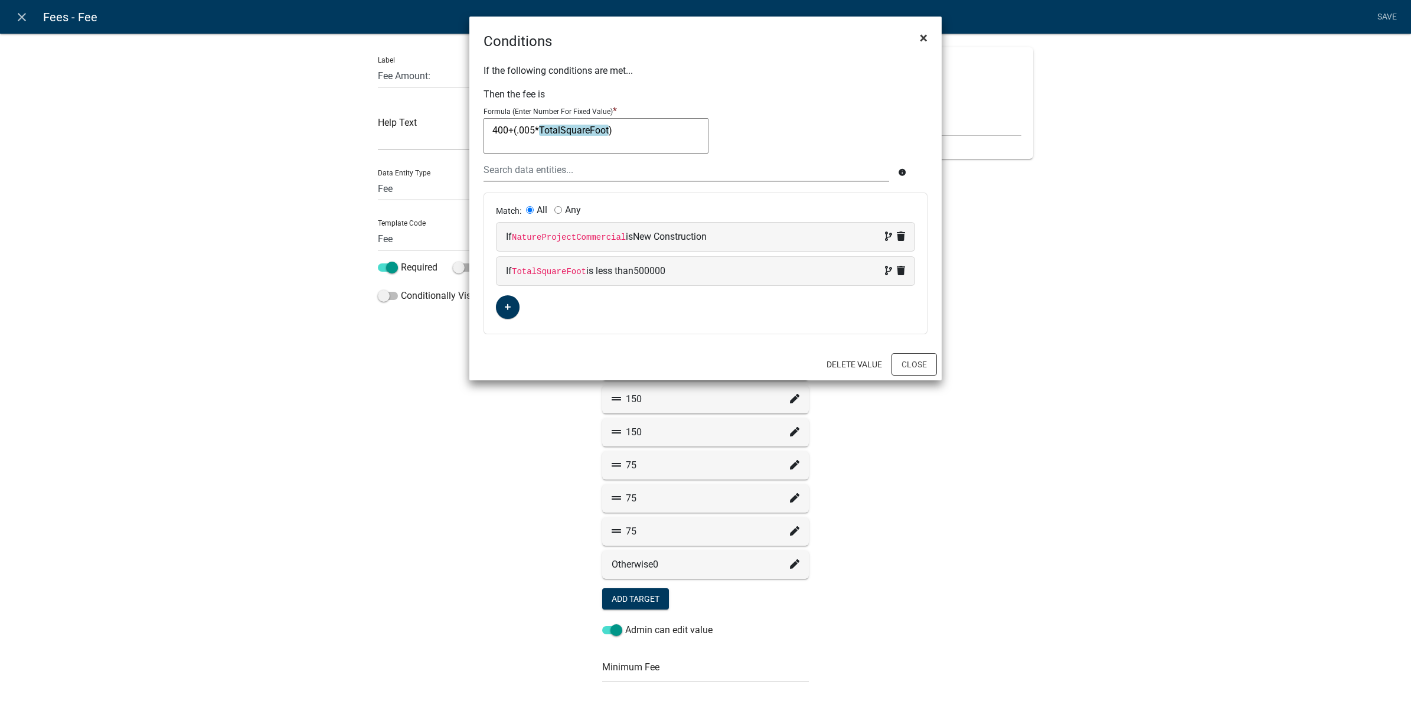
click at [925, 38] on span "×" at bounding box center [924, 38] width 8 height 17
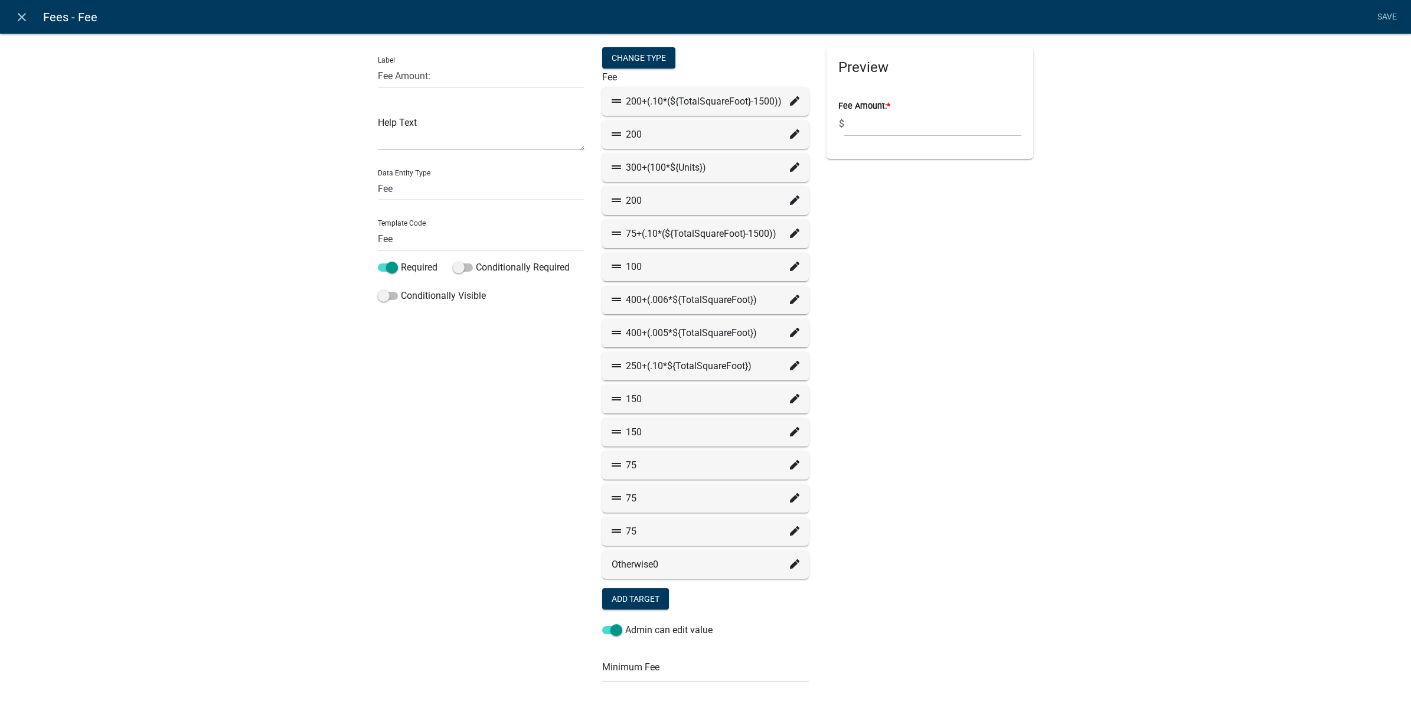
click at [790, 364] on icon at bounding box center [794, 365] width 9 height 9
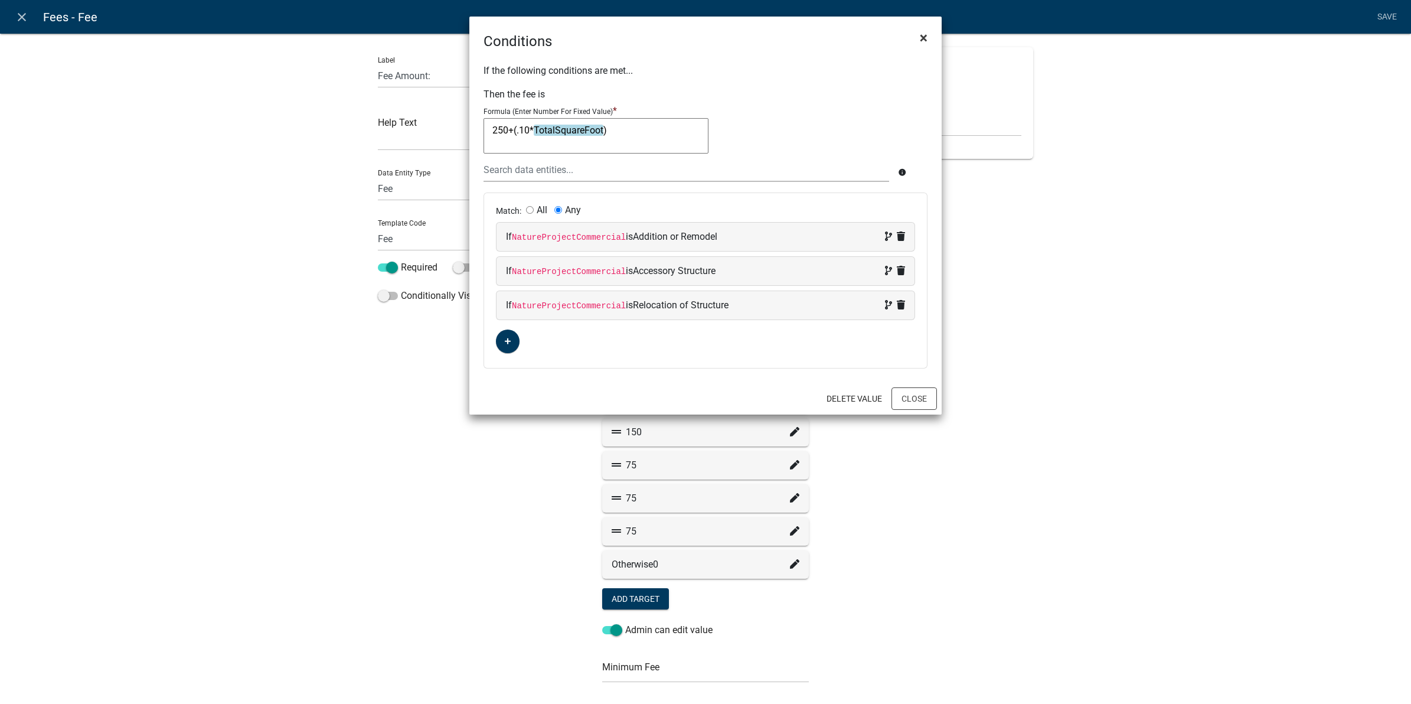
click at [927, 39] on span "×" at bounding box center [924, 38] width 8 height 17
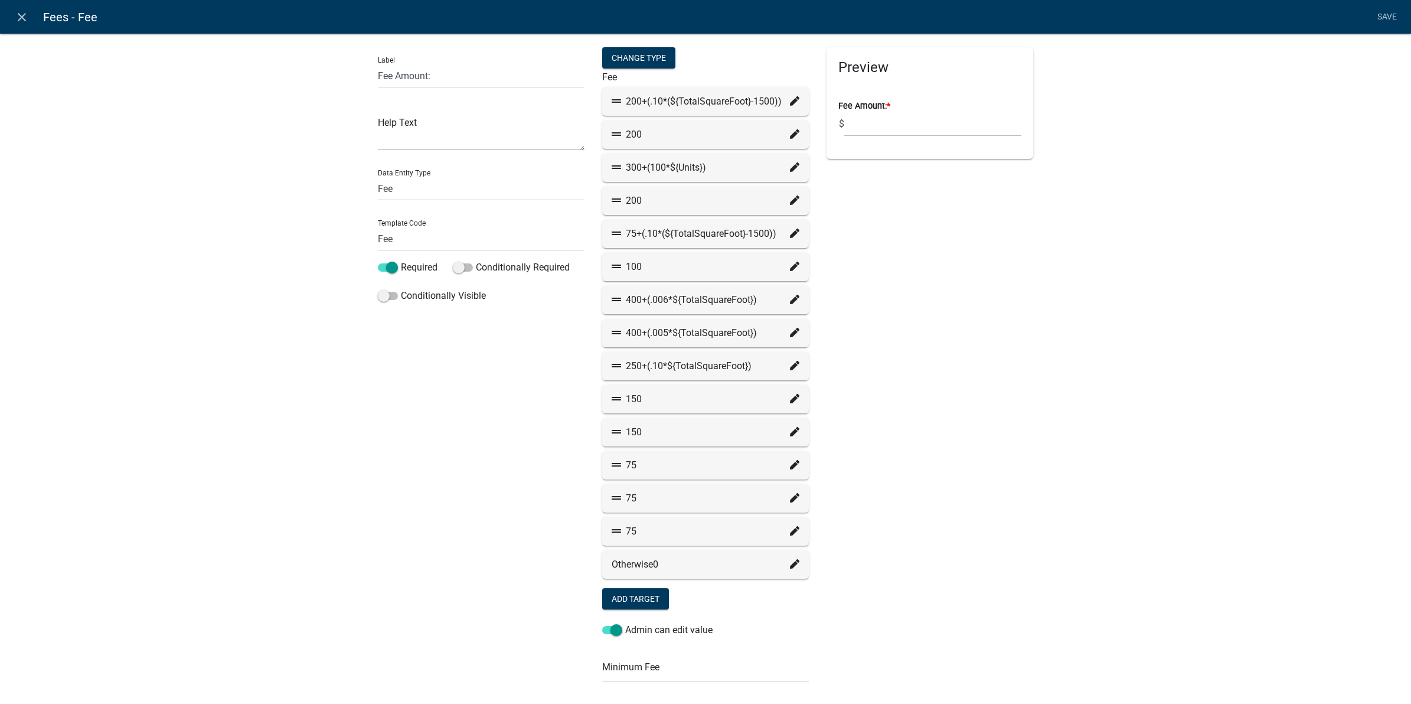
click at [790, 400] on icon at bounding box center [794, 398] width 9 height 9
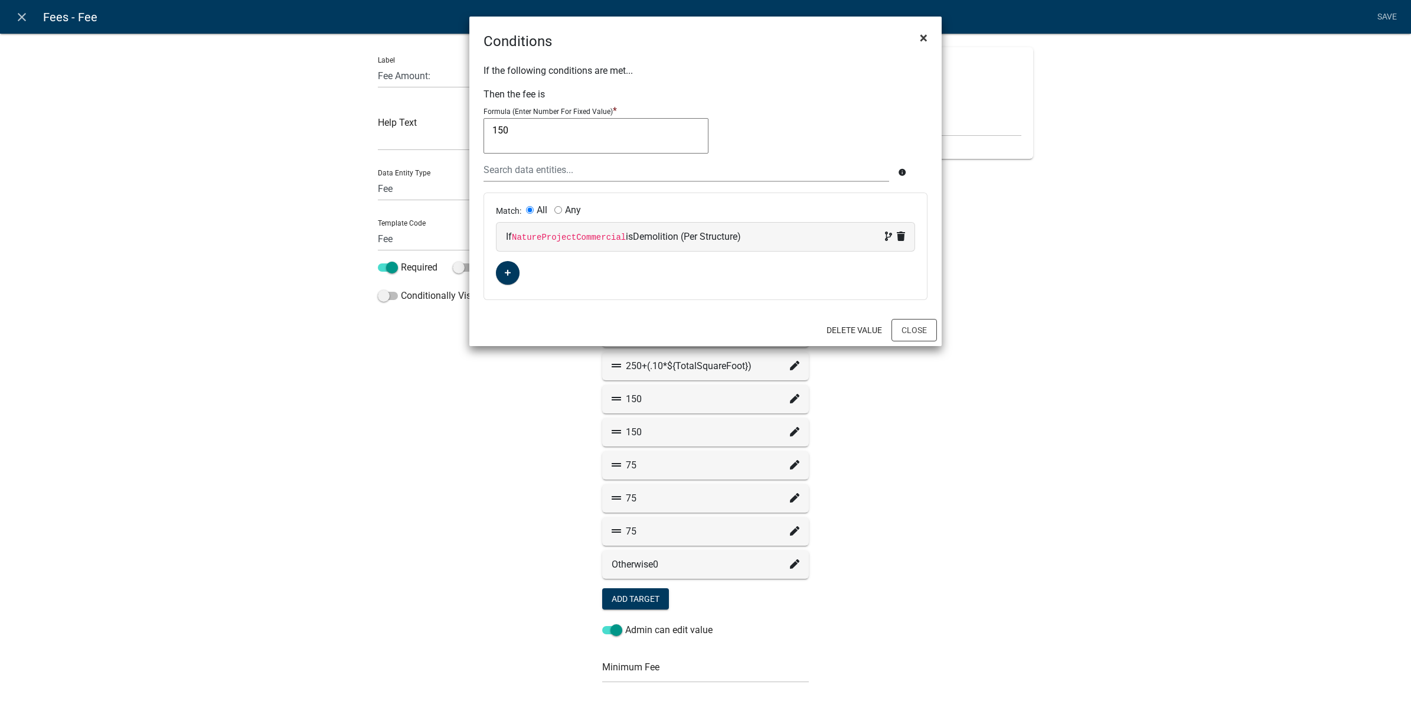
click at [920, 37] on span "×" at bounding box center [924, 38] width 8 height 17
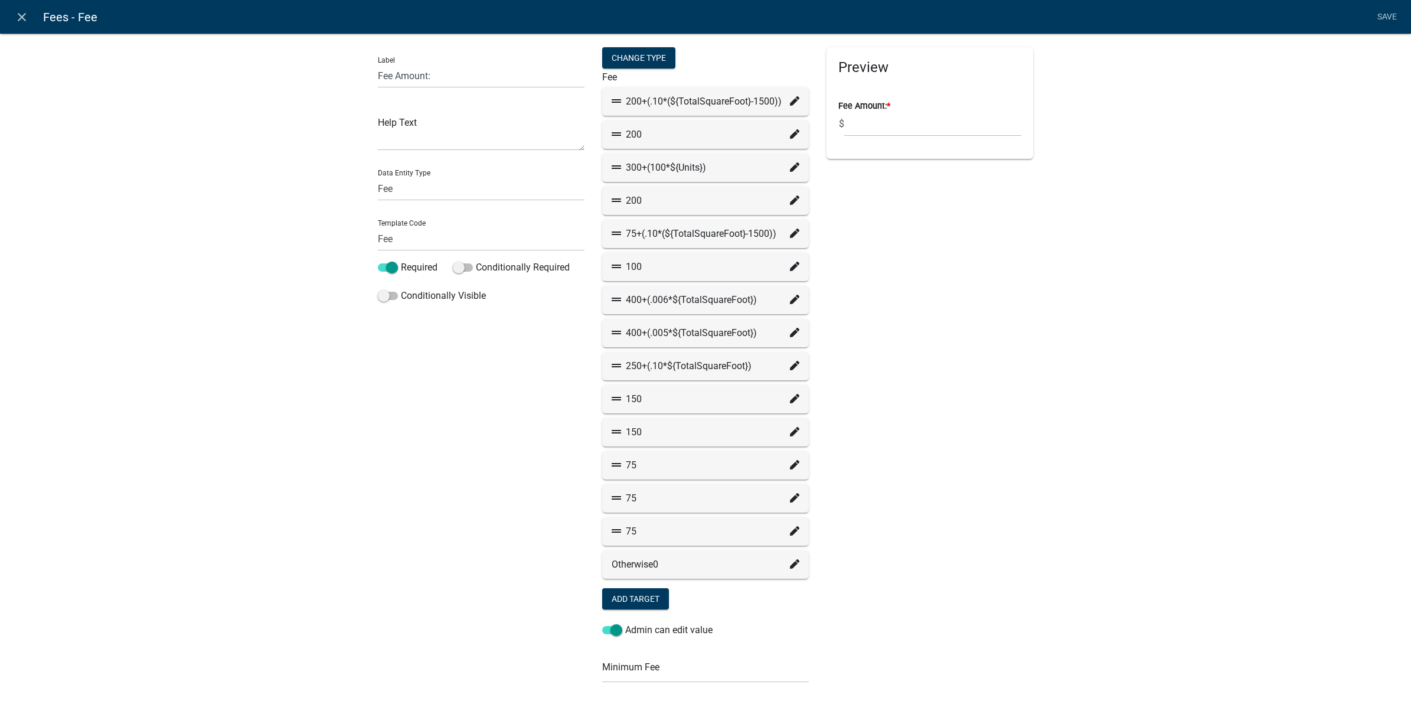
click at [790, 436] on icon at bounding box center [794, 431] width 9 height 9
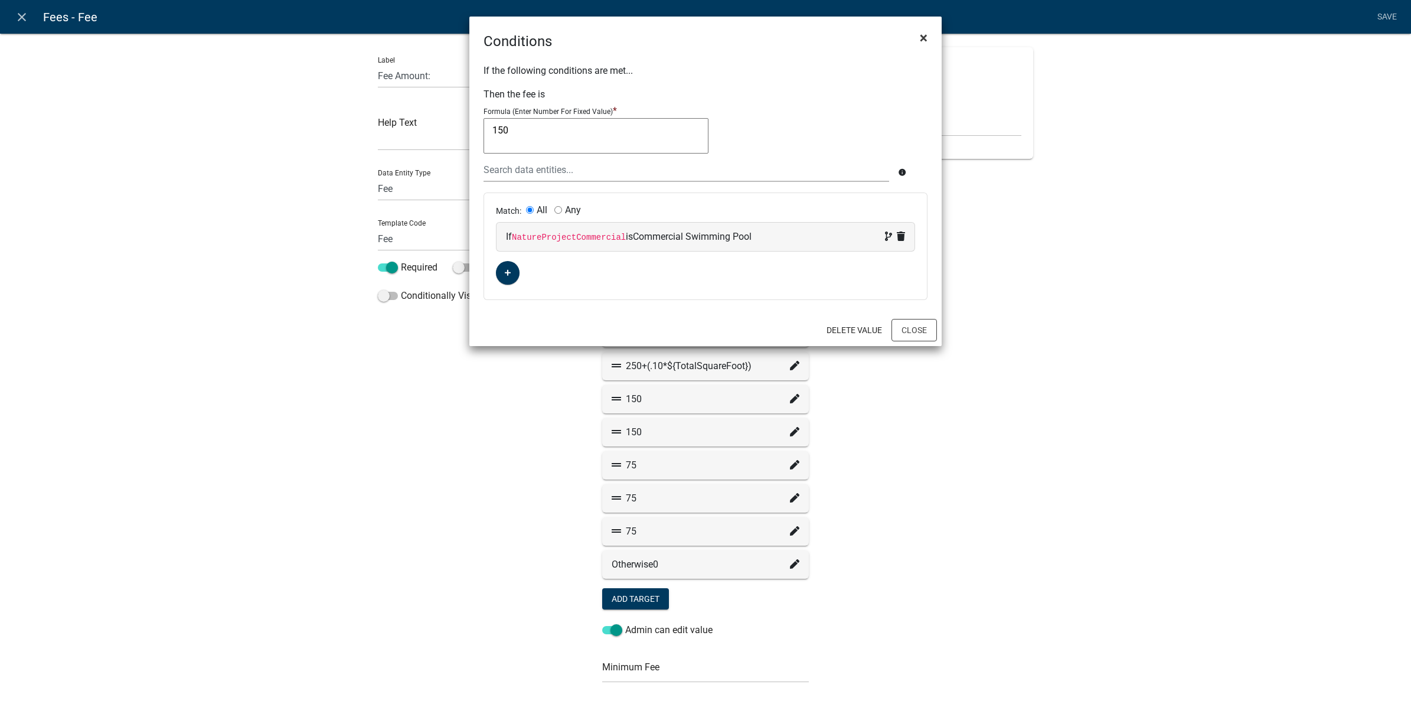
click at [919, 34] on button "×" at bounding box center [923, 37] width 27 height 33
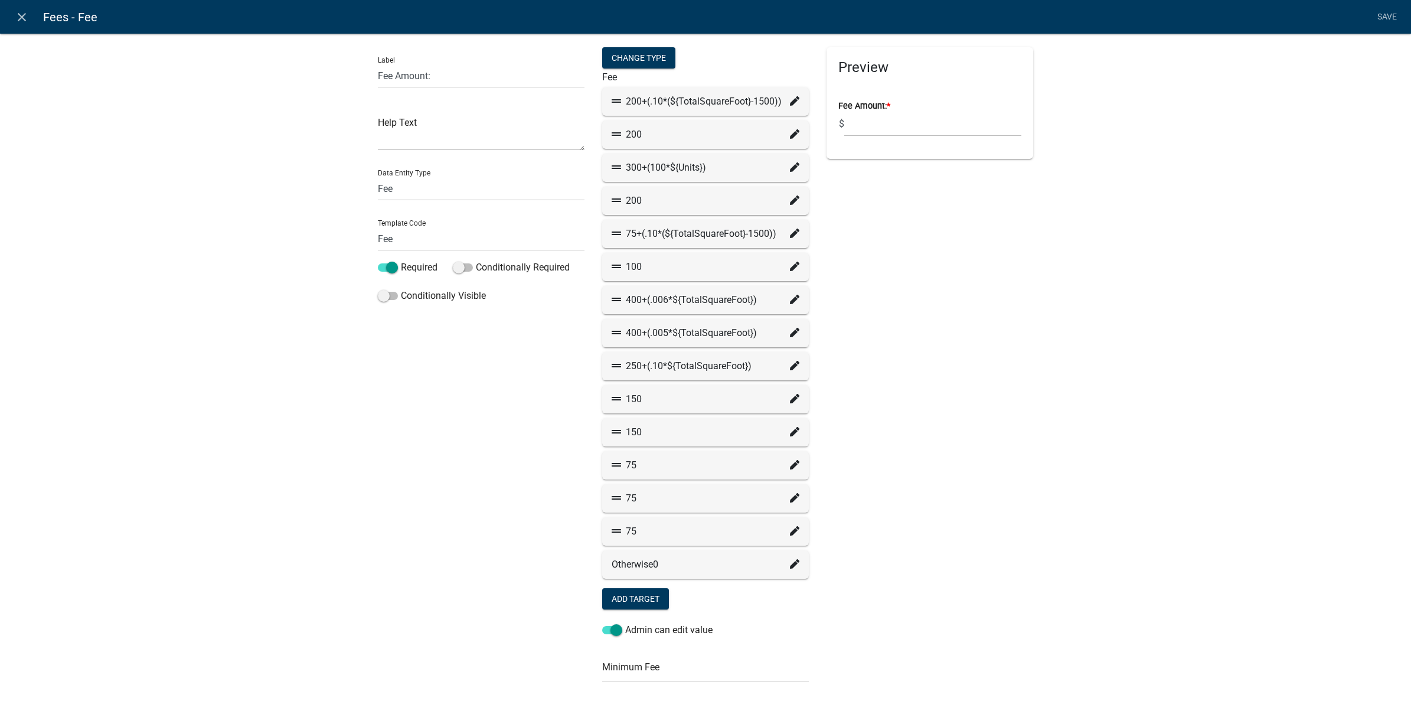
click at [790, 462] on icon at bounding box center [794, 464] width 9 height 9
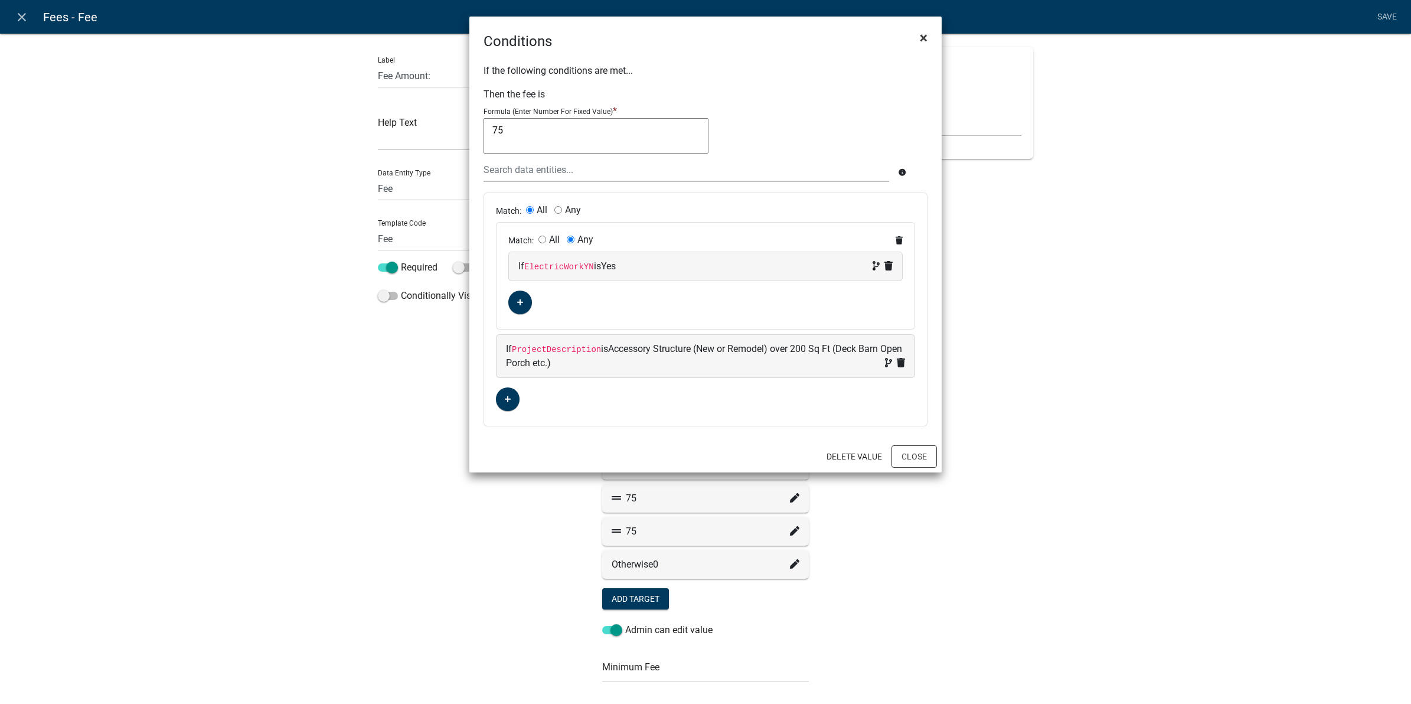
click at [922, 35] on span "×" at bounding box center [924, 38] width 8 height 17
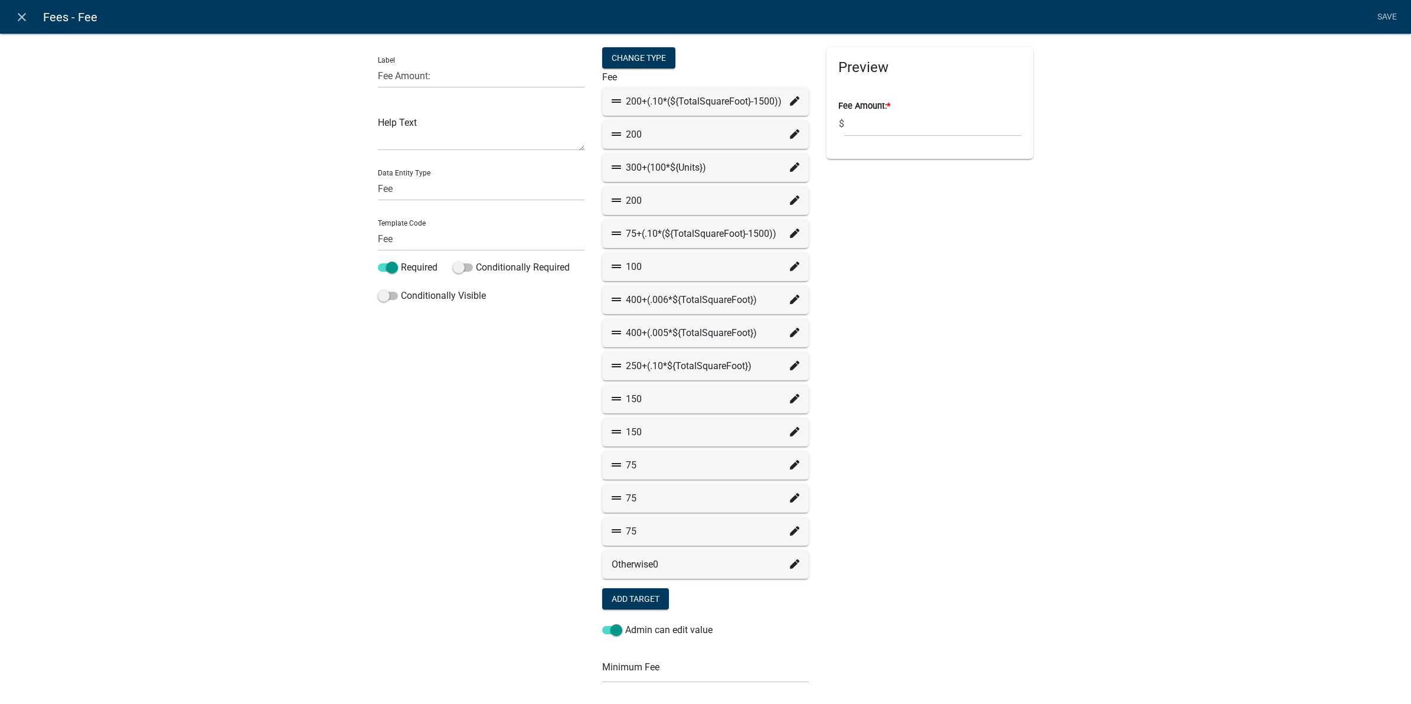
click at [790, 499] on icon at bounding box center [794, 497] width 9 height 9
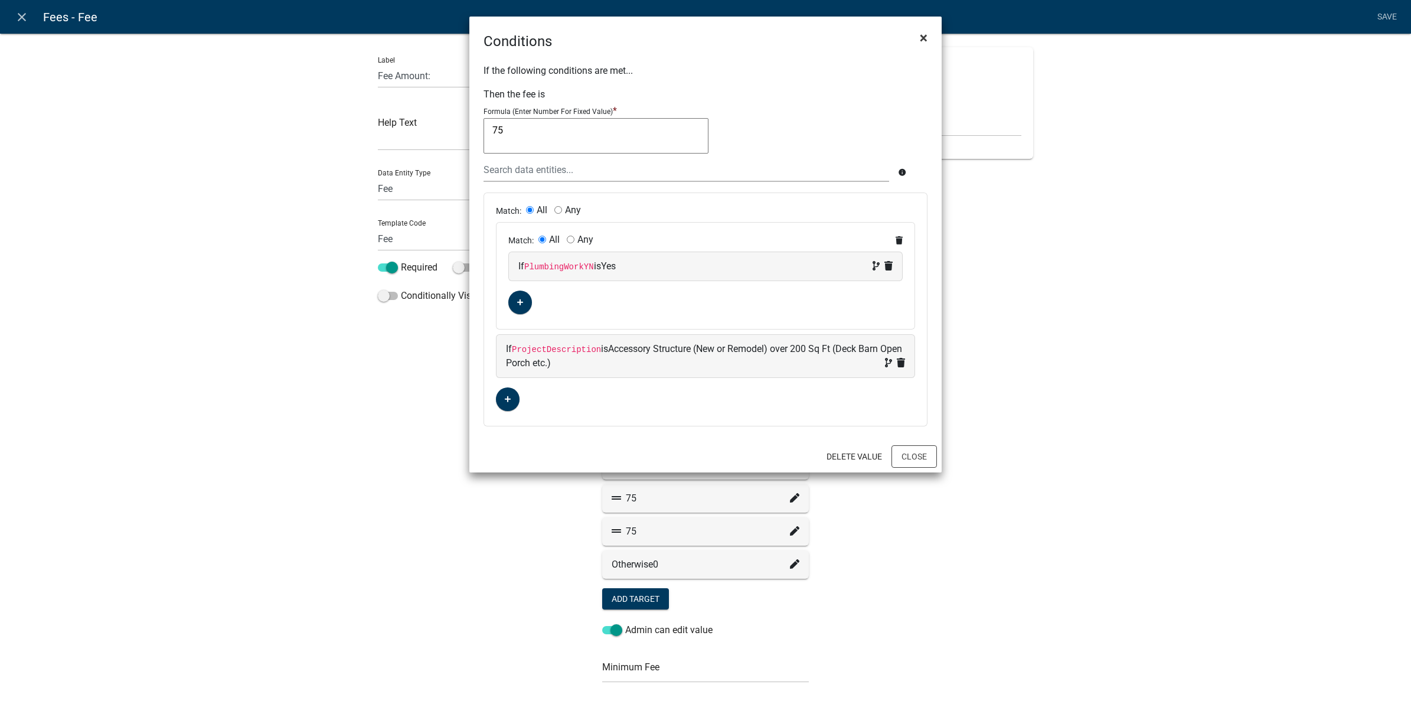
click at [922, 37] on span "×" at bounding box center [924, 38] width 8 height 17
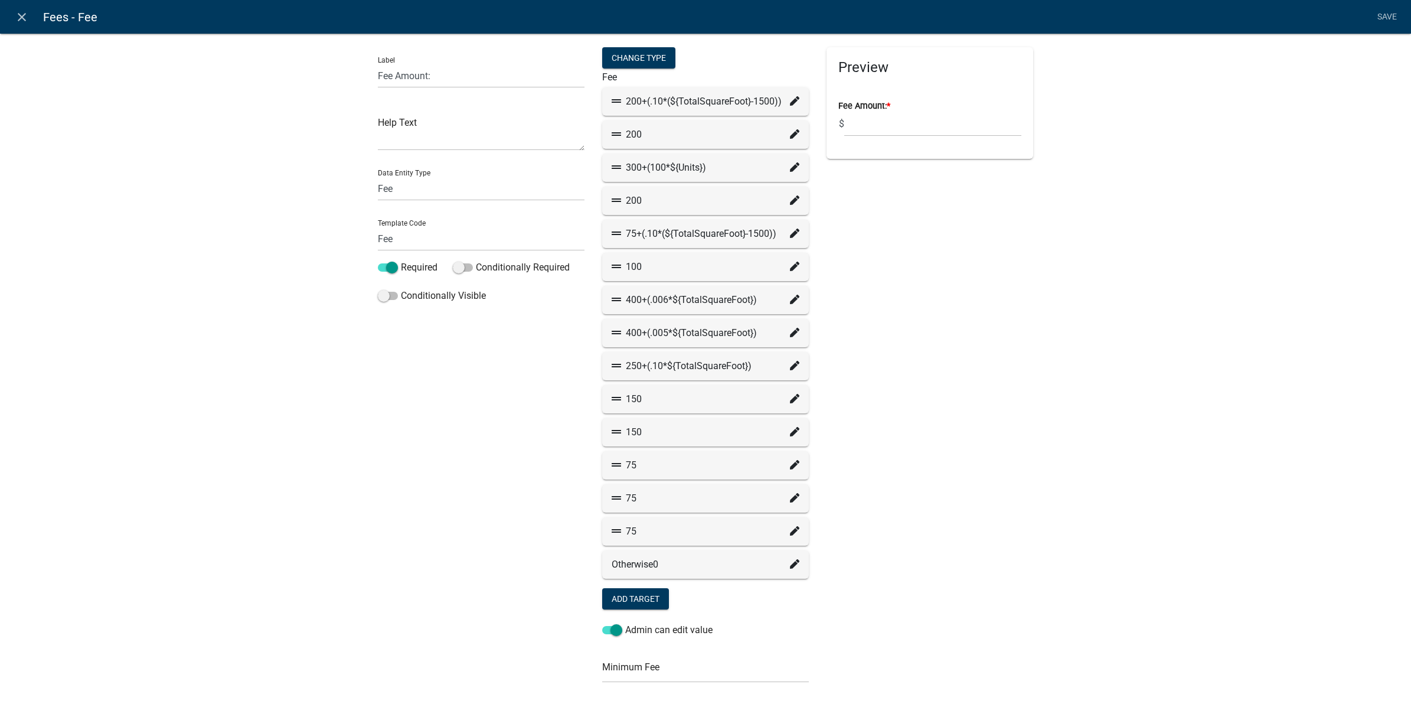
click at [790, 527] on icon at bounding box center [794, 530] width 9 height 9
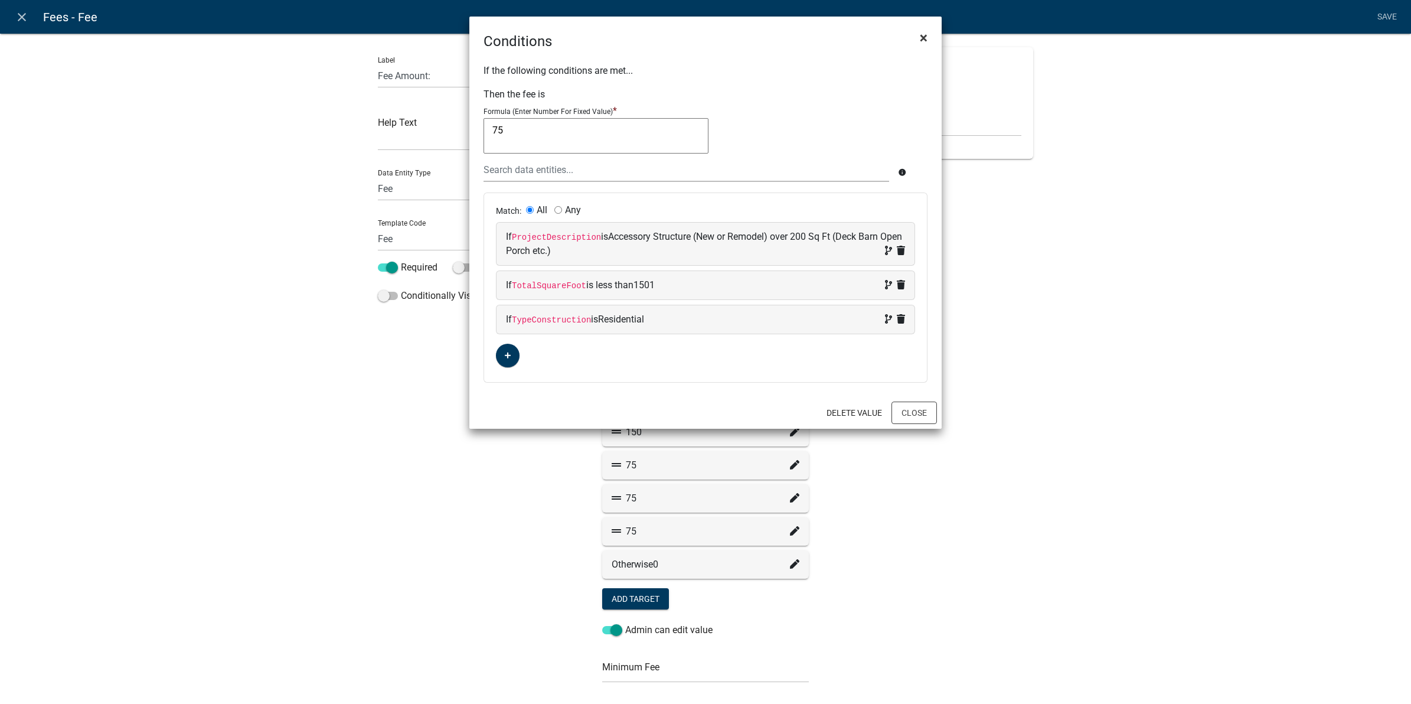
click at [920, 40] on span "×" at bounding box center [924, 38] width 8 height 17
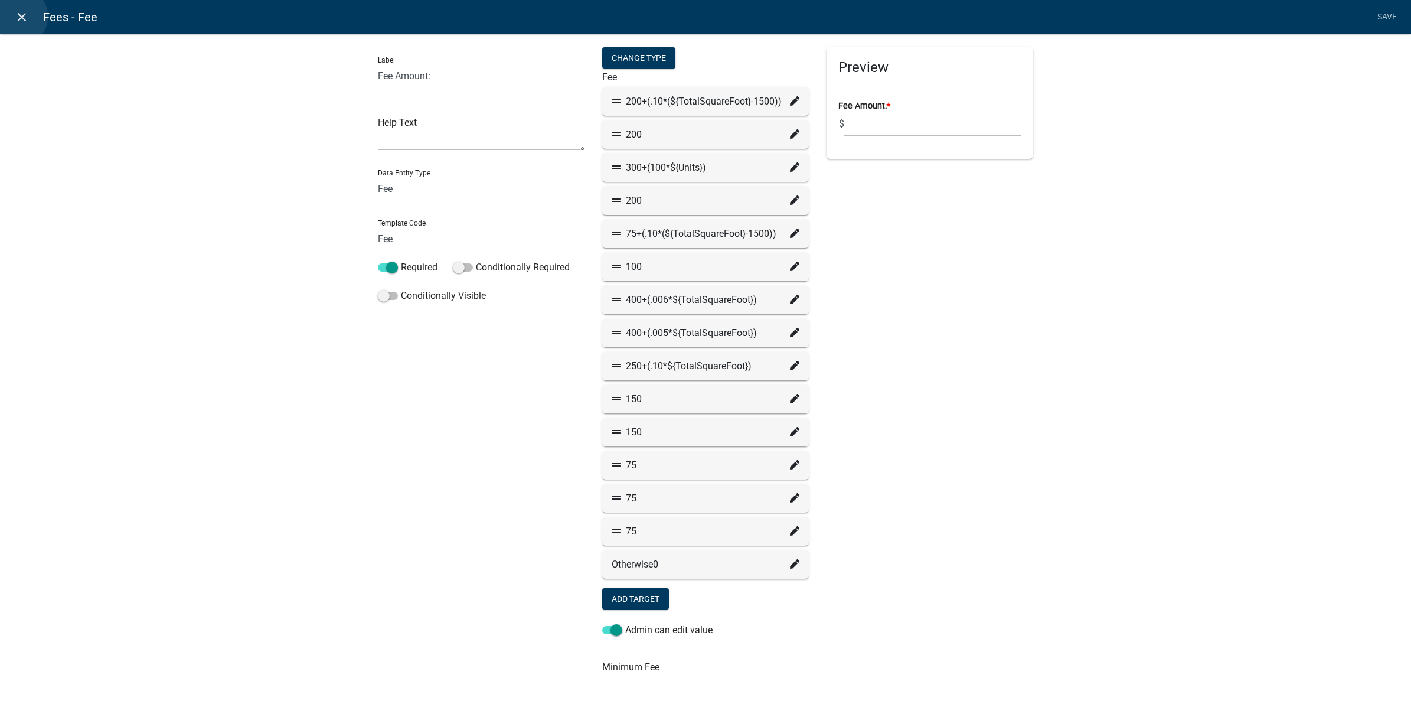
click at [18, 17] on icon "close" at bounding box center [22, 17] width 14 height 14
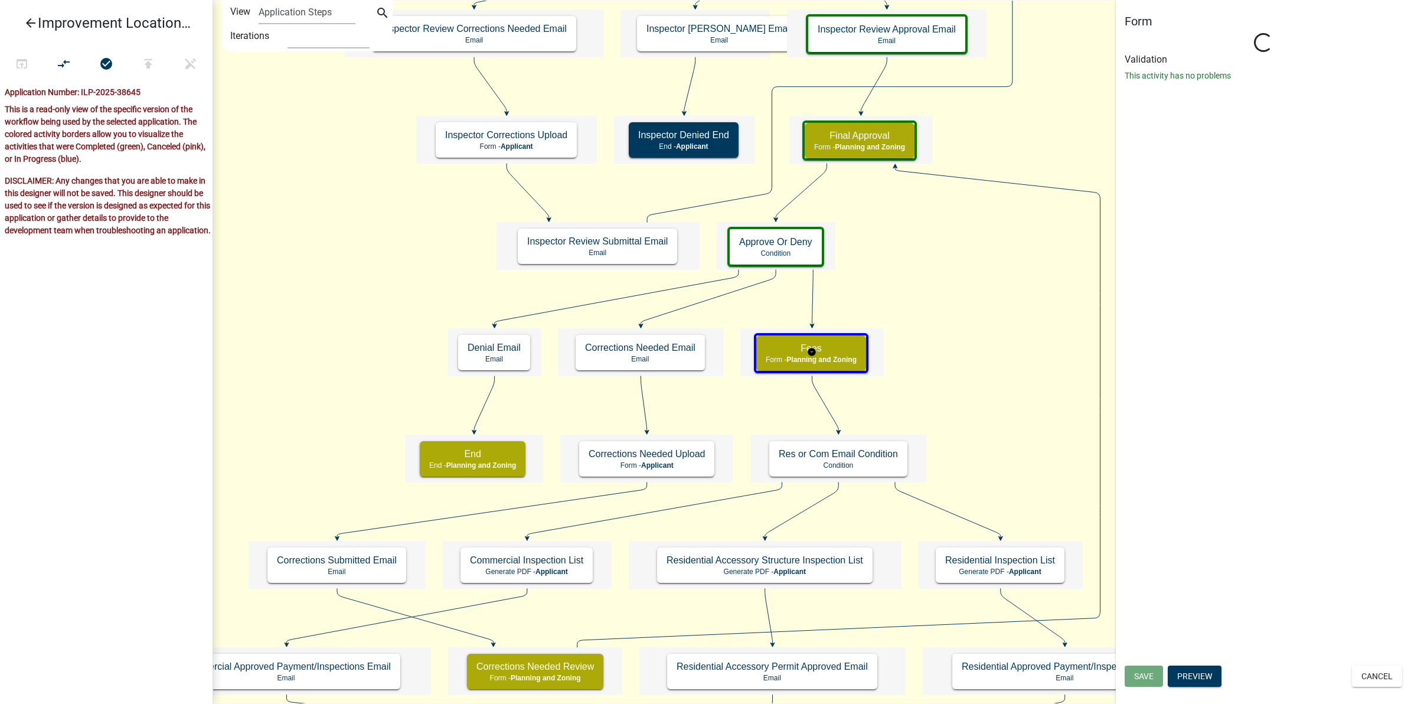
select select "7F002004-88EB-42E1-8B4E-CE48788E5DD9"
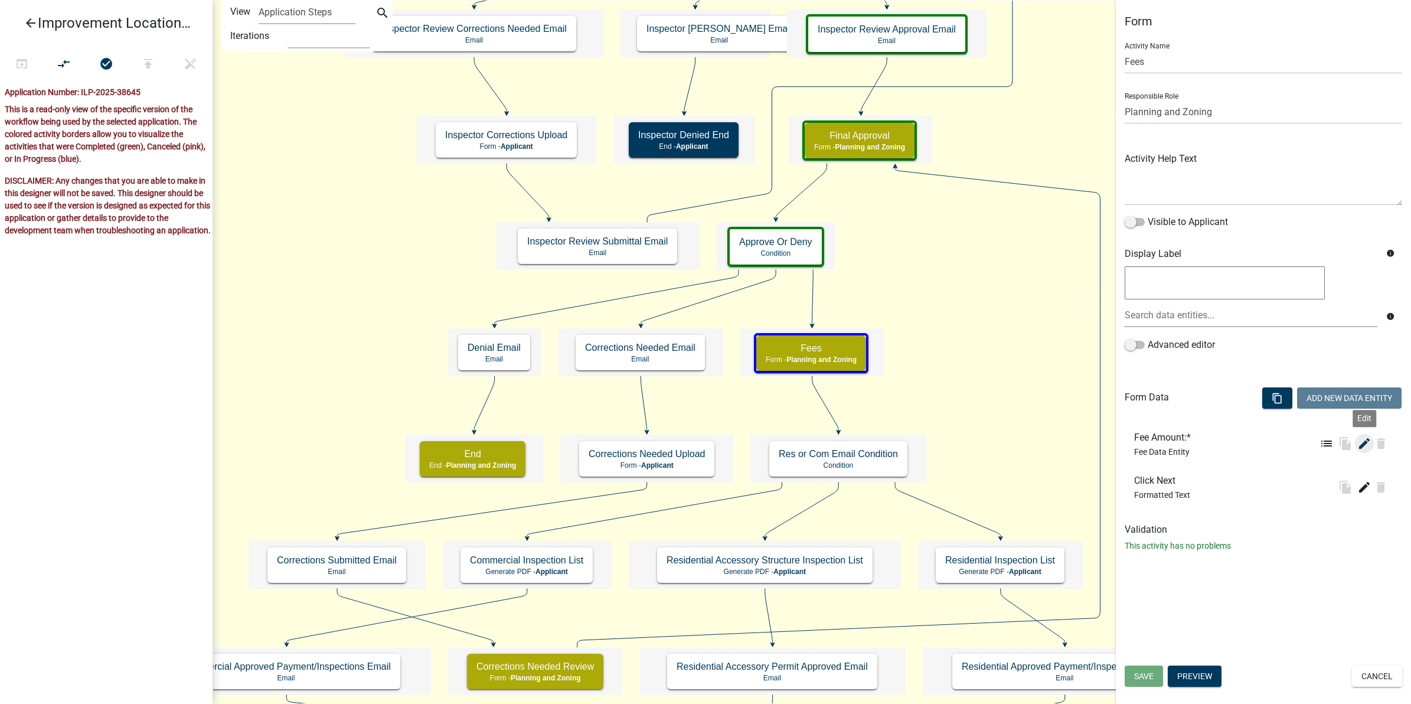
click at [1367, 446] on icon "edit" at bounding box center [1364, 443] width 14 height 14
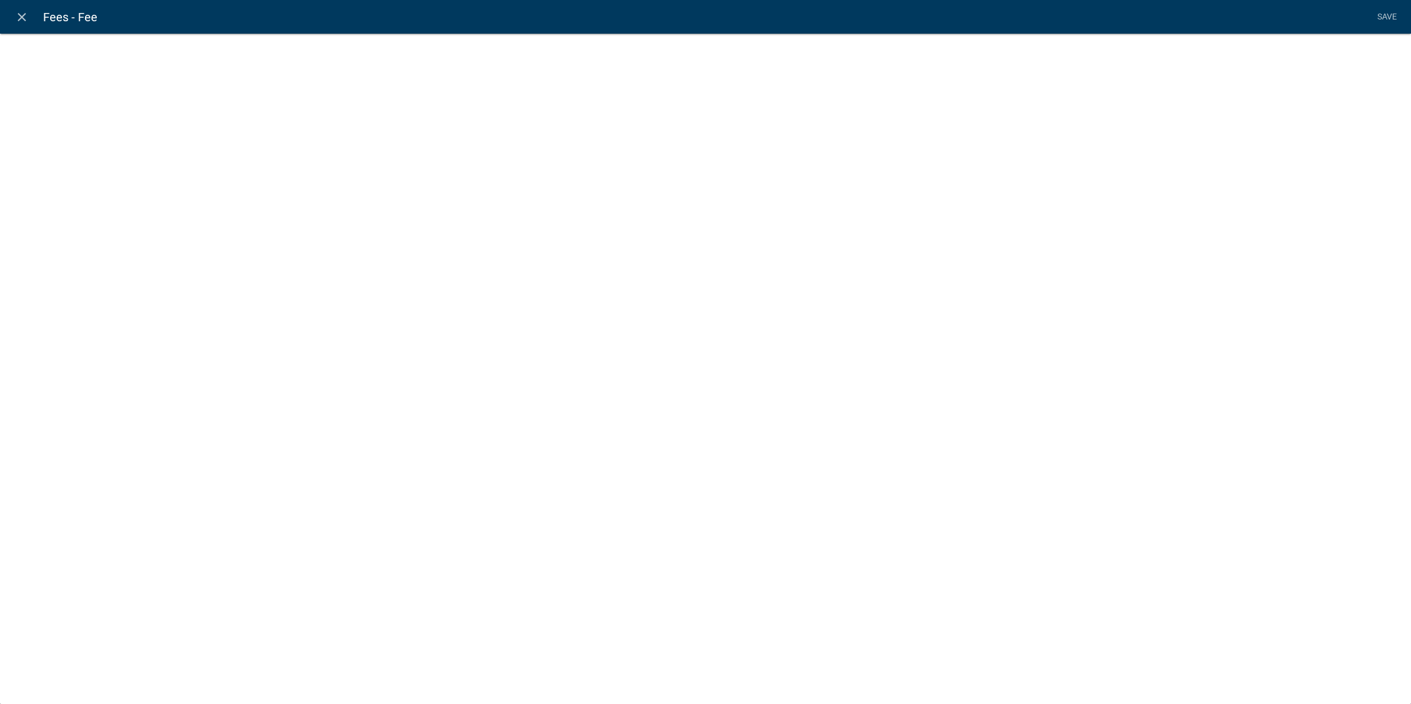
select select "fee"
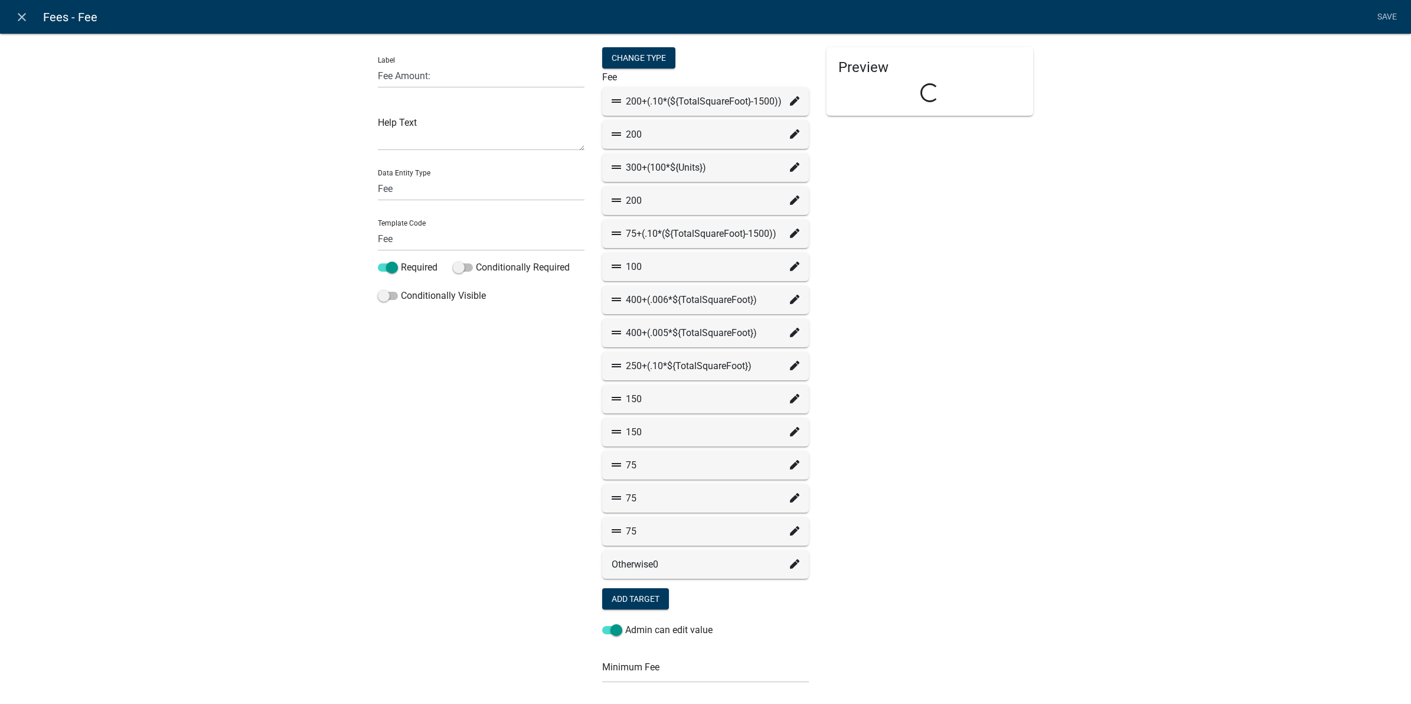
select select "779b50d9-82f2-4b07-bdac-9fa32b7d6861"
click at [790, 232] on icon at bounding box center [794, 232] width 9 height 9
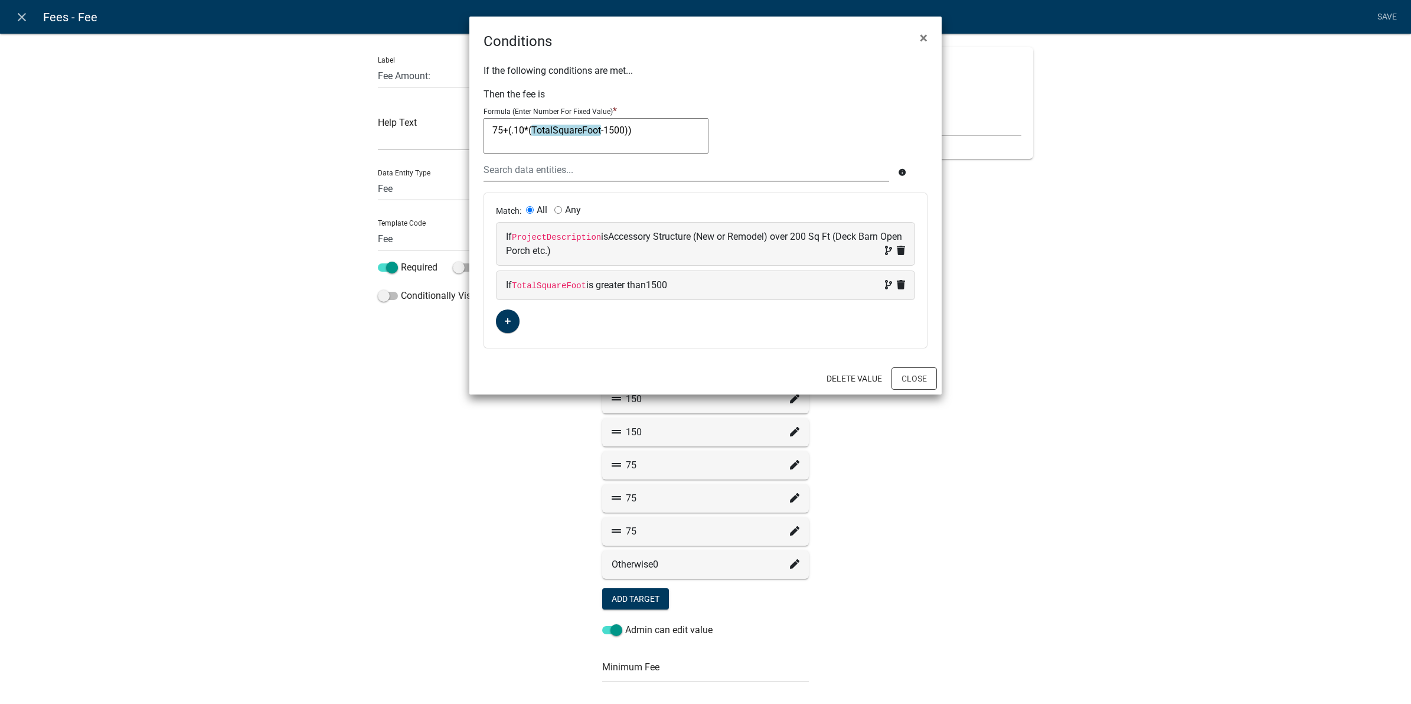
drag, startPoint x: 639, startPoint y: 133, endPoint x: 492, endPoint y: 131, distance: 147.6
click at [492, 131] on textarea "75+(.10*(TotalSquareFoot-1500))" at bounding box center [596, 135] width 225 height 35
click at [272, 387] on ngb-modal-window "Conditions × If the following conditions are met... Then the fee is Formula (En…" at bounding box center [705, 352] width 1411 height 704
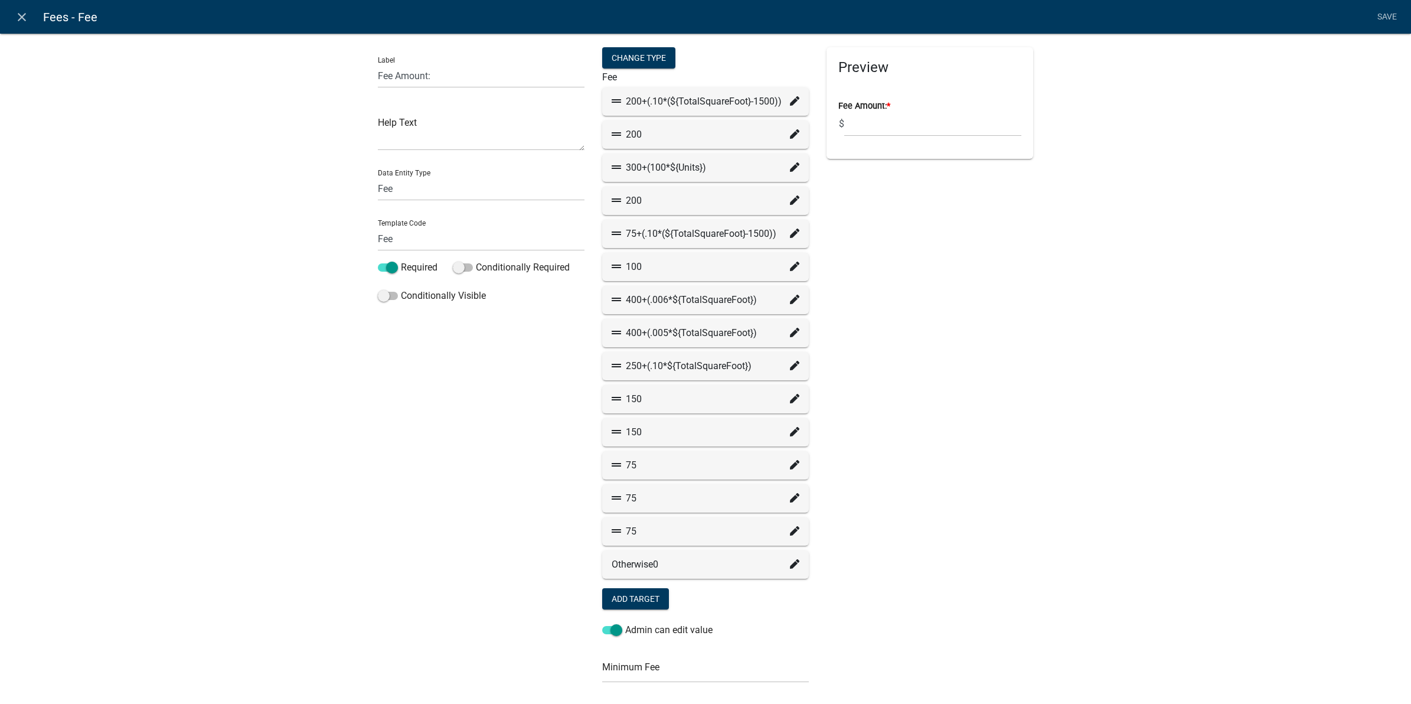
click at [790, 97] on icon at bounding box center [794, 100] width 9 height 9
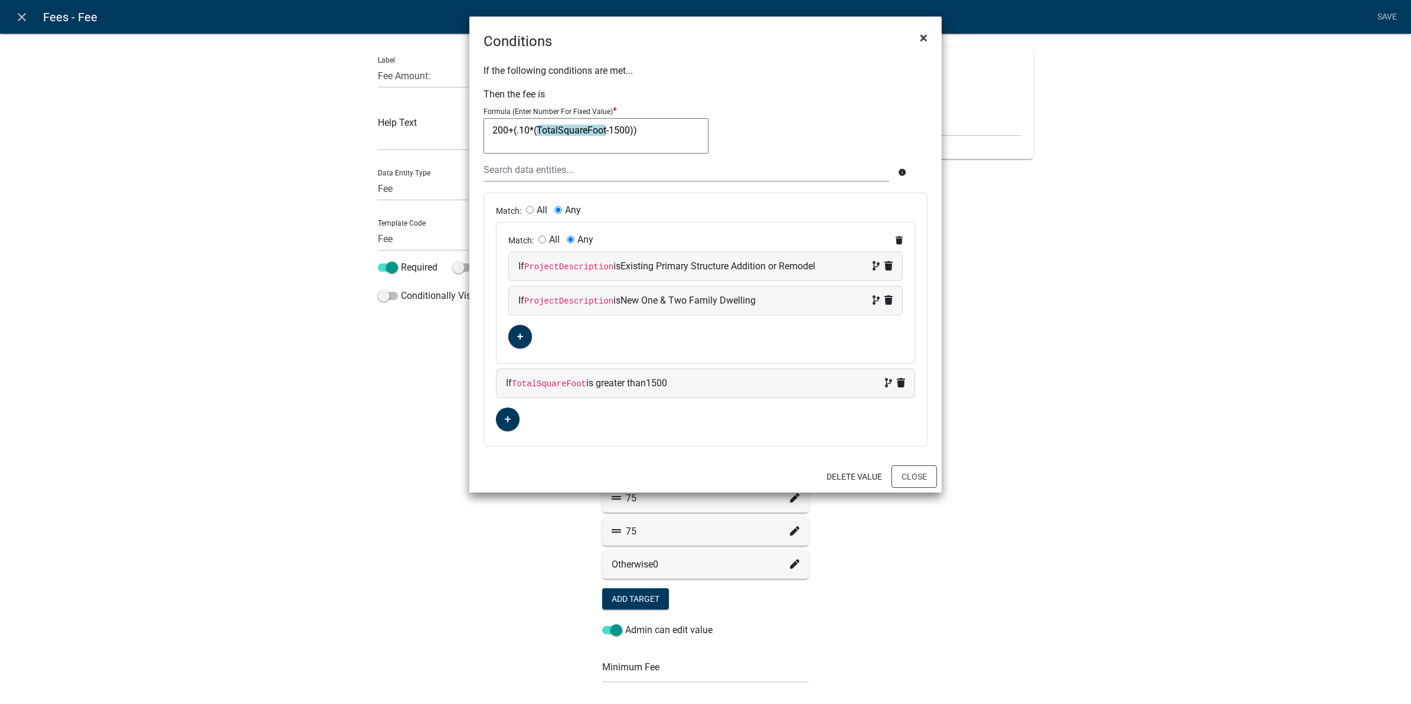
click at [923, 33] on span "×" at bounding box center [924, 38] width 8 height 17
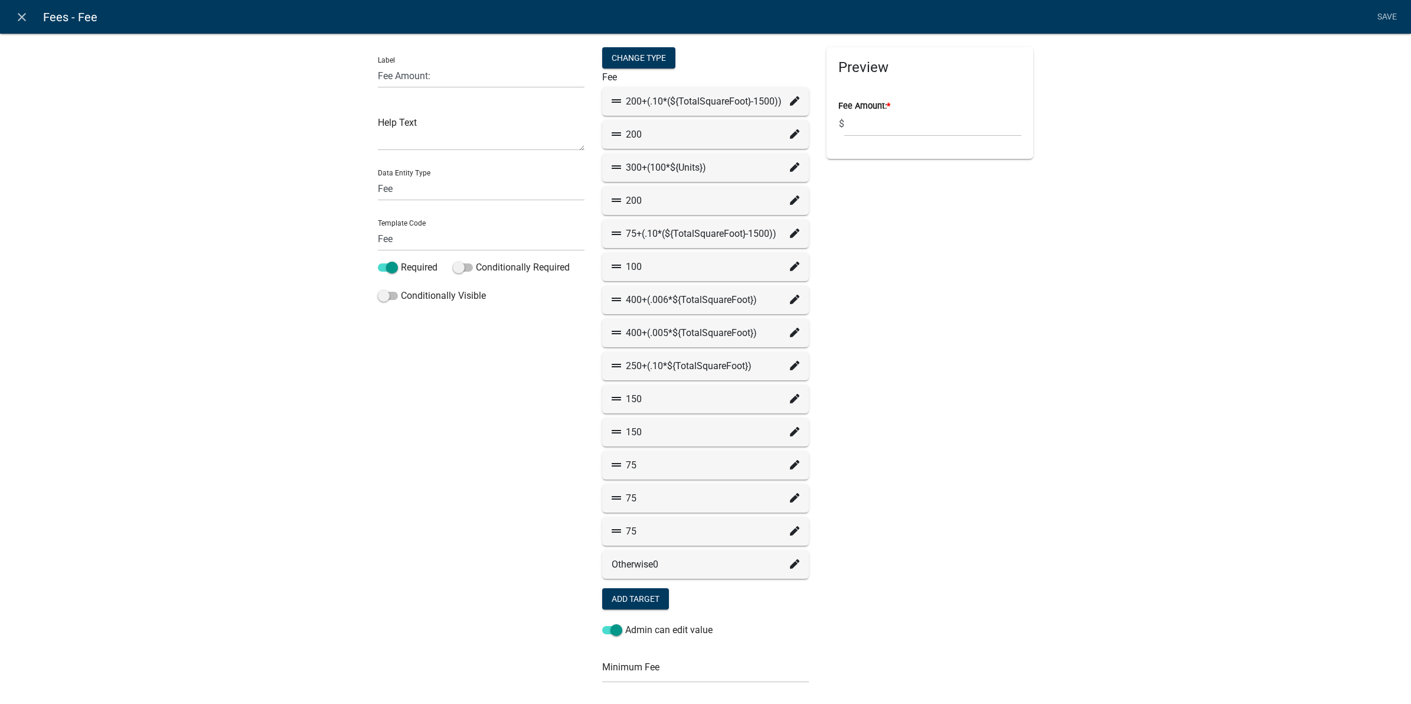
click at [790, 136] on icon at bounding box center [794, 133] width 9 height 9
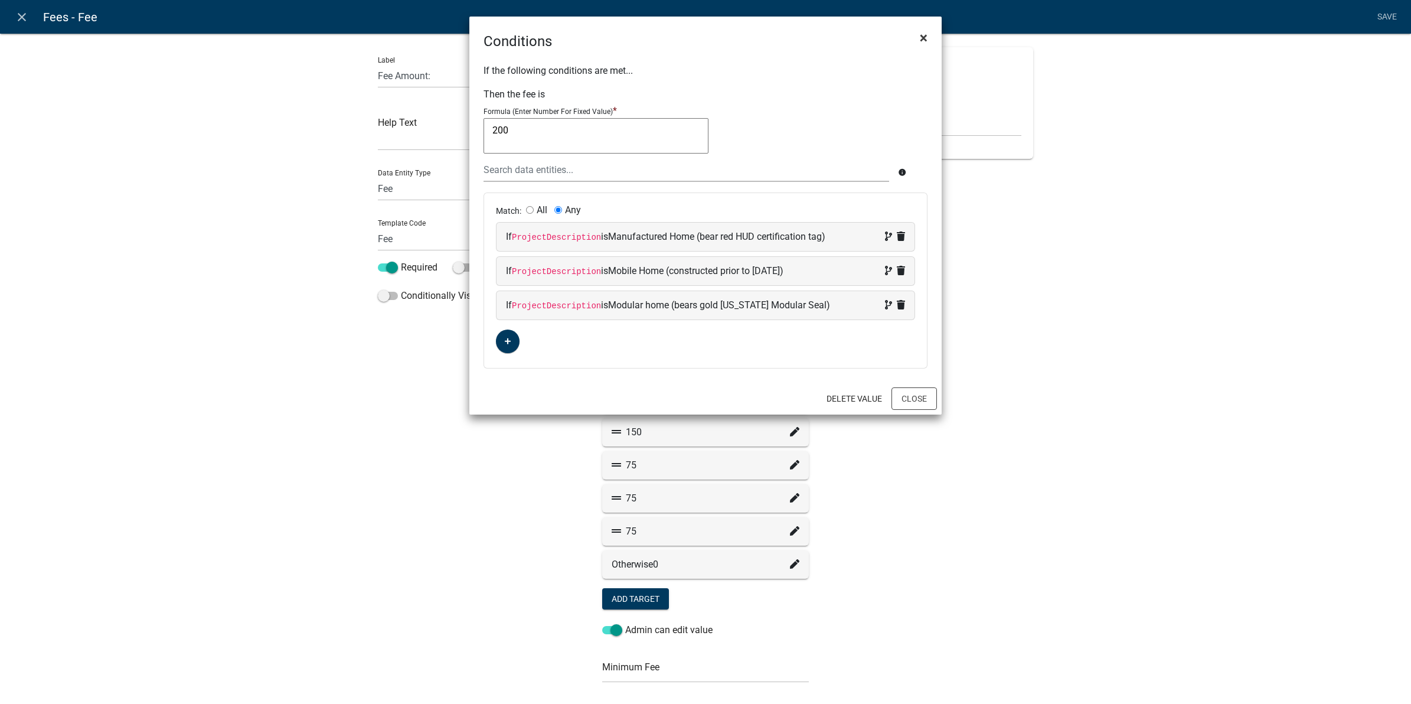
click at [928, 34] on button "×" at bounding box center [923, 37] width 27 height 33
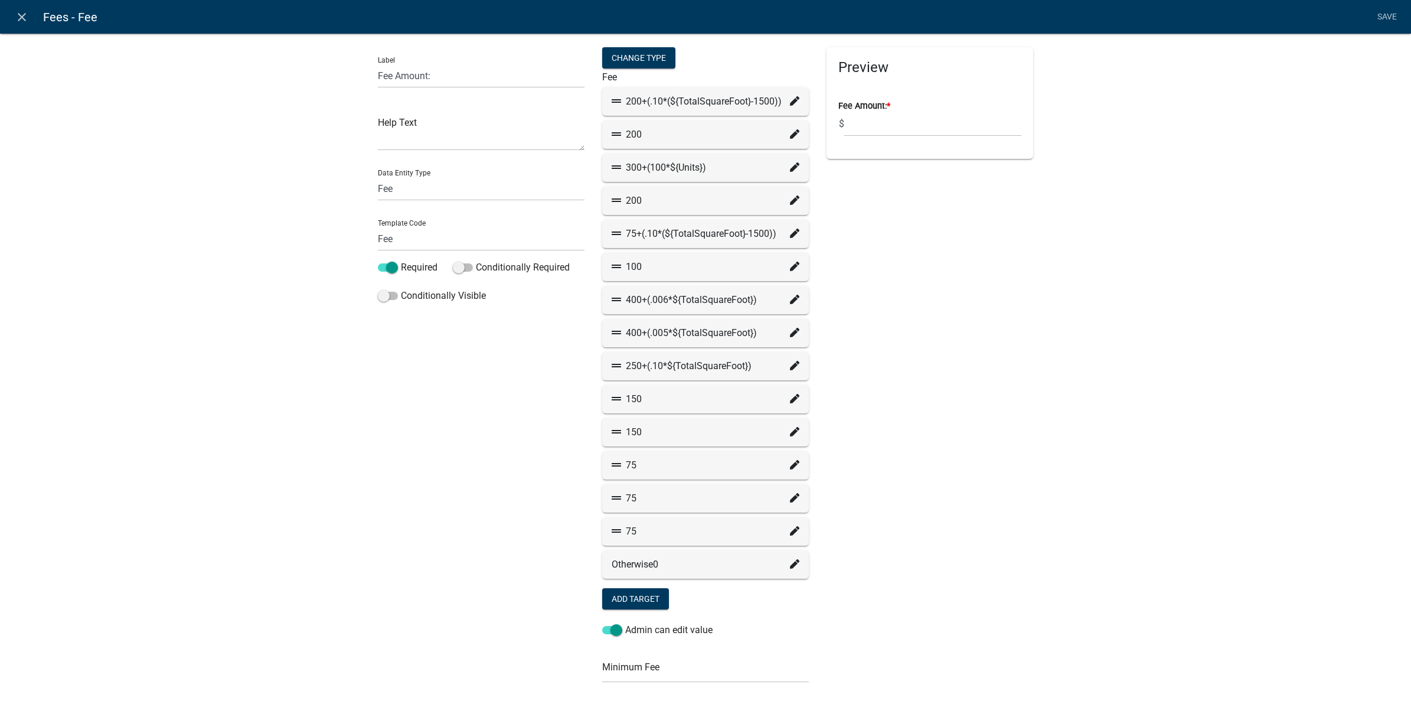
click at [790, 169] on icon at bounding box center [794, 166] width 9 height 9
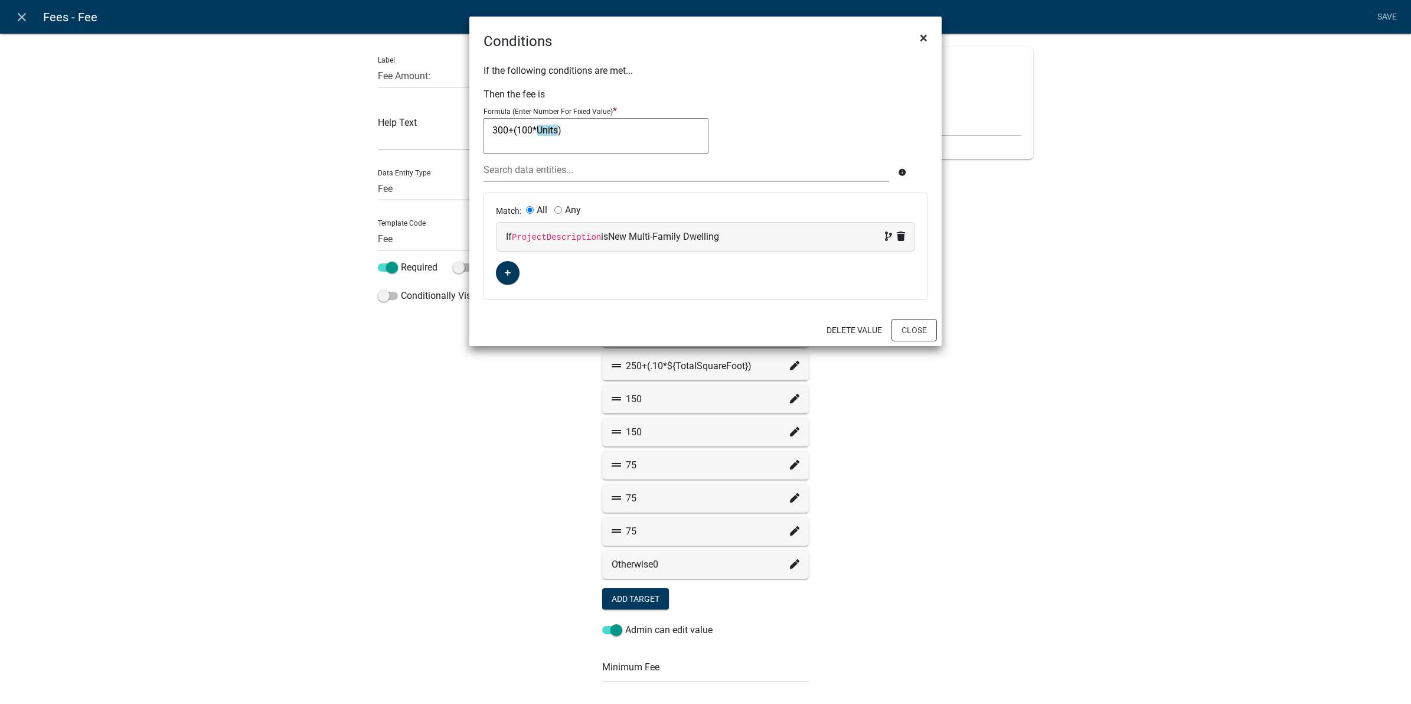
click at [930, 38] on button "×" at bounding box center [923, 37] width 27 height 33
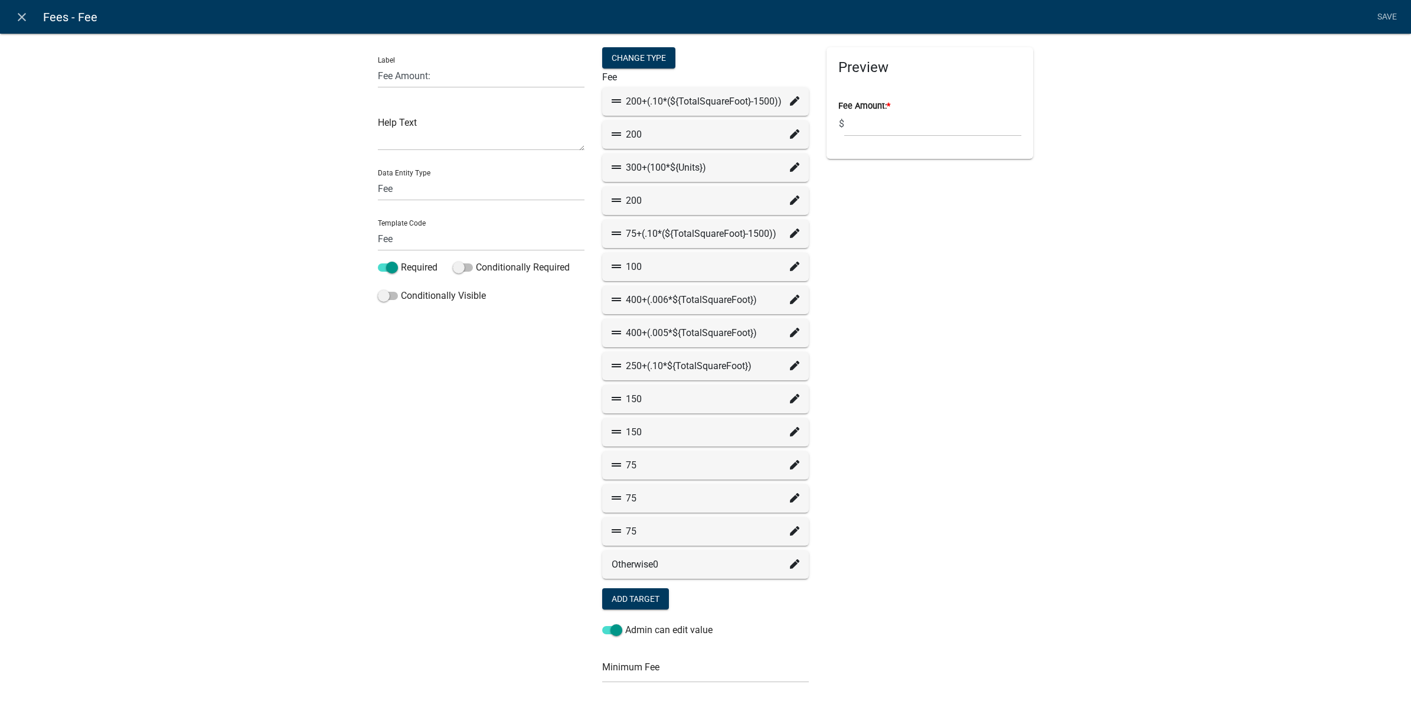
click at [790, 201] on icon at bounding box center [794, 199] width 9 height 9
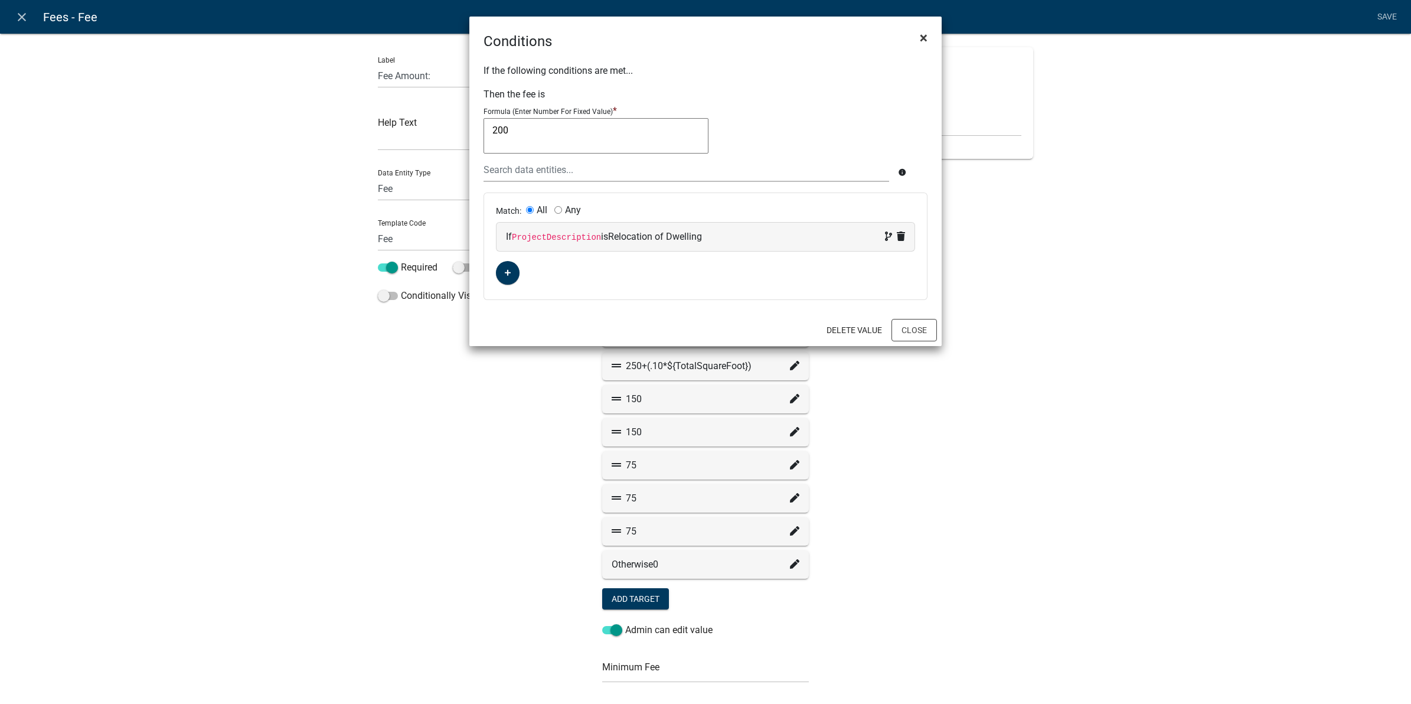
click at [922, 37] on span "×" at bounding box center [924, 38] width 8 height 17
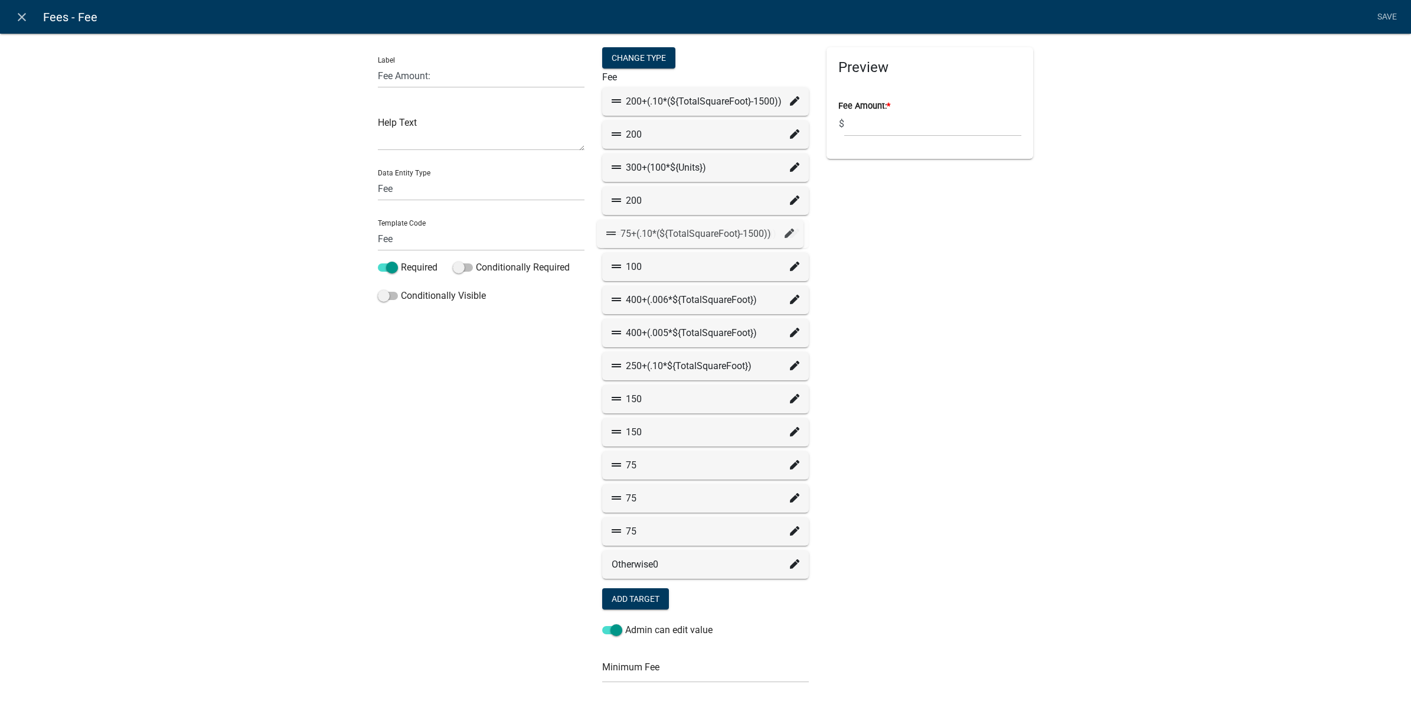
click at [790, 235] on icon at bounding box center [794, 232] width 9 height 9
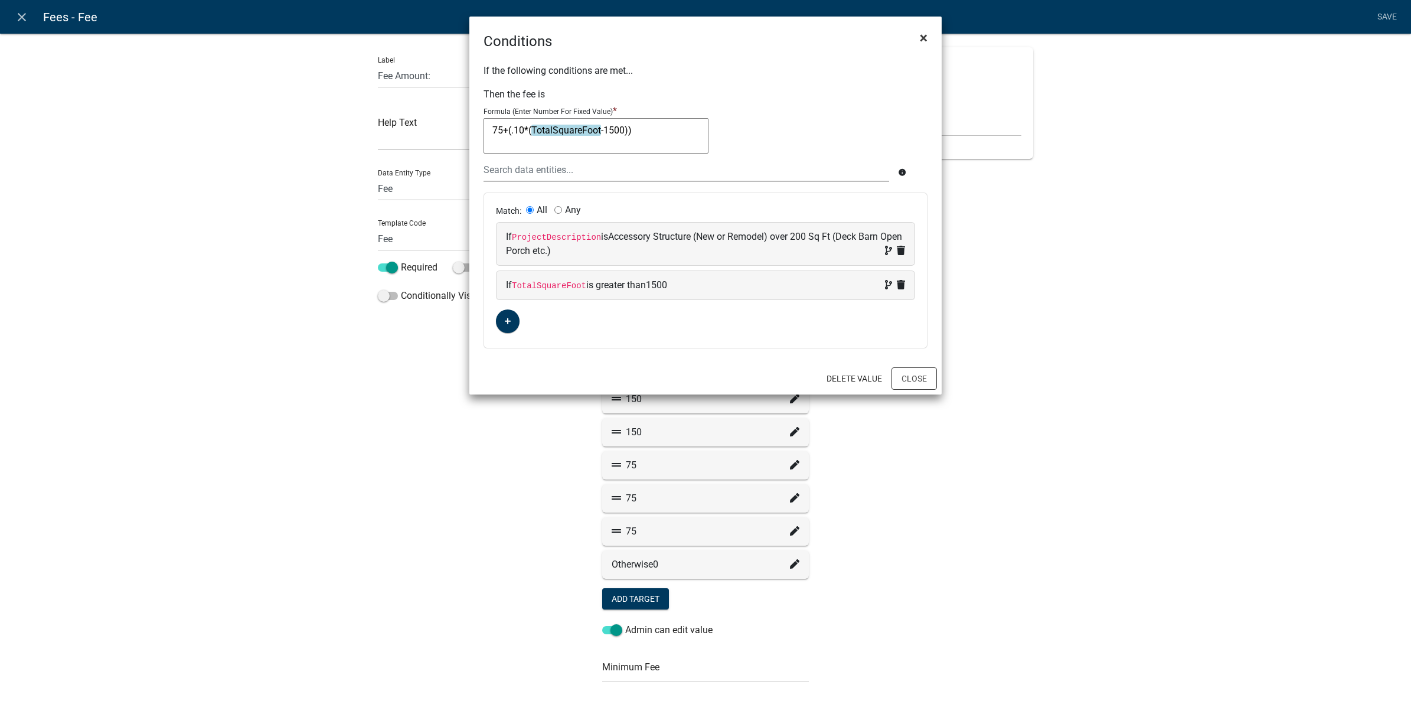
click at [925, 35] on span "×" at bounding box center [924, 38] width 8 height 17
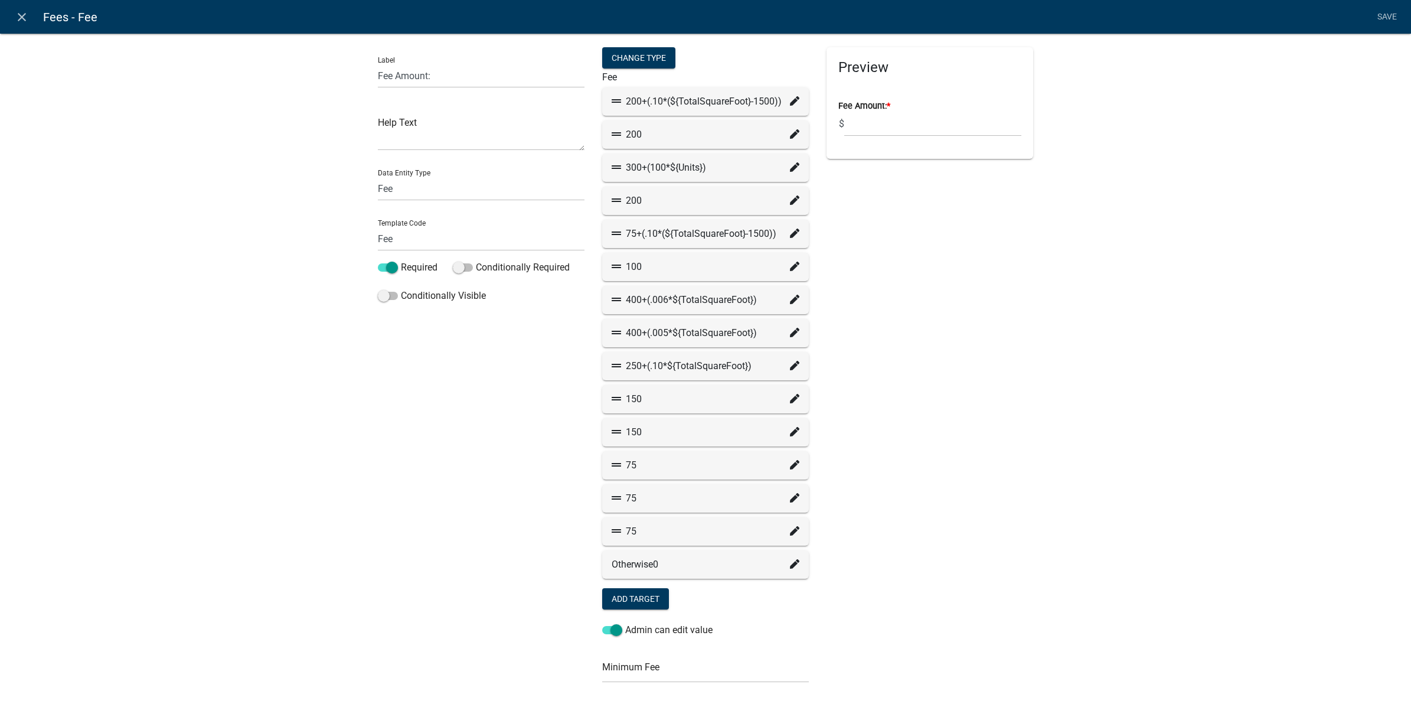
click at [790, 234] on icon at bounding box center [794, 232] width 9 height 9
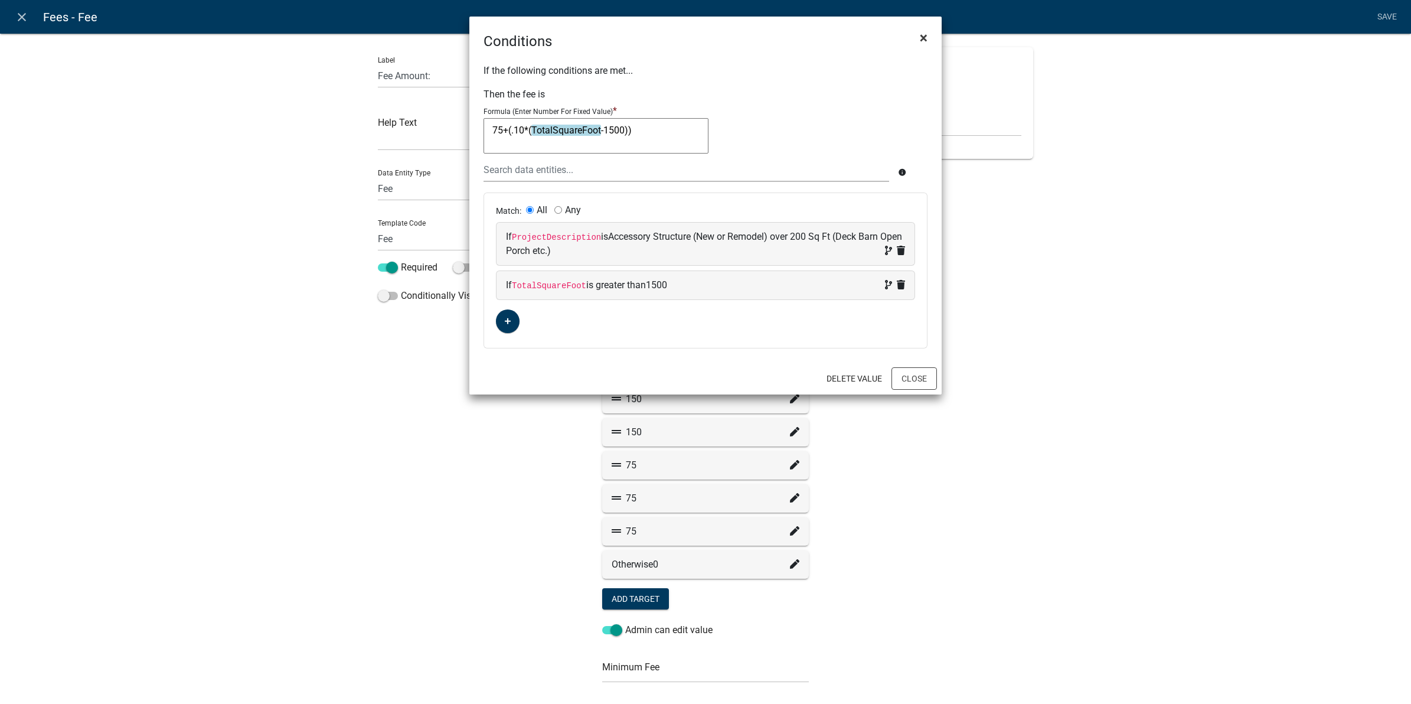
click at [922, 40] on span "×" at bounding box center [924, 38] width 8 height 17
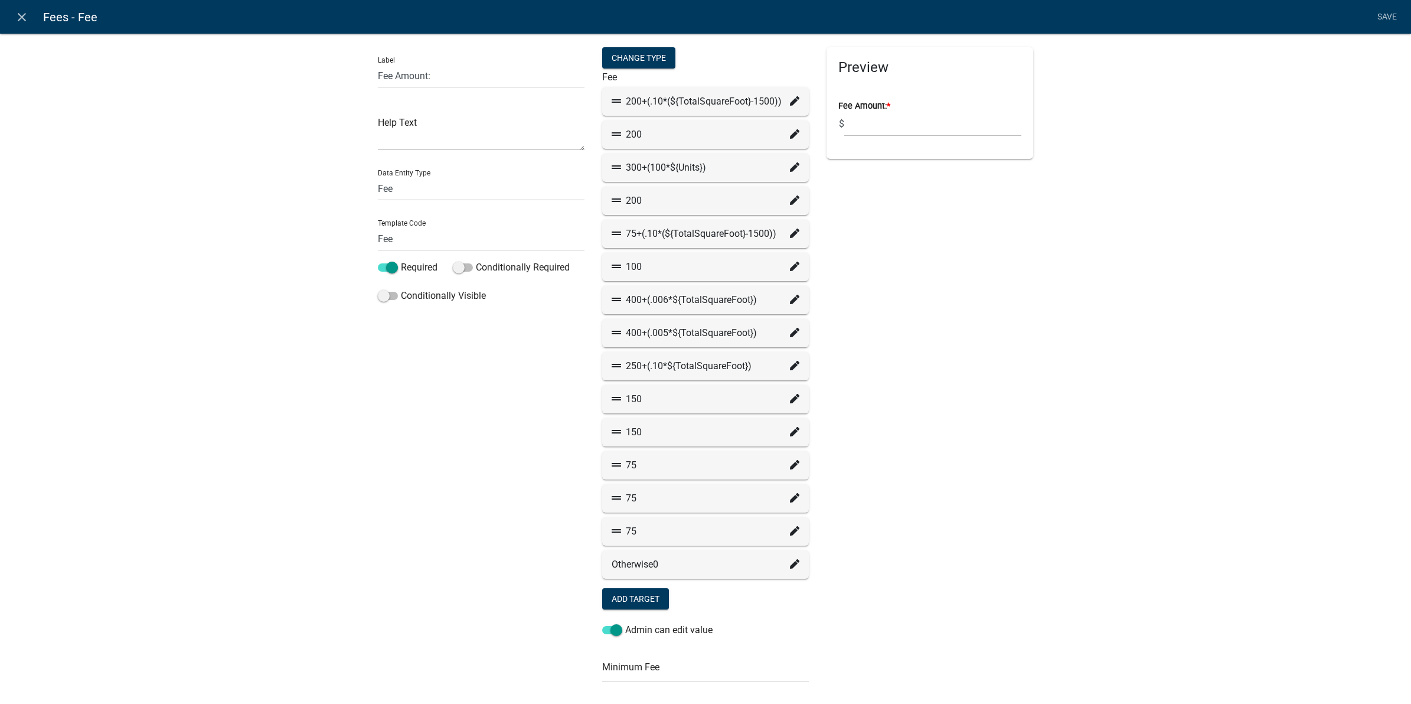
click at [790, 266] on icon at bounding box center [794, 266] width 9 height 9
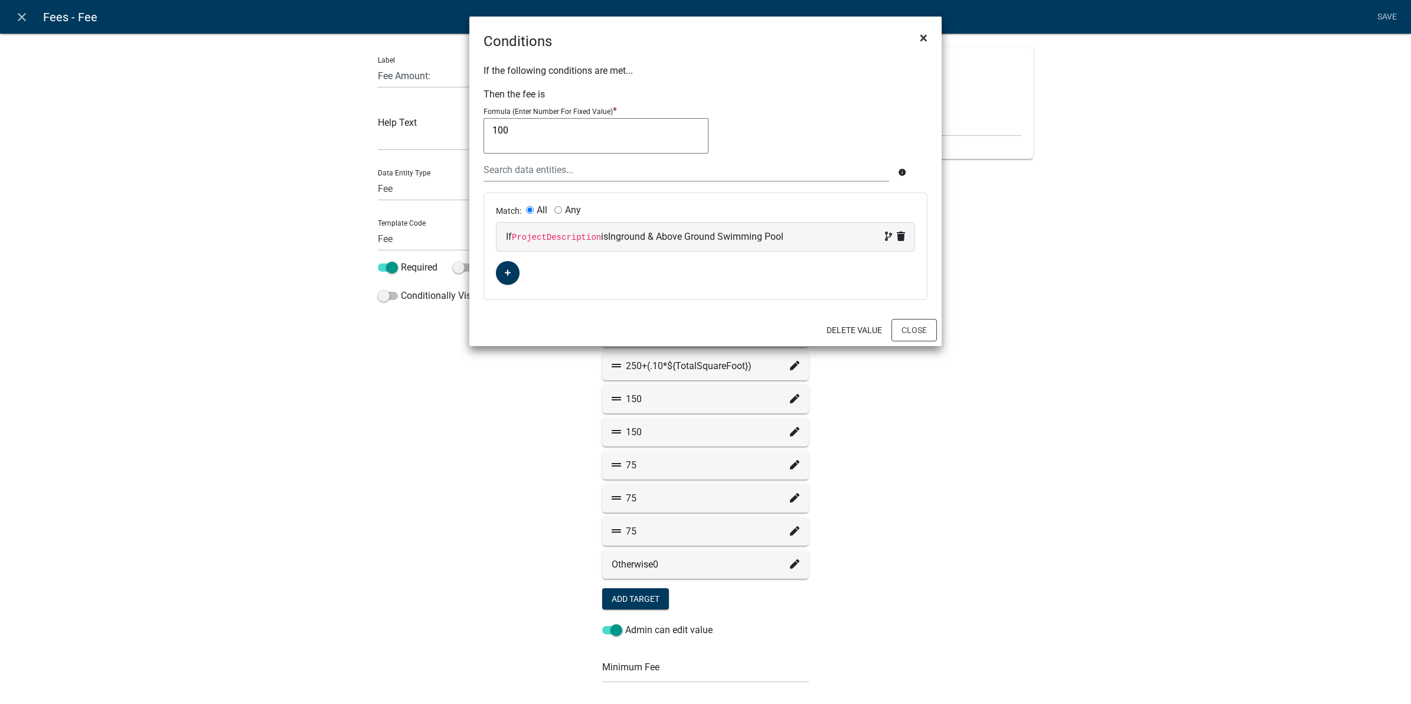
click at [921, 40] on span "×" at bounding box center [924, 38] width 8 height 17
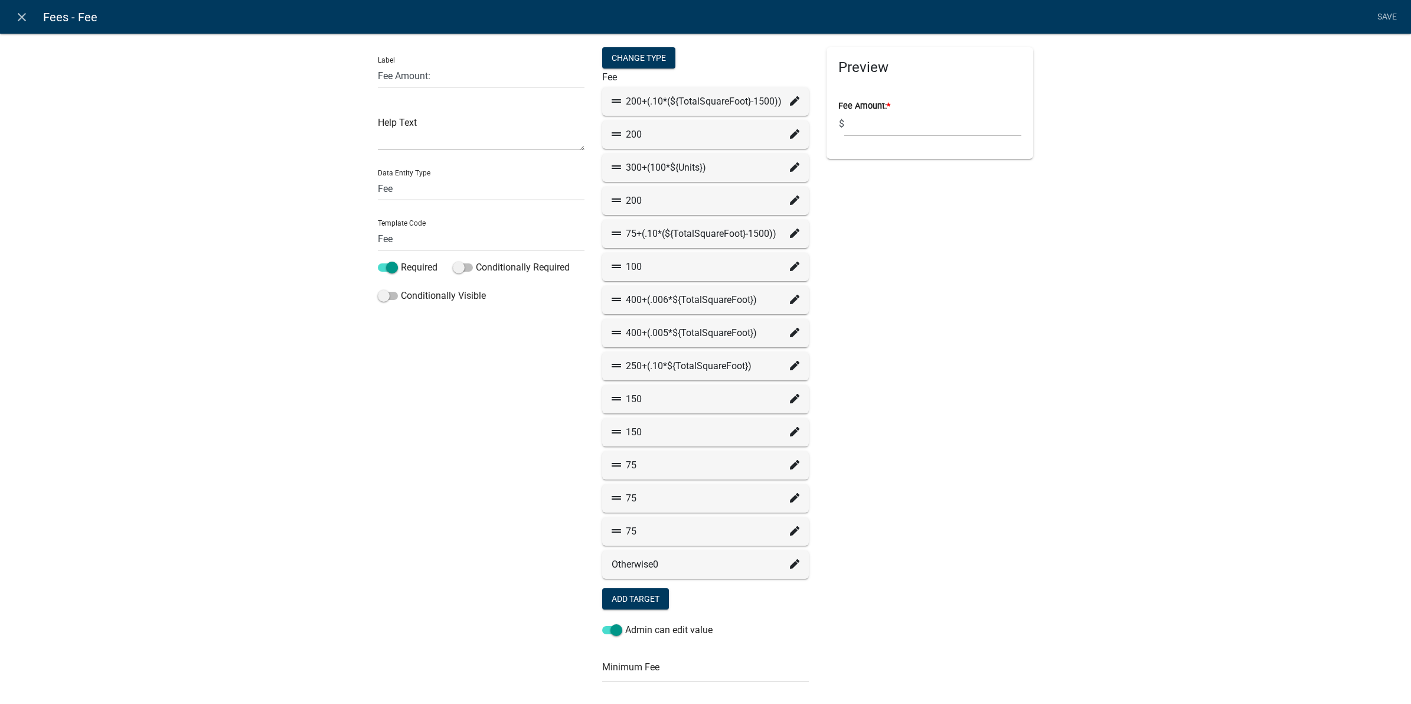
click at [790, 300] on icon at bounding box center [794, 299] width 9 height 9
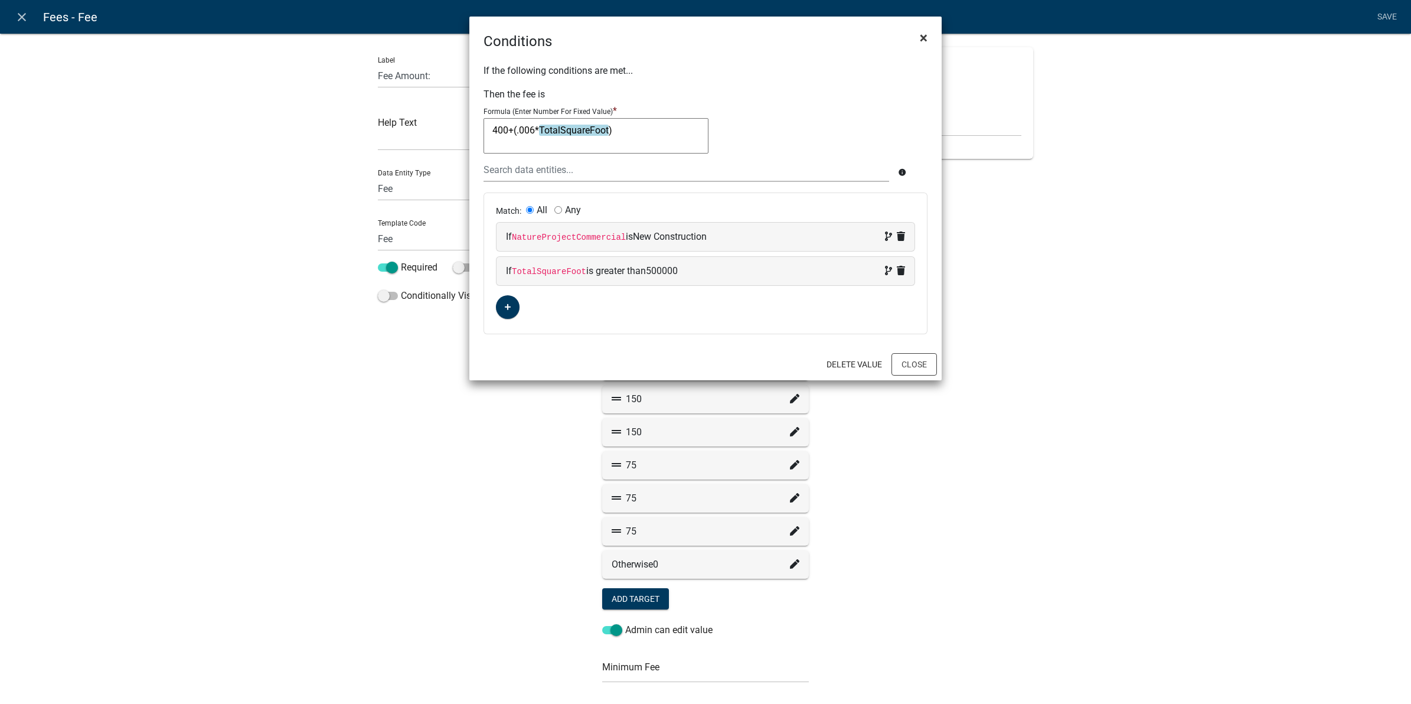
click at [927, 37] on span "×" at bounding box center [924, 38] width 8 height 17
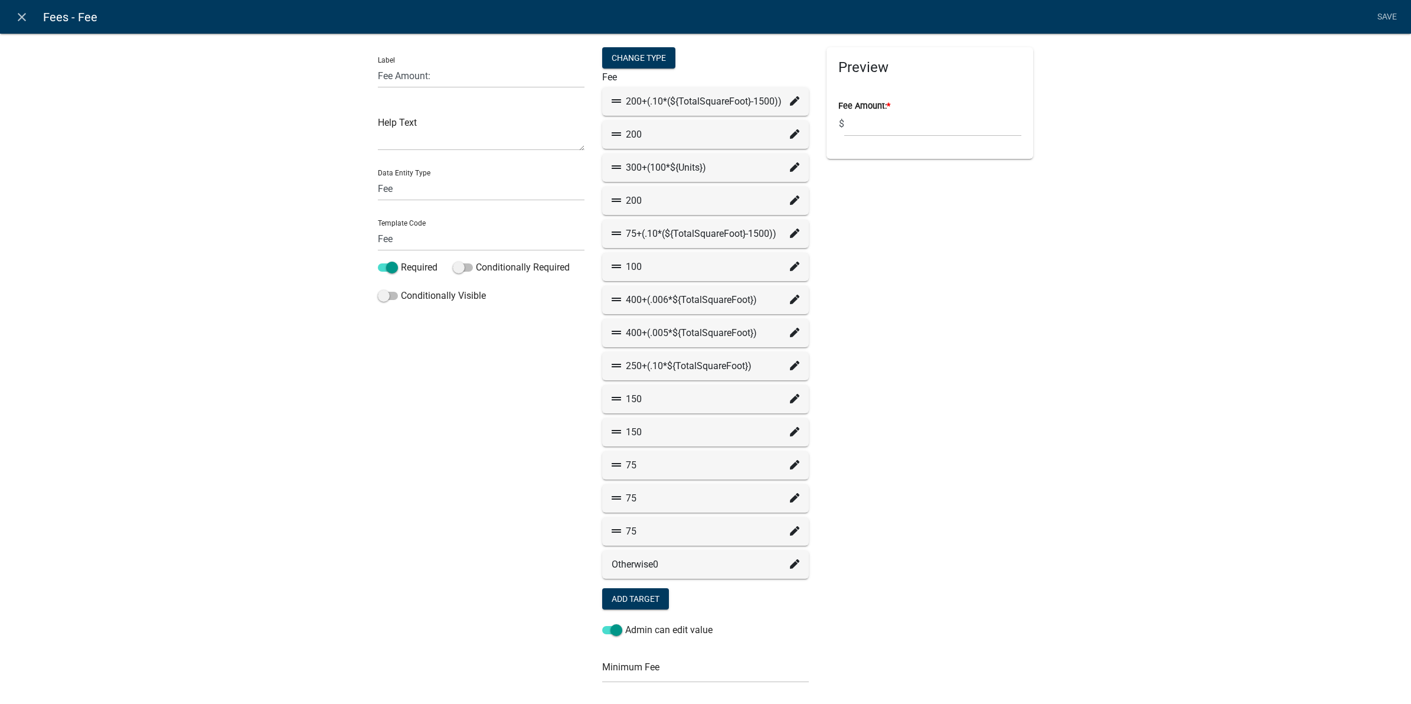
click at [791, 328] on icon at bounding box center [794, 332] width 9 height 9
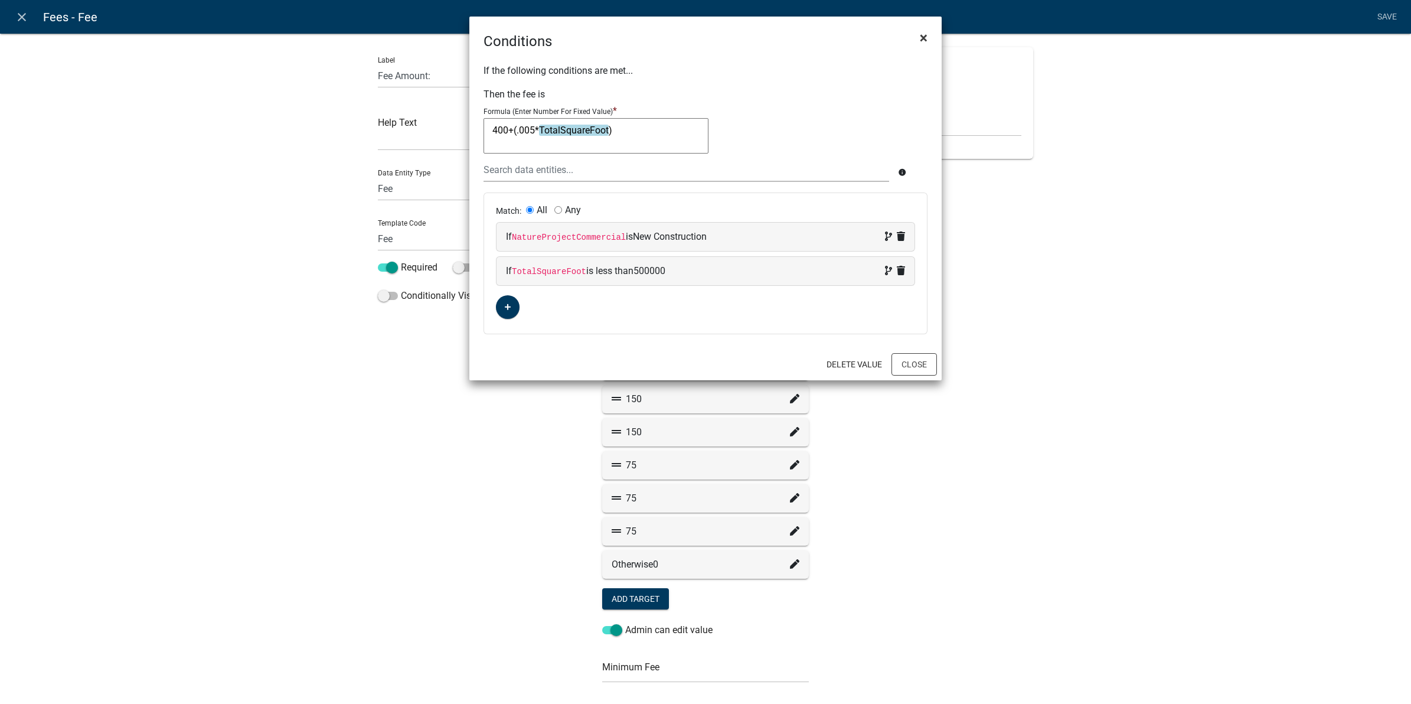
click at [925, 39] on span "×" at bounding box center [924, 38] width 8 height 17
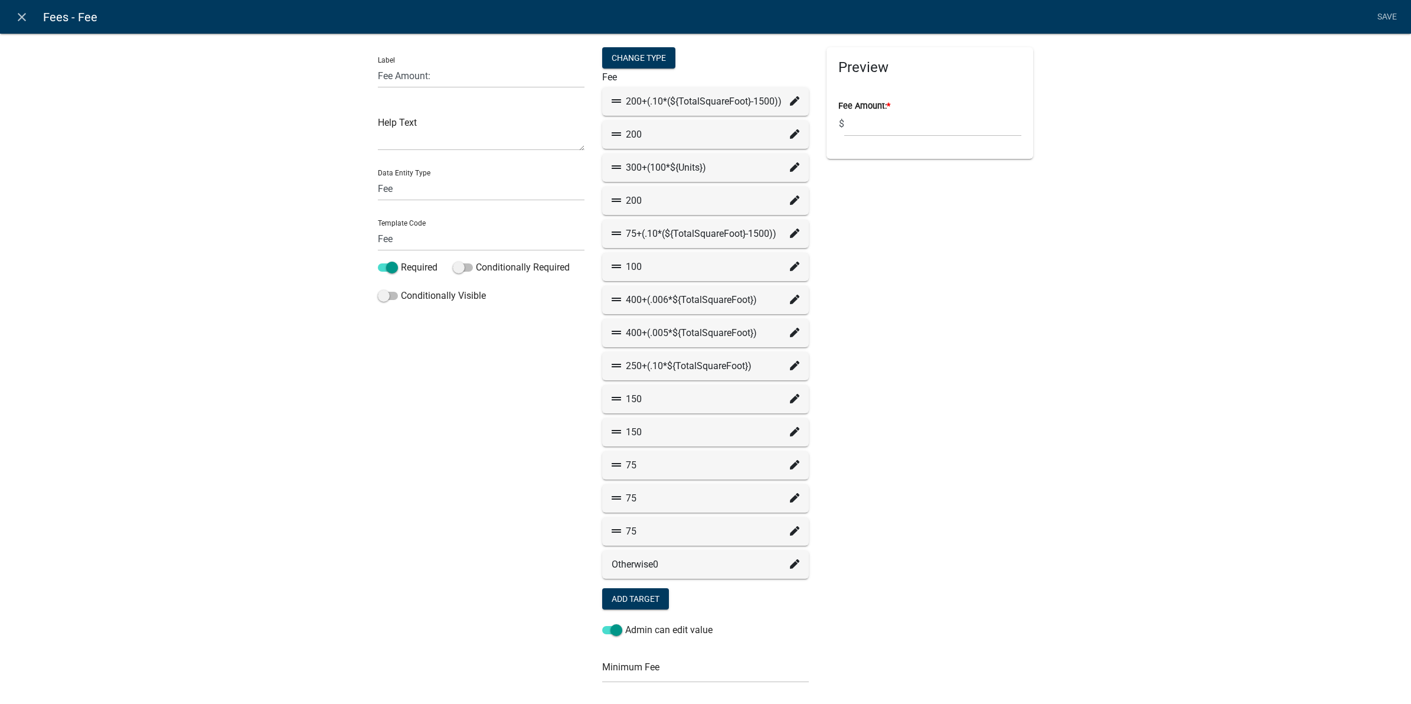
click at [790, 370] on icon at bounding box center [794, 365] width 9 height 9
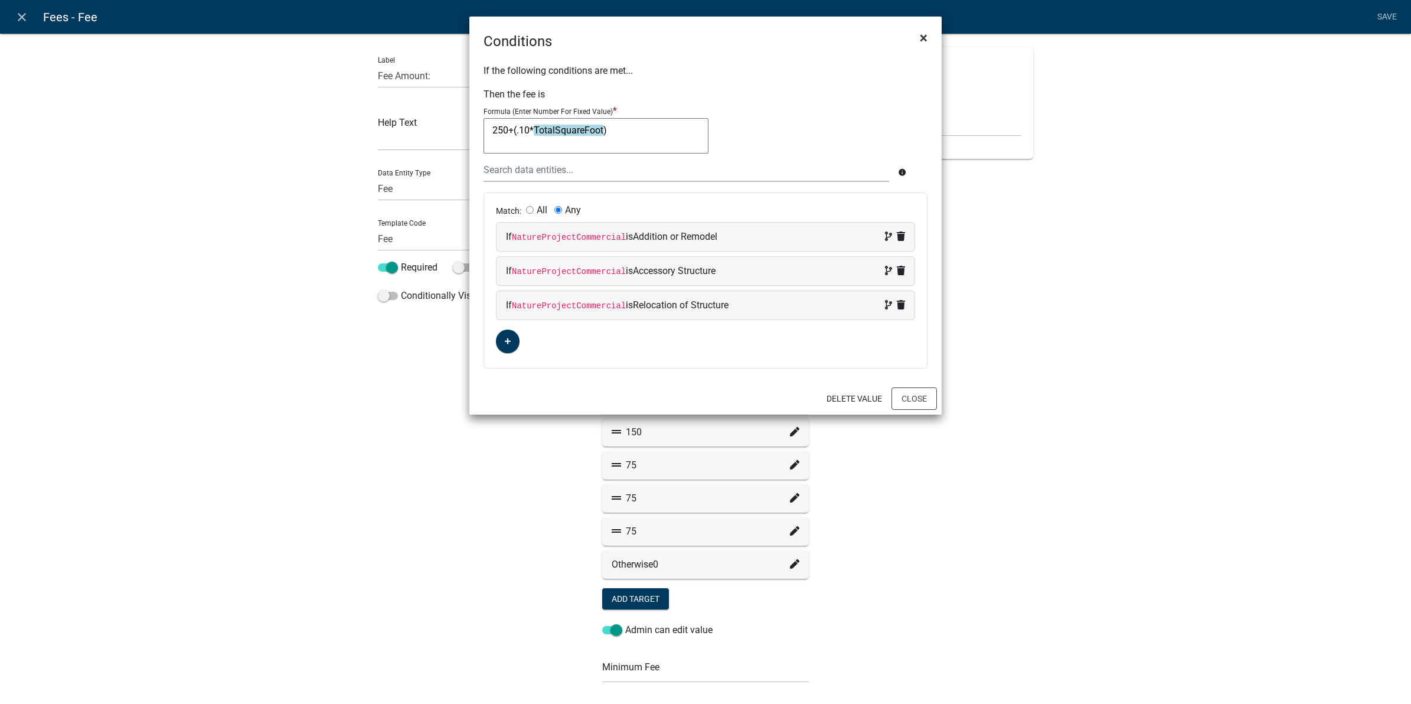
click at [923, 40] on span "×" at bounding box center [924, 38] width 8 height 17
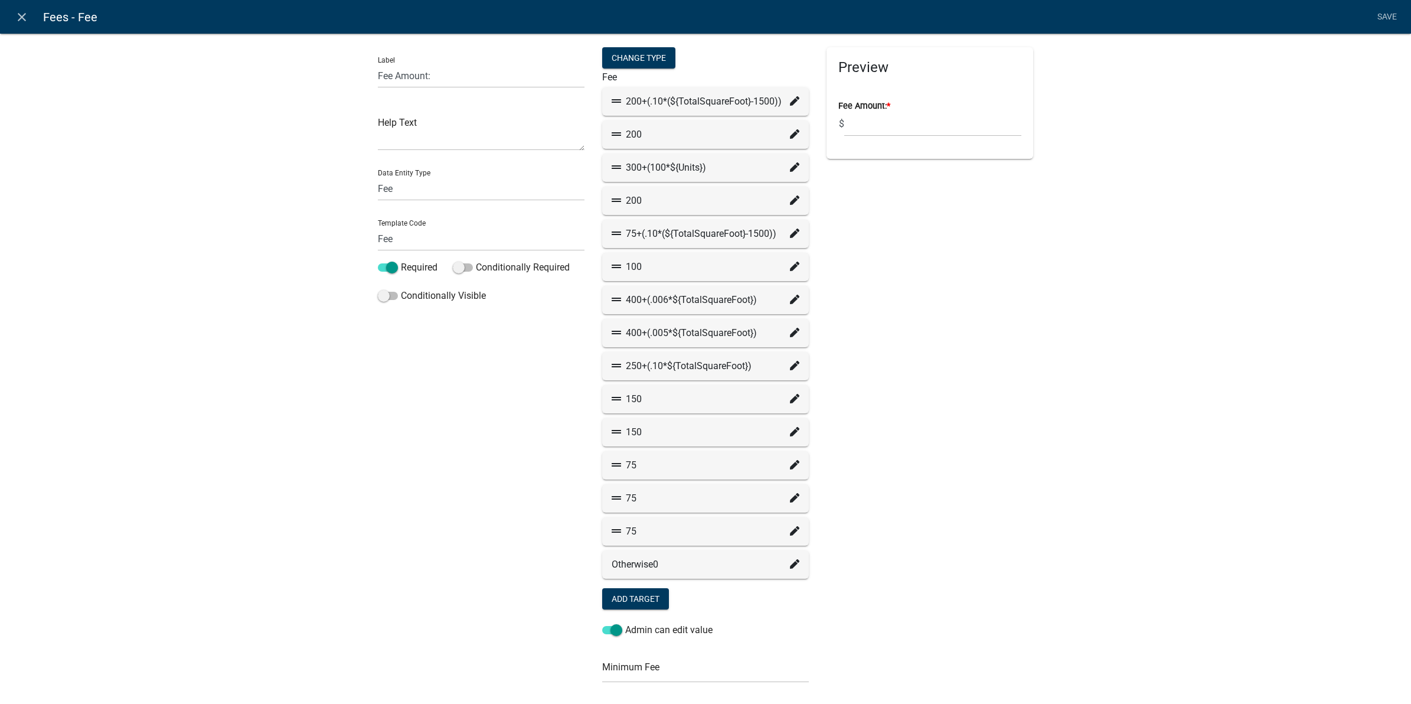
click at [790, 400] on icon at bounding box center [794, 398] width 9 height 9
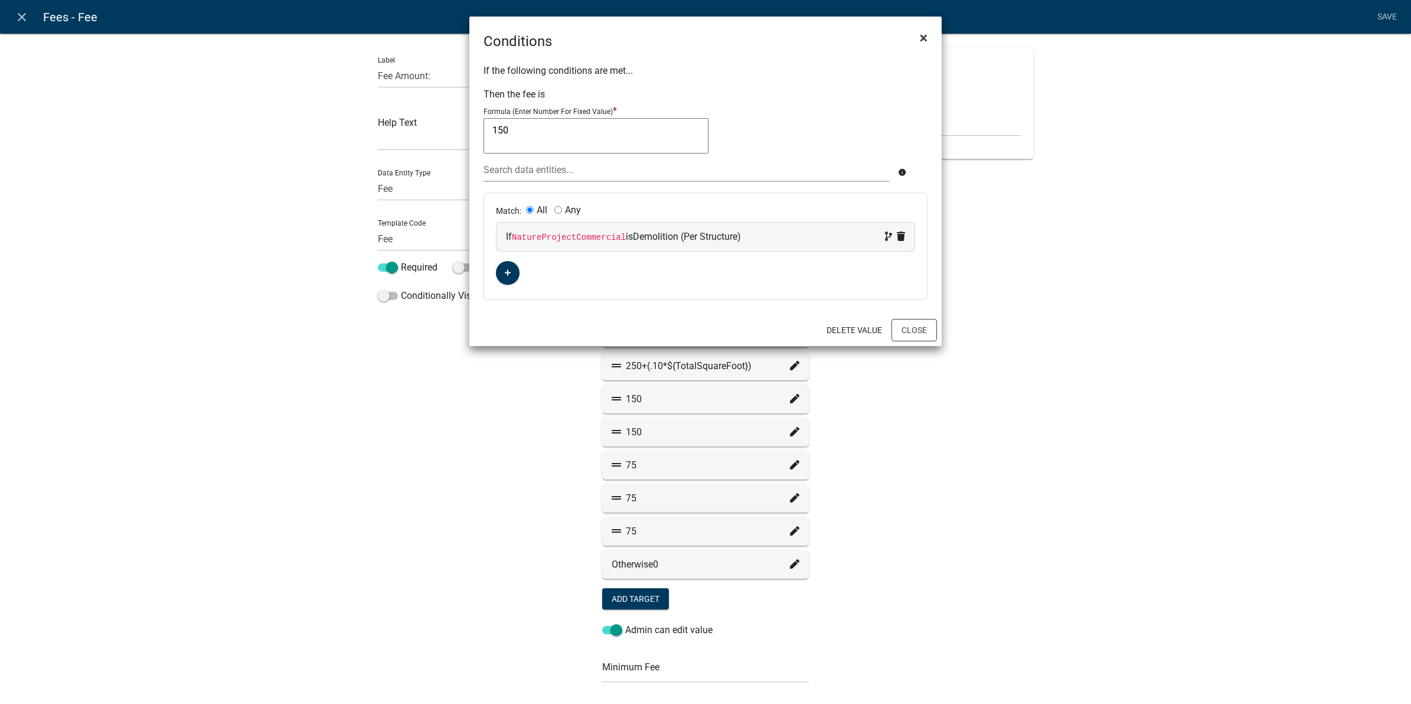
click at [925, 40] on span "×" at bounding box center [924, 38] width 8 height 17
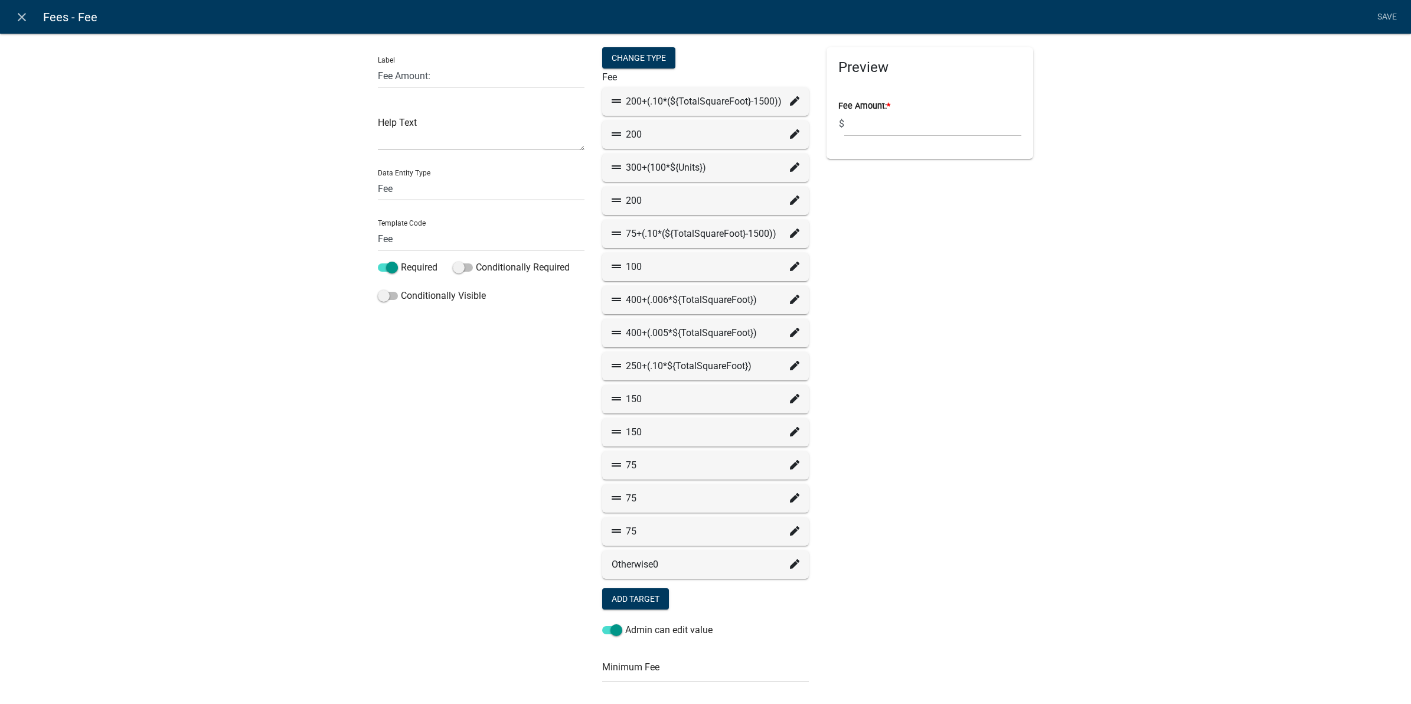
click at [790, 433] on icon at bounding box center [794, 431] width 9 height 9
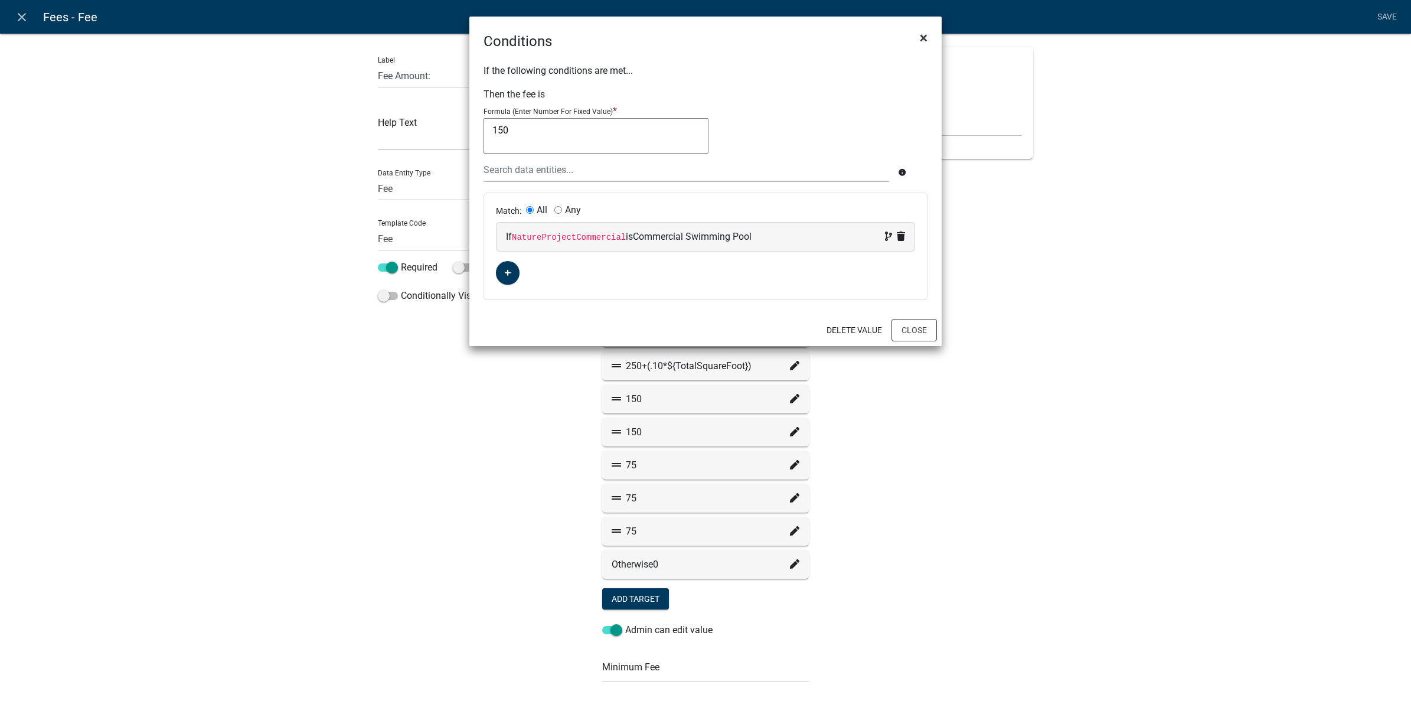
click at [920, 30] on span "×" at bounding box center [924, 38] width 8 height 17
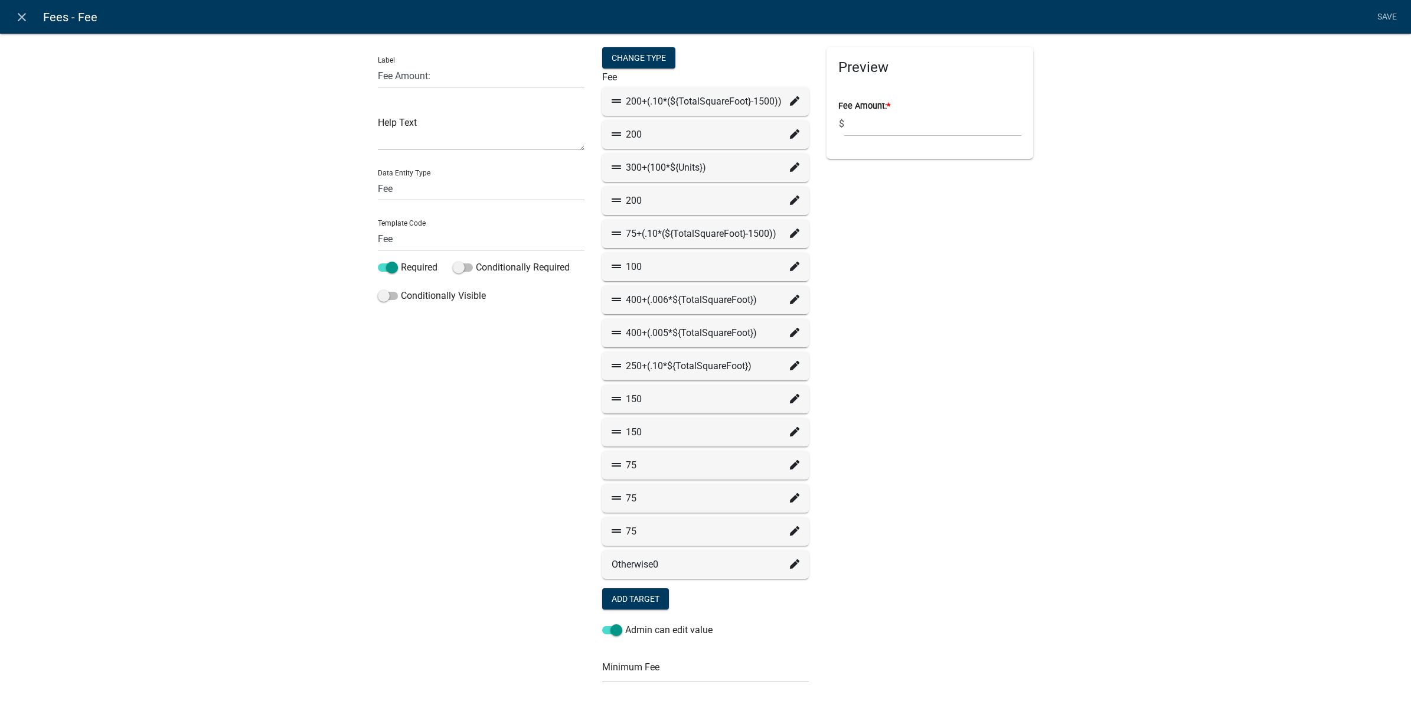
click at [790, 464] on icon at bounding box center [794, 464] width 9 height 9
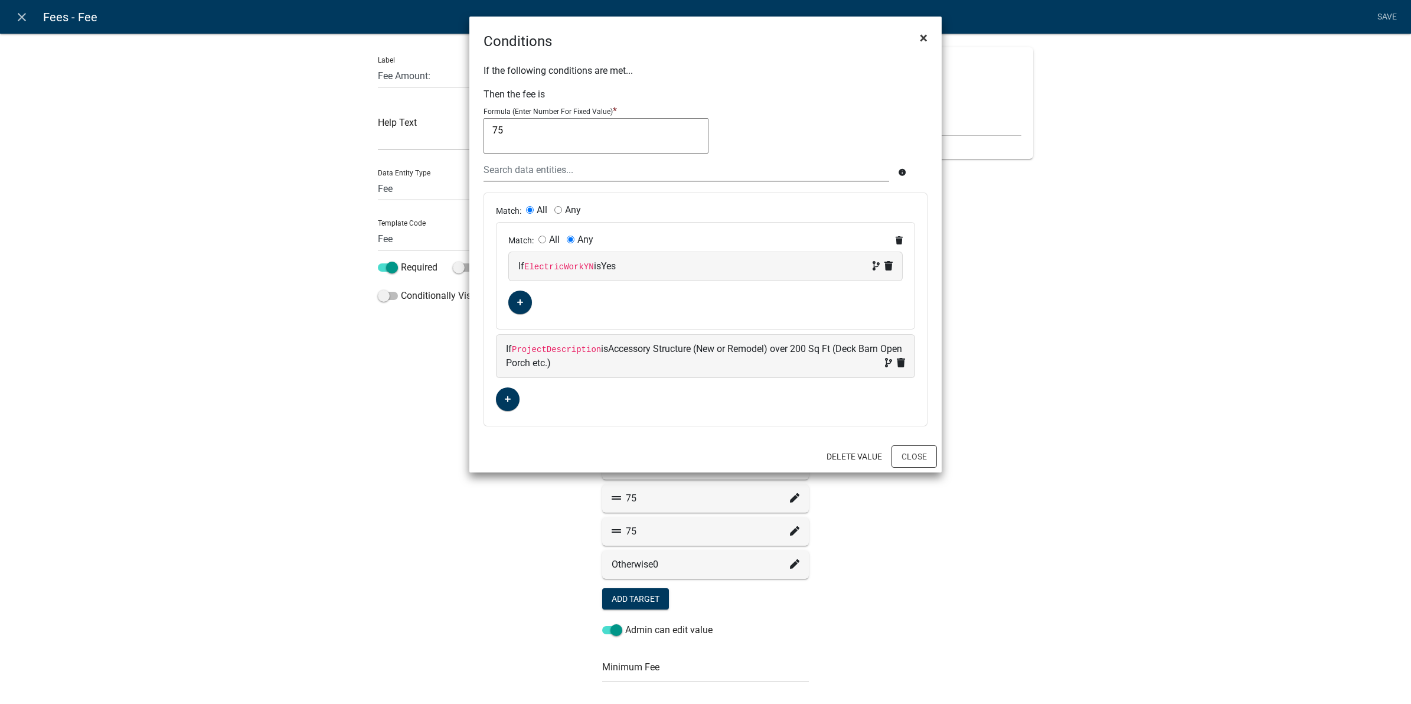
click at [924, 37] on span "×" at bounding box center [924, 38] width 8 height 17
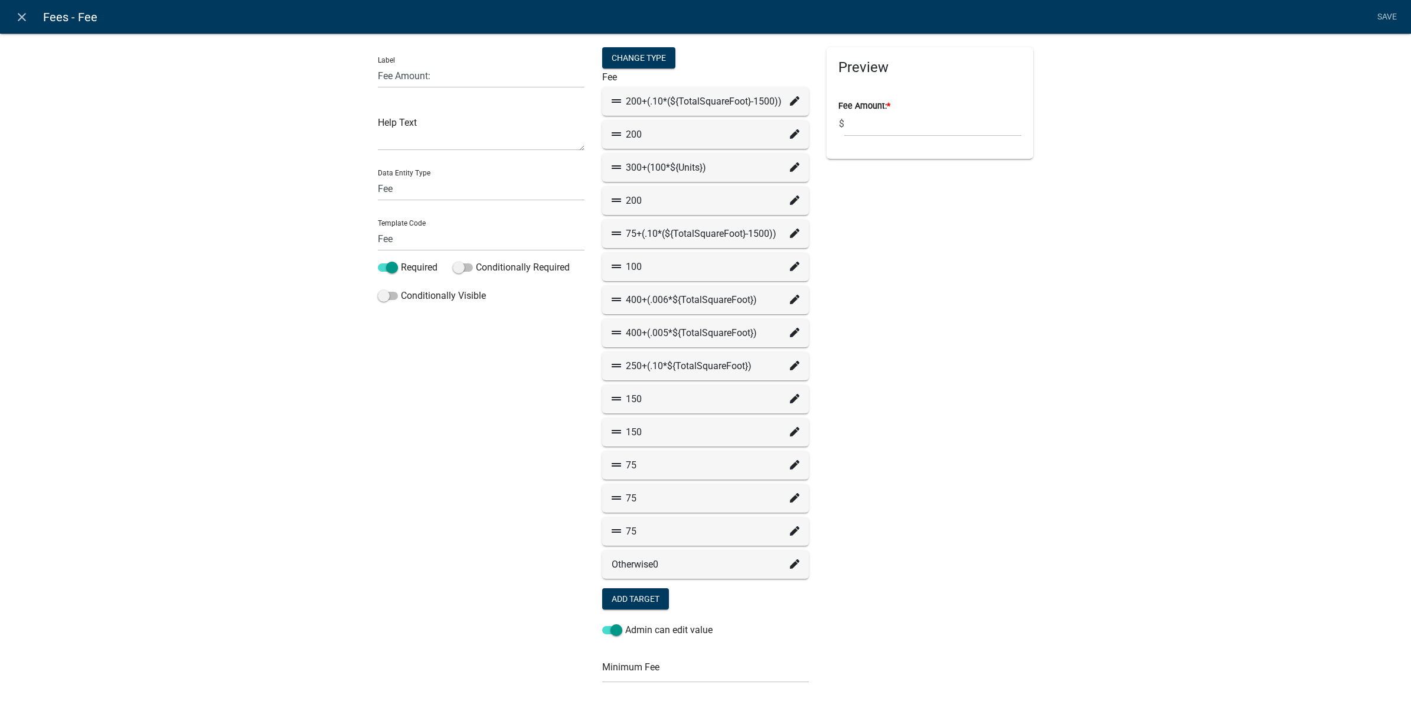
click at [790, 500] on icon at bounding box center [794, 497] width 9 height 9
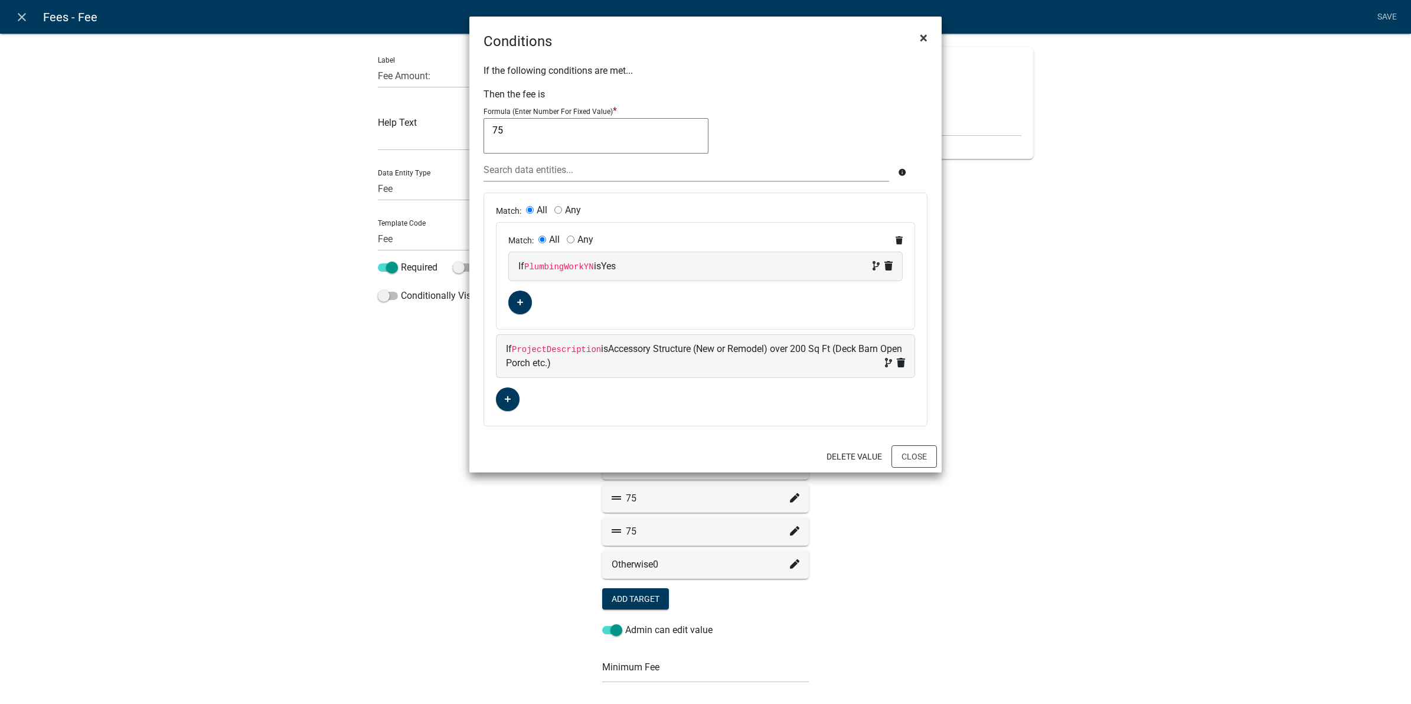
click at [924, 37] on span "×" at bounding box center [924, 38] width 8 height 17
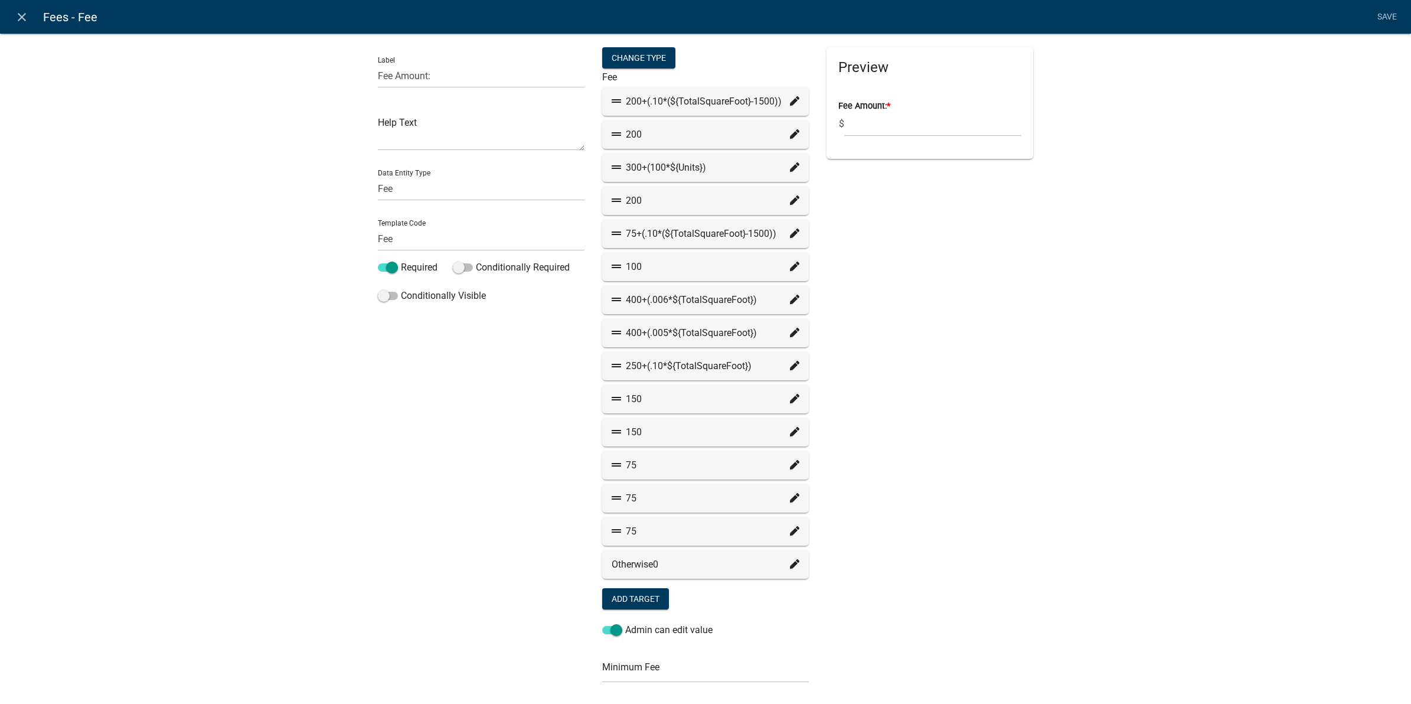
click at [790, 529] on icon at bounding box center [794, 530] width 9 height 9
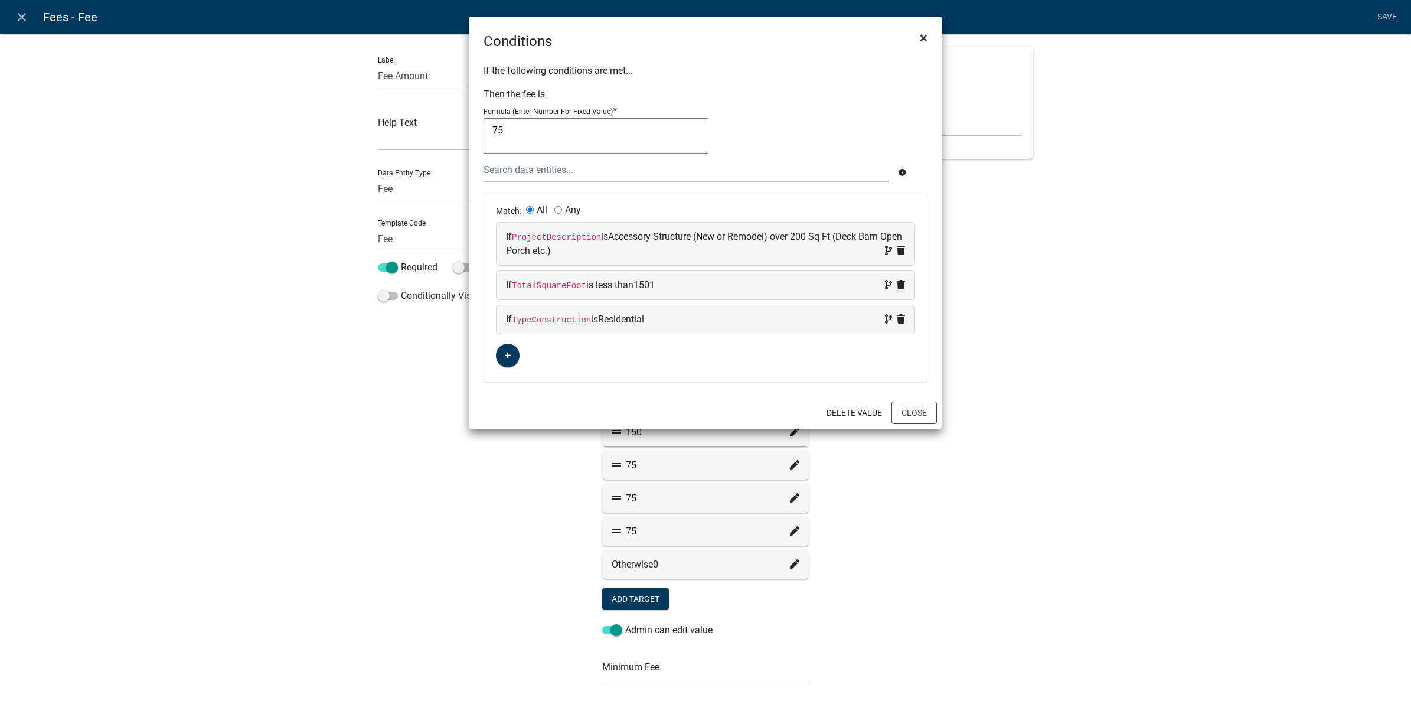
click at [924, 33] on span "×" at bounding box center [924, 38] width 8 height 17
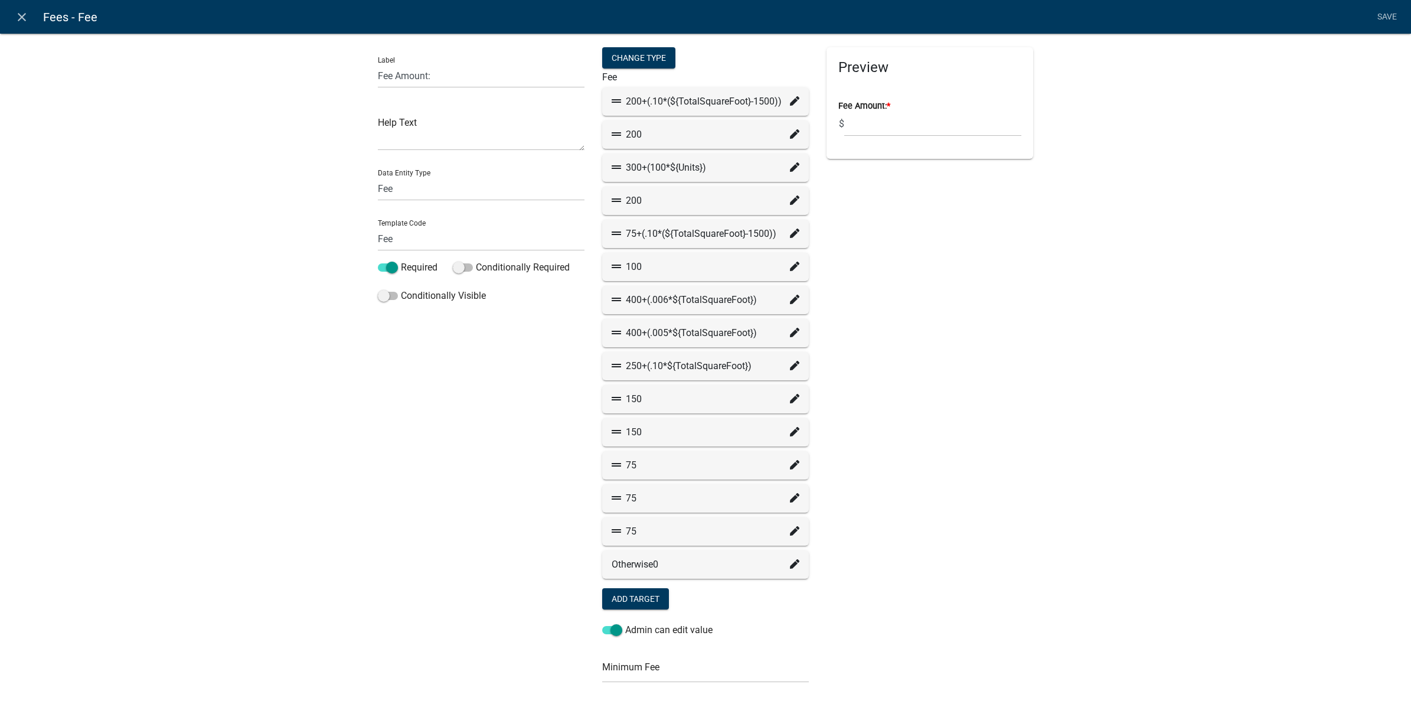
click at [474, 528] on div "Label Fee Amount: Help Text Data Entity Type Free Form Text Document Display En…" at bounding box center [481, 464] width 224 height 834
click at [790, 136] on icon at bounding box center [794, 133] width 9 height 9
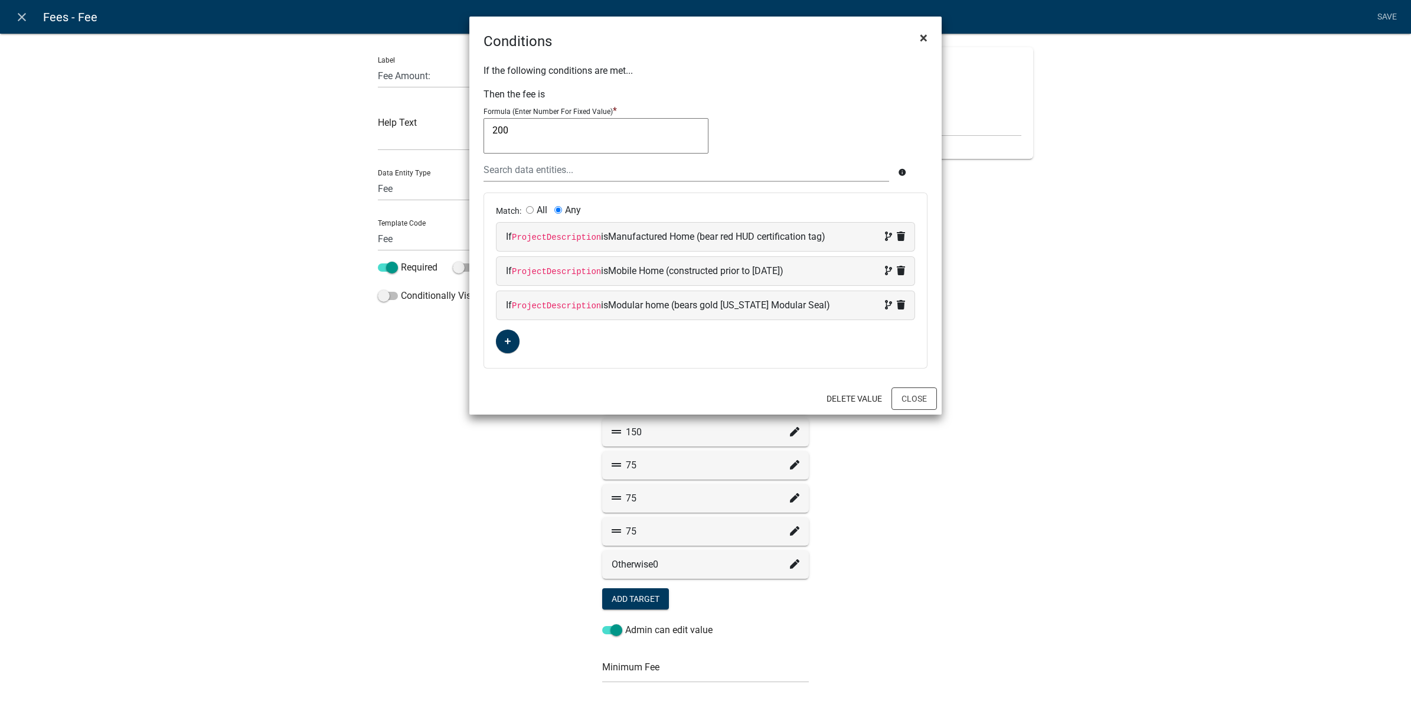
click at [925, 38] on span "×" at bounding box center [924, 38] width 8 height 17
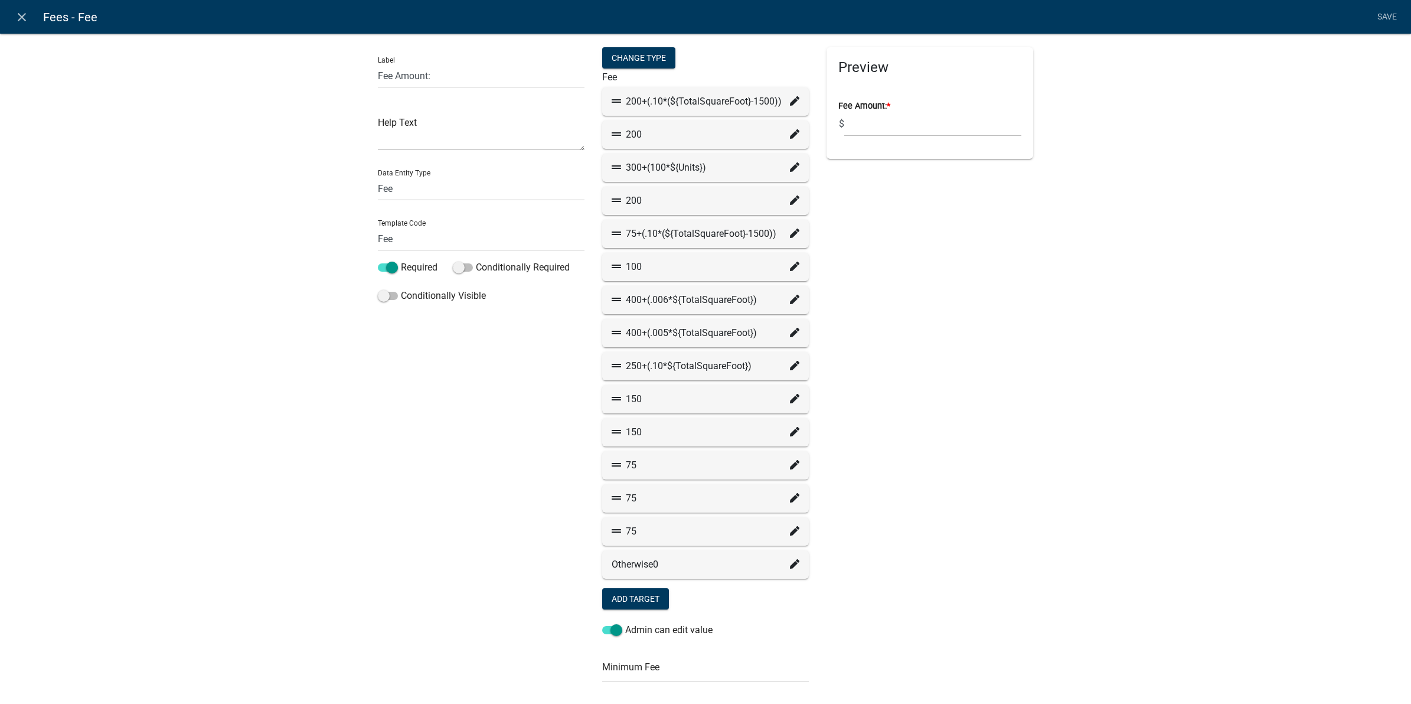
click at [933, 258] on div "Preview Fee Amount: * $" at bounding box center [930, 464] width 224 height 834
click at [790, 136] on icon at bounding box center [794, 133] width 9 height 9
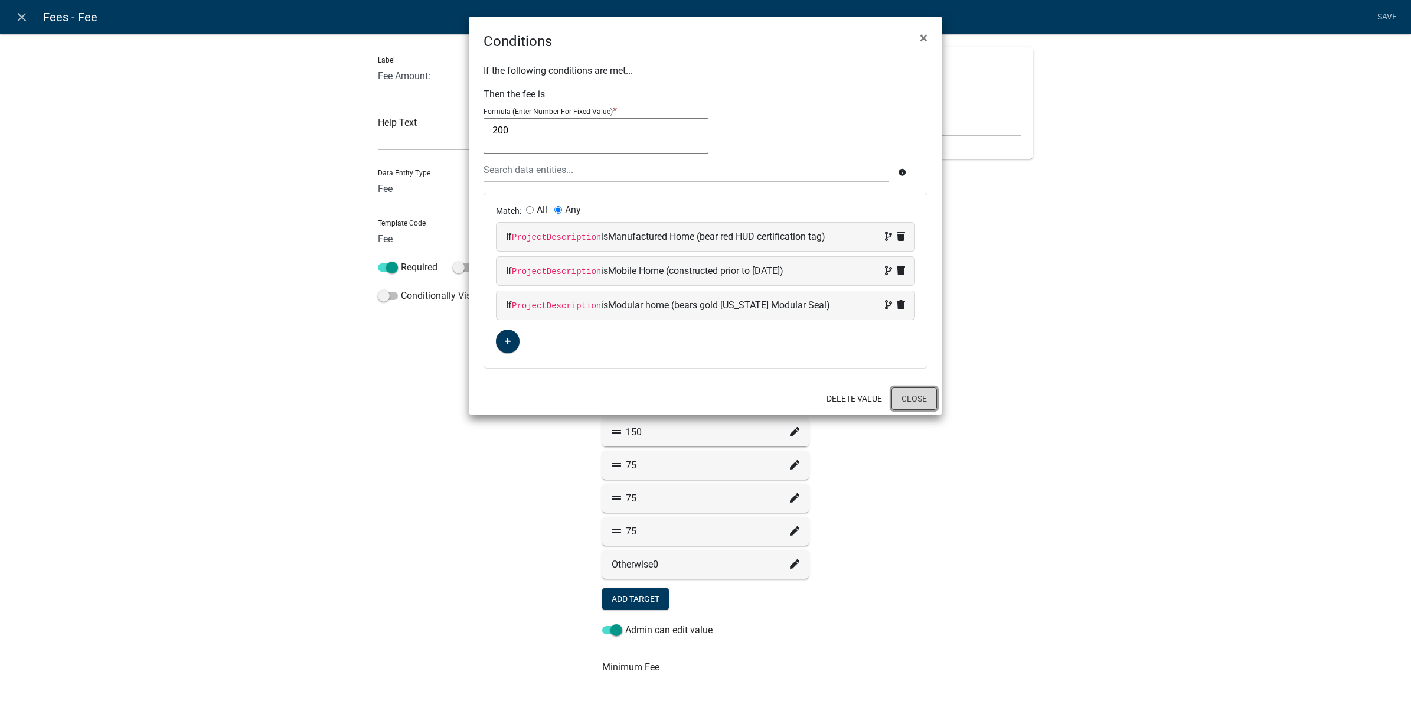
click at [904, 404] on button "Close" at bounding box center [914, 398] width 45 height 22
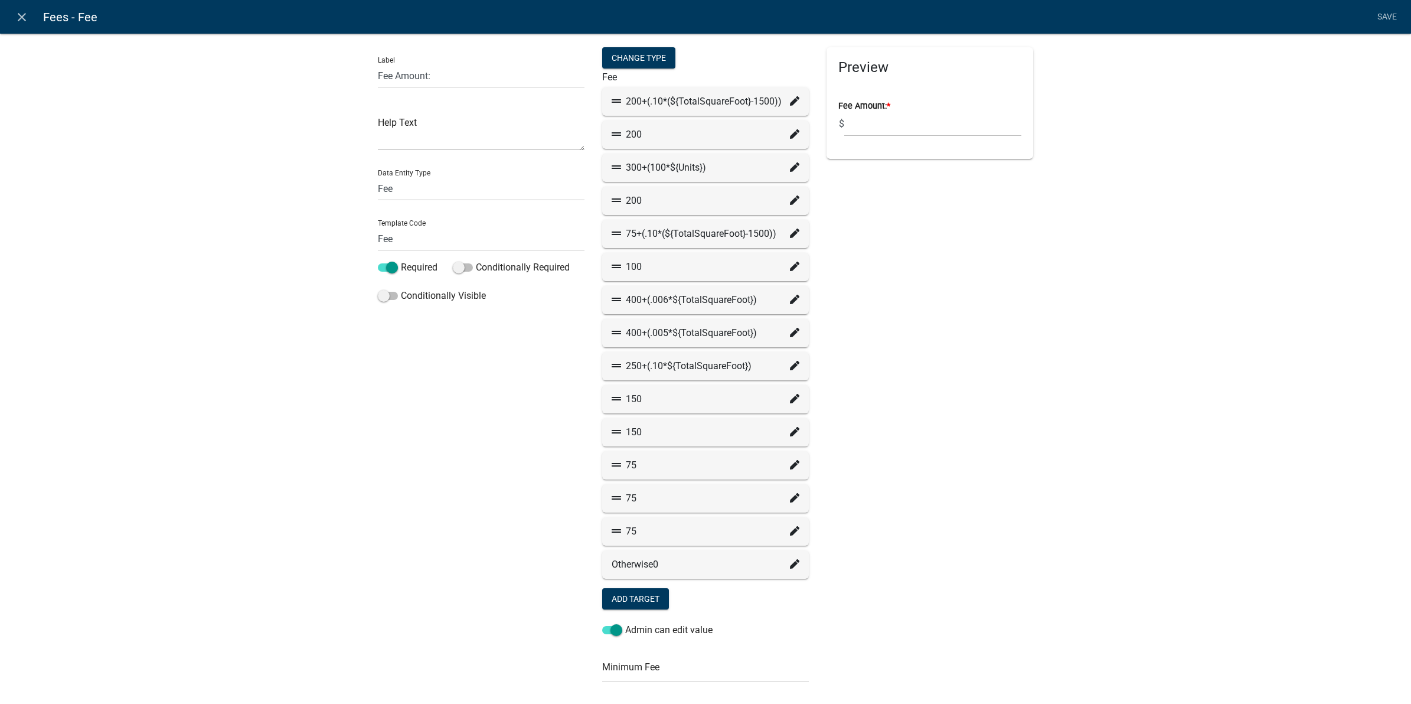
click at [443, 494] on div "Label Fee Amount: Help Text Data Entity Type Free Form Text Document Display En…" at bounding box center [481, 464] width 224 height 834
click at [22, 16] on icon "close" at bounding box center [22, 17] width 14 height 14
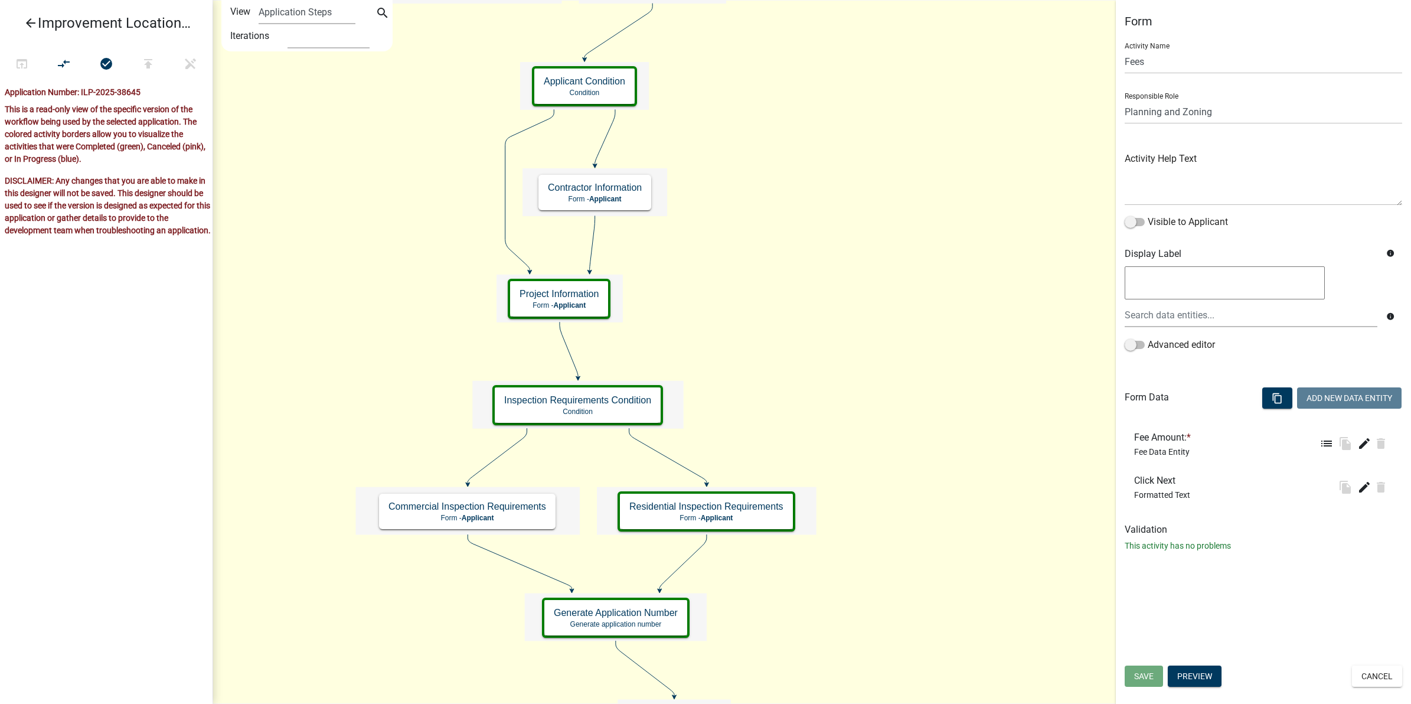
click at [1375, 693] on div "Form Activity Name Fees Responsible Role Applicant Building Inspectors Highway …" at bounding box center [1263, 352] width 295 height 704
click at [1375, 683] on button "Cancel" at bounding box center [1377, 675] width 50 height 21
